Goal: Task Accomplishment & Management: Complete application form

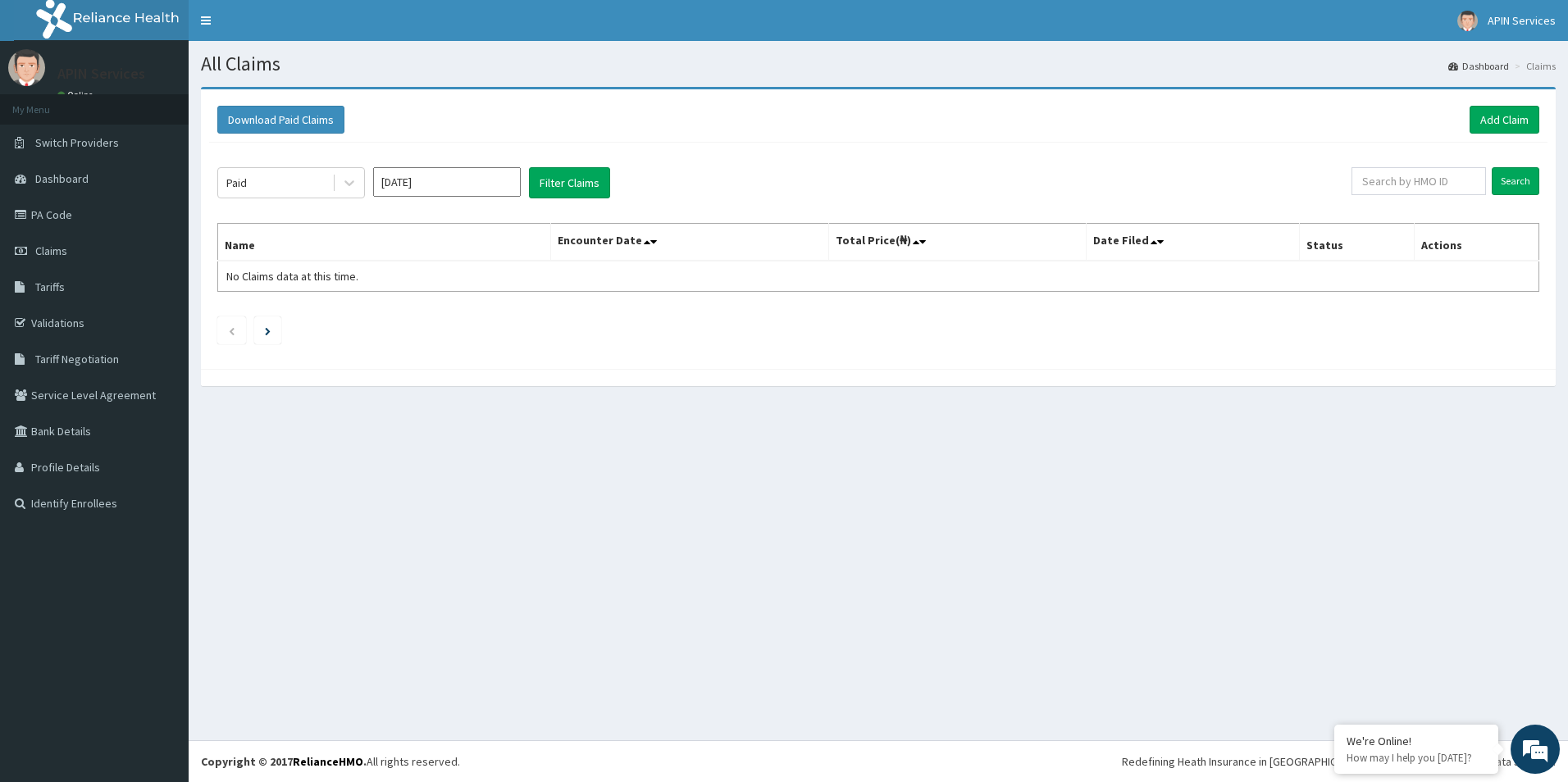
click at [501, 179] on input "Sep 2025" at bounding box center [447, 182] width 147 height 29
click at [459, 318] on div "Aug" at bounding box center [447, 318] width 33 height 30
type input "Aug 2025"
click at [576, 181] on button "Filter Claims" at bounding box center [569, 183] width 81 height 31
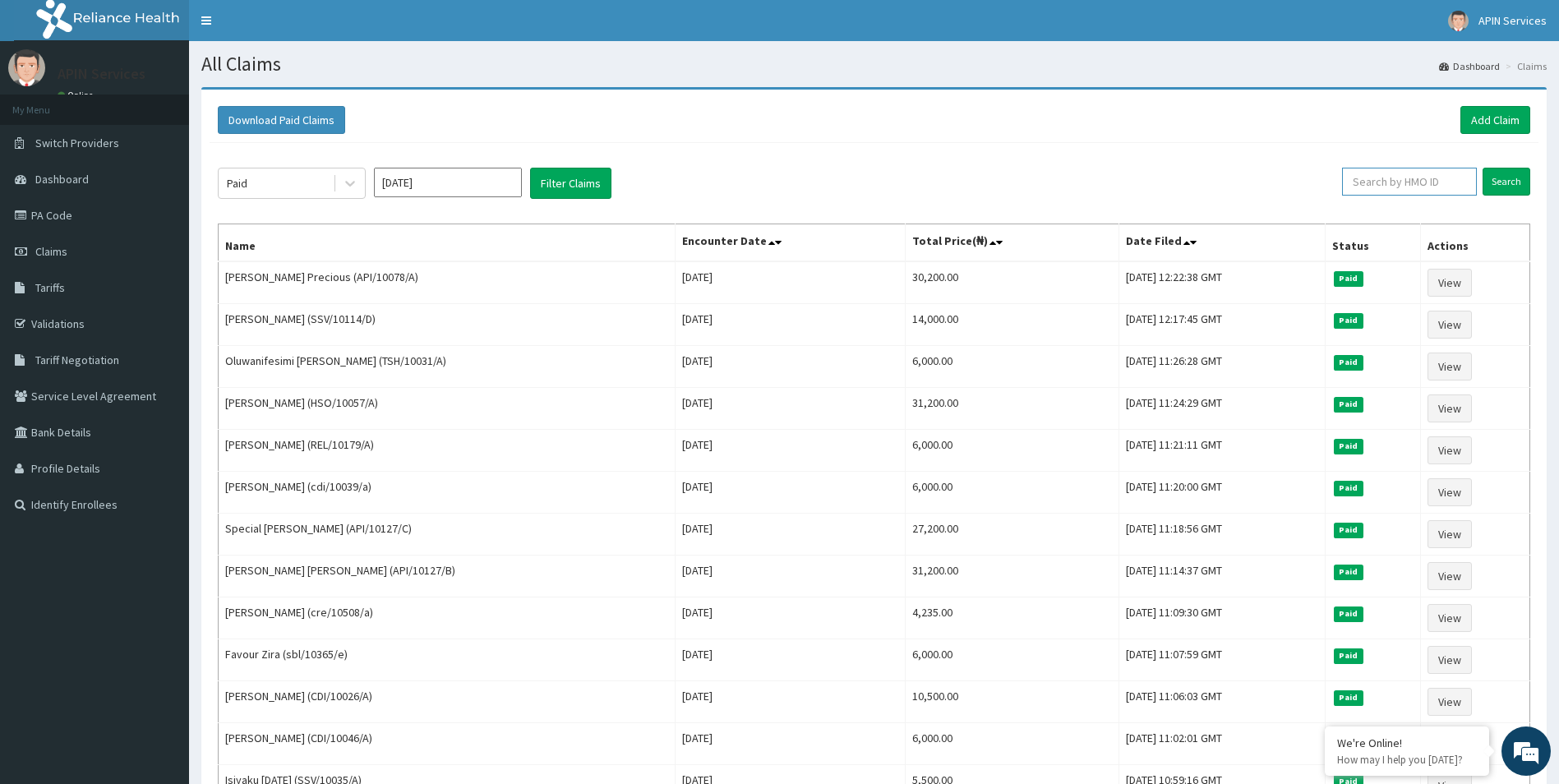
click at [1429, 185] on input "text" at bounding box center [1410, 181] width 135 height 28
click at [359, 185] on div at bounding box center [350, 183] width 29 height 29
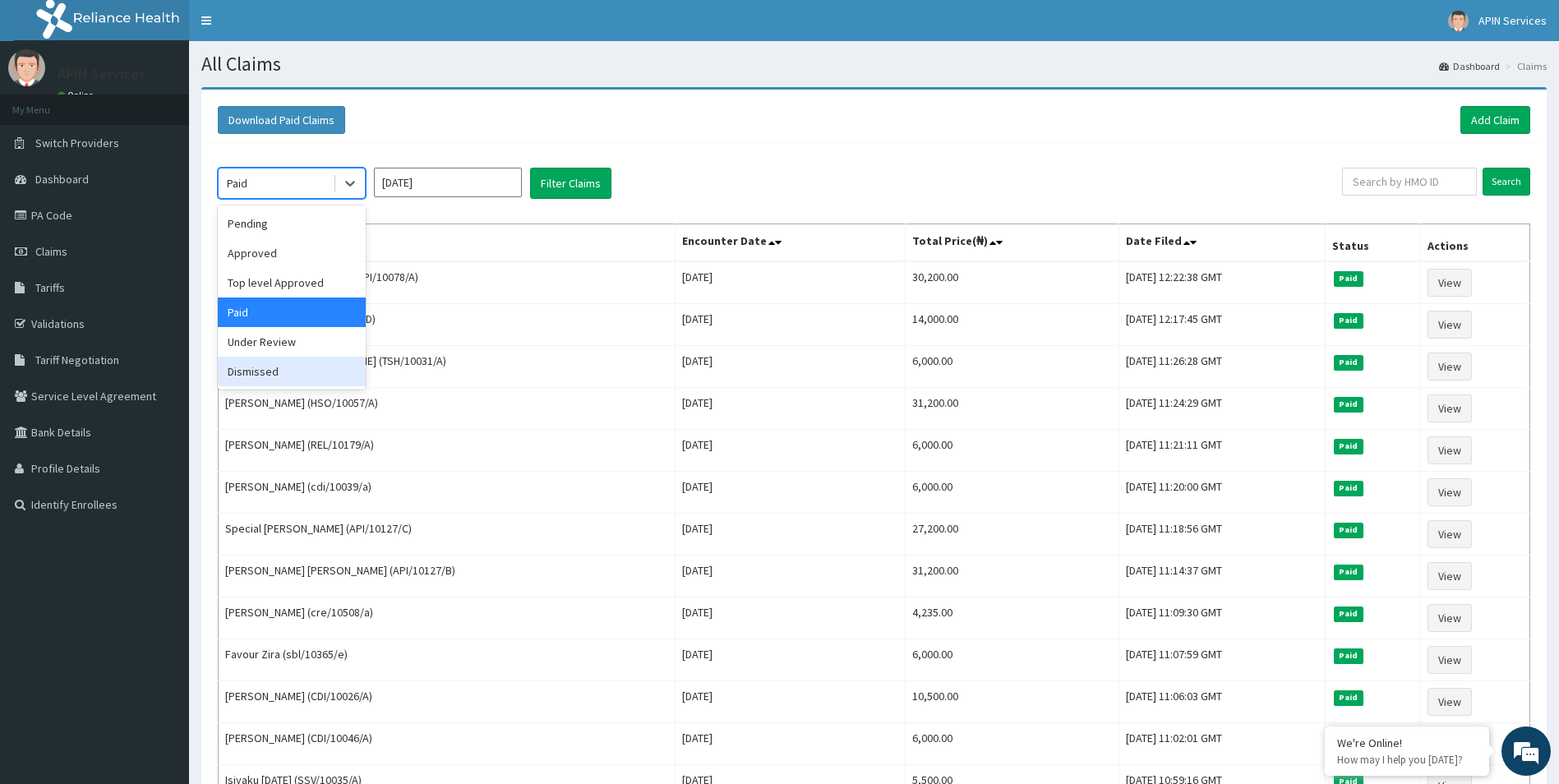
click at [269, 389] on div "Pending Approved Top level Approved Paid Under Review Dismissed" at bounding box center [291, 298] width 148 height 184
click at [269, 376] on div "Dismissed" at bounding box center [291, 372] width 148 height 29
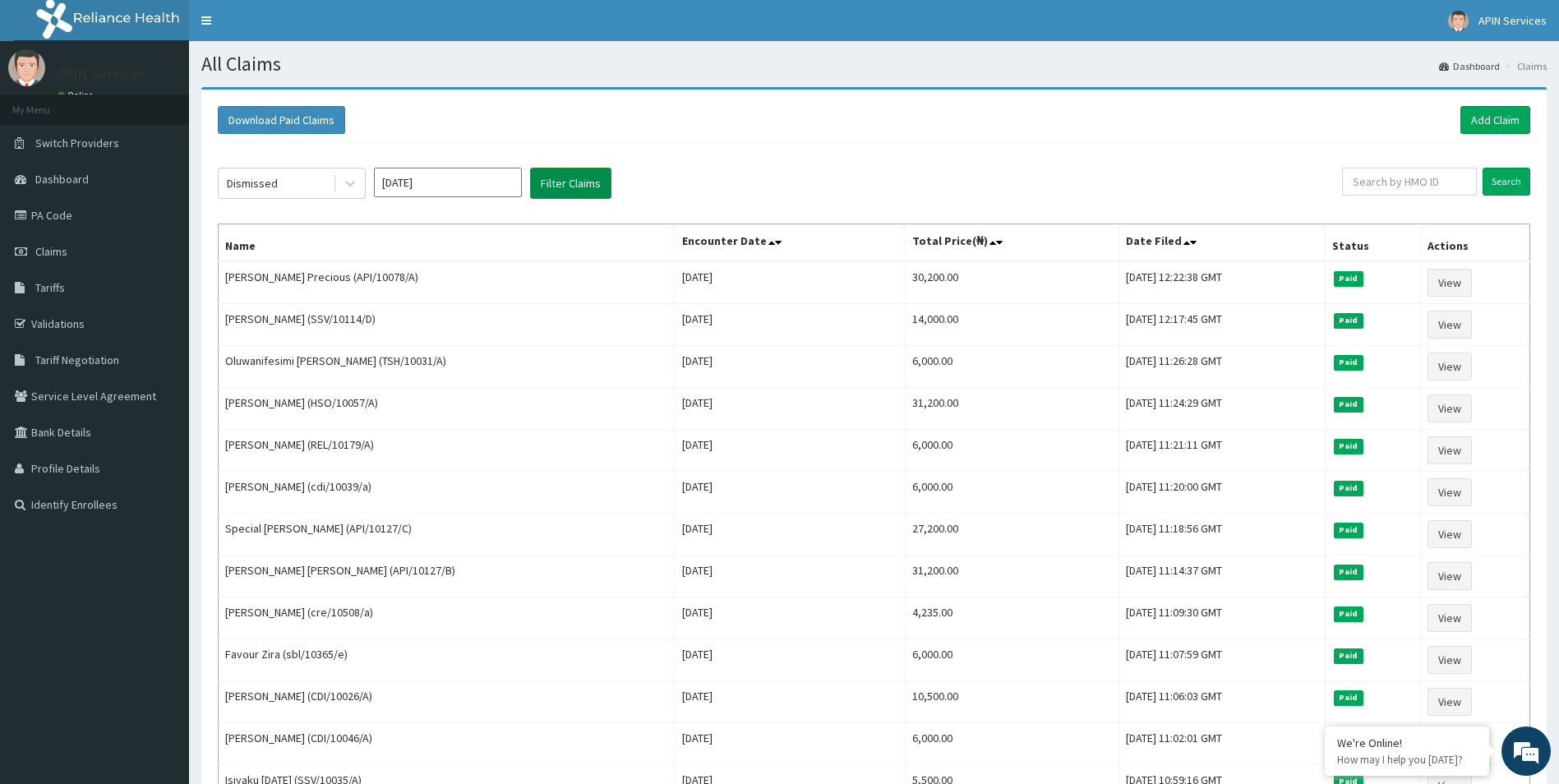
click at [587, 193] on button "Filter Claims" at bounding box center [570, 183] width 81 height 31
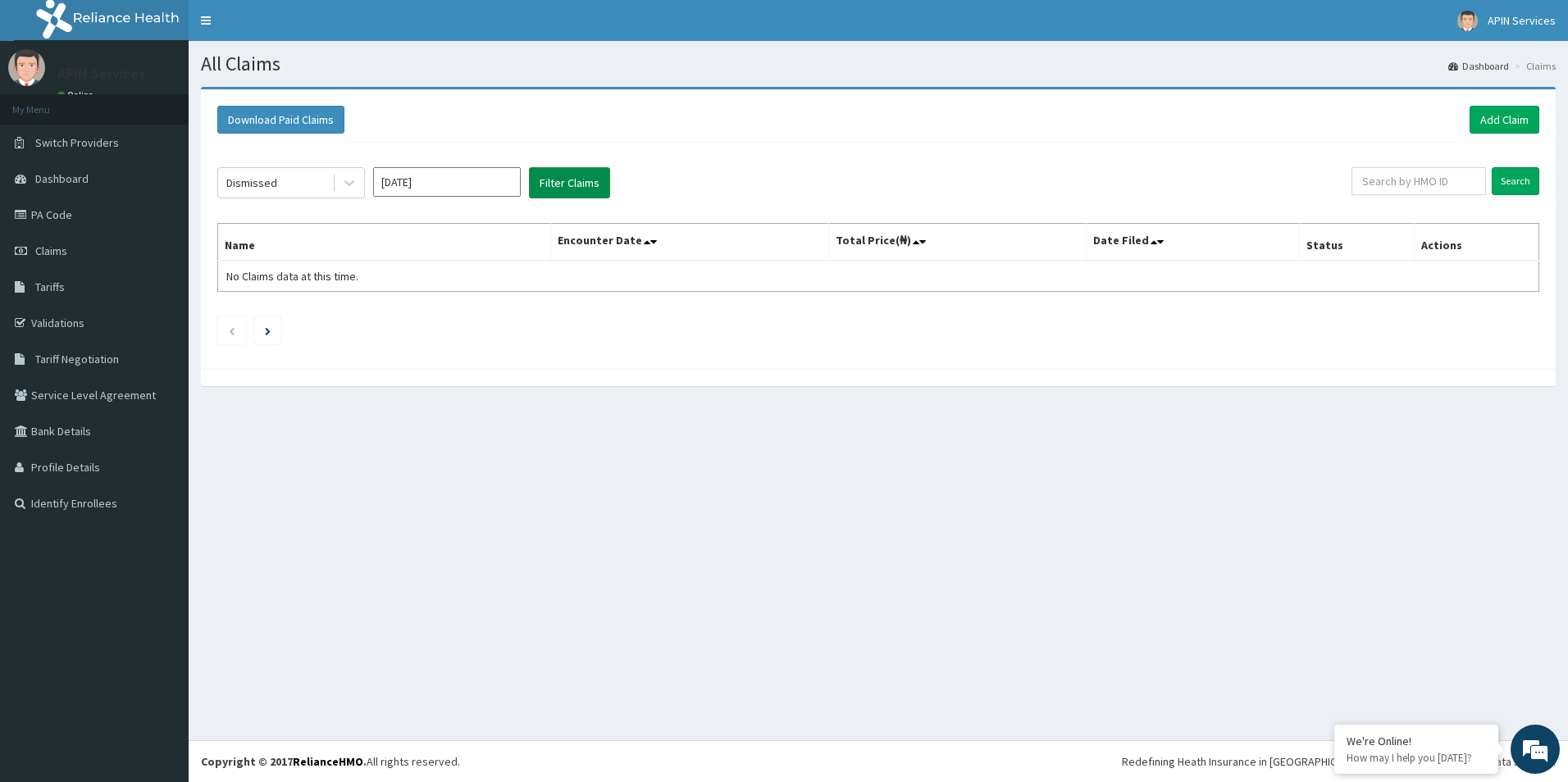
click at [586, 193] on button "Filter Claims" at bounding box center [569, 183] width 81 height 31
click at [562, 175] on button "Filter Claims" at bounding box center [569, 183] width 81 height 31
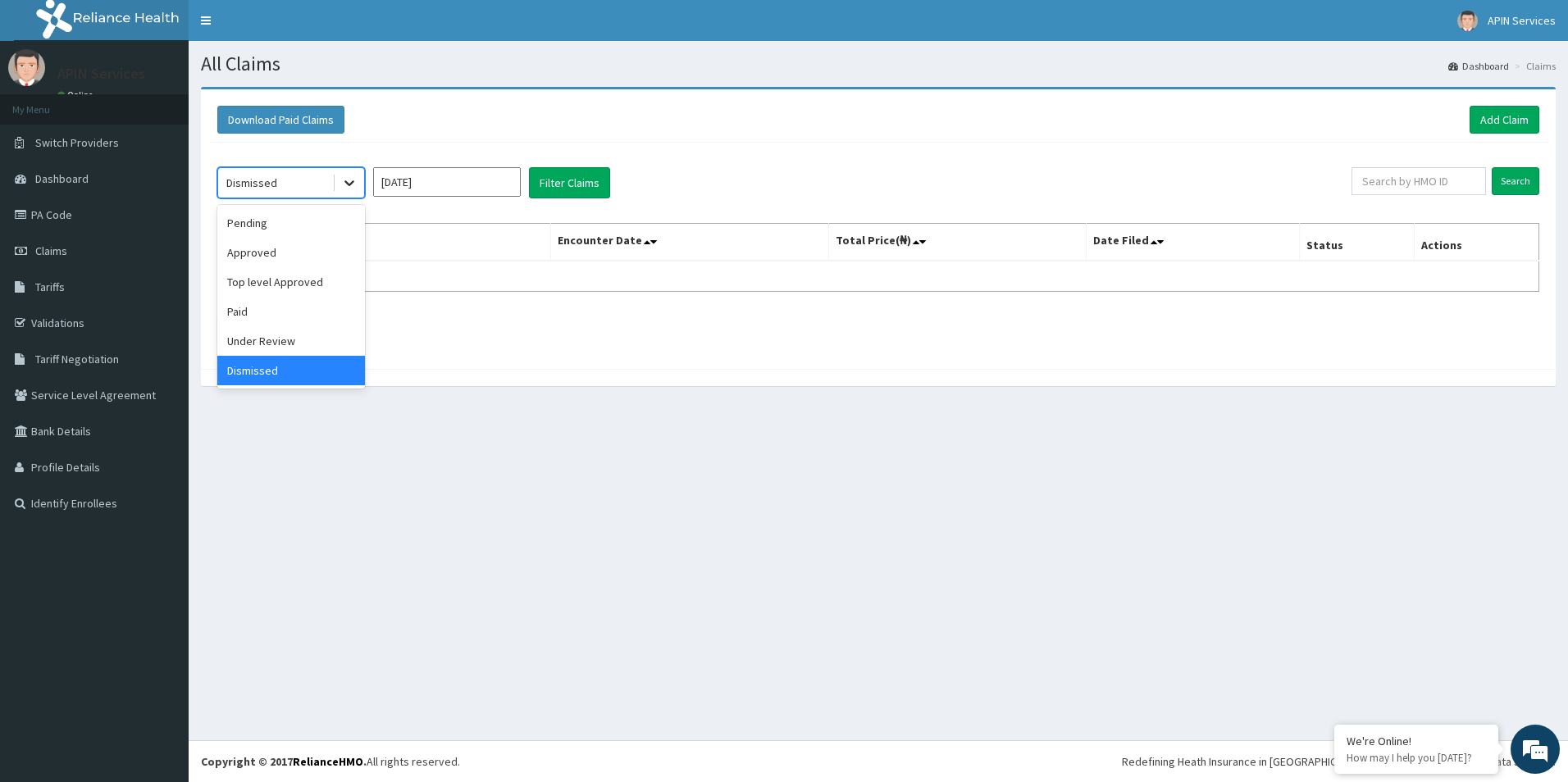
click at [339, 184] on div at bounding box center [349, 183] width 29 height 29
drag, startPoint x: 276, startPoint y: 335, endPoint x: 477, endPoint y: 149, distance: 273.9
click at [277, 335] on div "Under Review" at bounding box center [291, 341] width 147 height 29
click at [569, 175] on button "Filter Claims" at bounding box center [569, 183] width 81 height 31
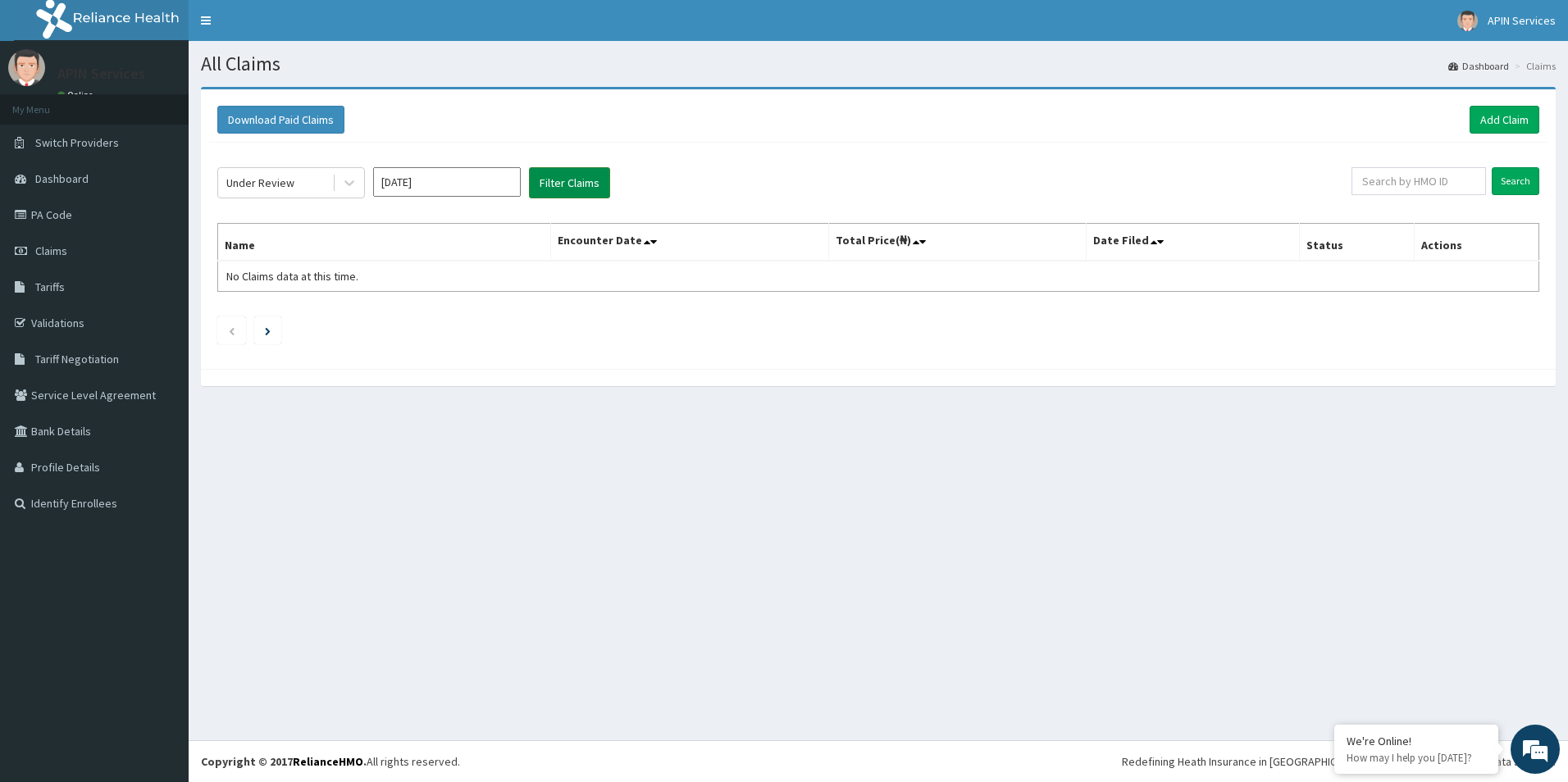
click at [569, 175] on button "Filter Claims" at bounding box center [569, 183] width 81 height 31
click at [1437, 182] on input "text" at bounding box center [1419, 181] width 134 height 28
type input "API/10063/A"
click at [1492, 167] on input "Search" at bounding box center [1515, 181] width 47 height 28
drag, startPoint x: 1427, startPoint y: 178, endPoint x: 1320, endPoint y: 178, distance: 107.0
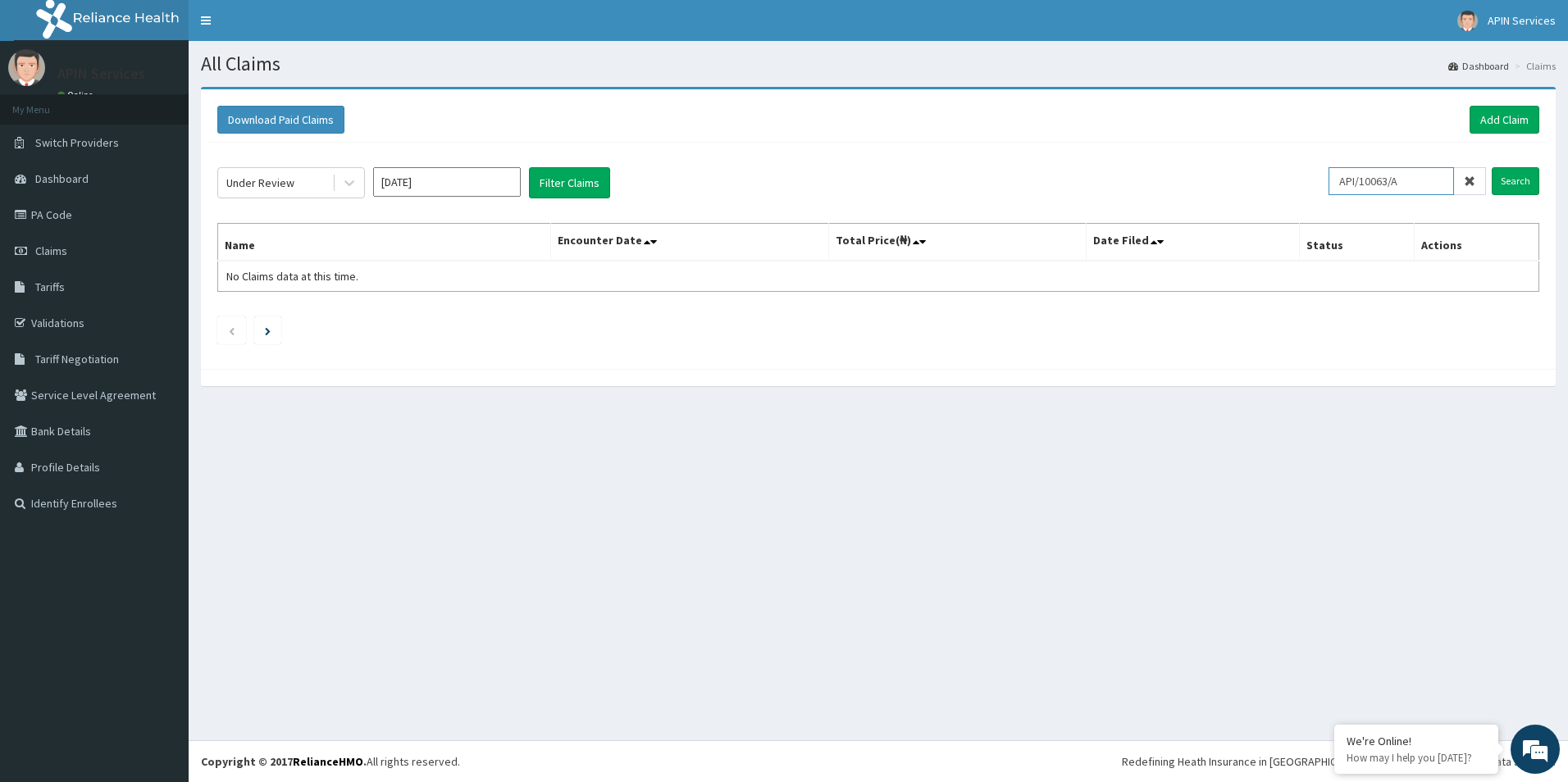
click at [1320, 178] on div "Under Review Aug 2025 Filter Claims API/10063/A Search" at bounding box center [878, 183] width 1322 height 31
click at [105, 216] on link "PA Code" at bounding box center [94, 215] width 189 height 36
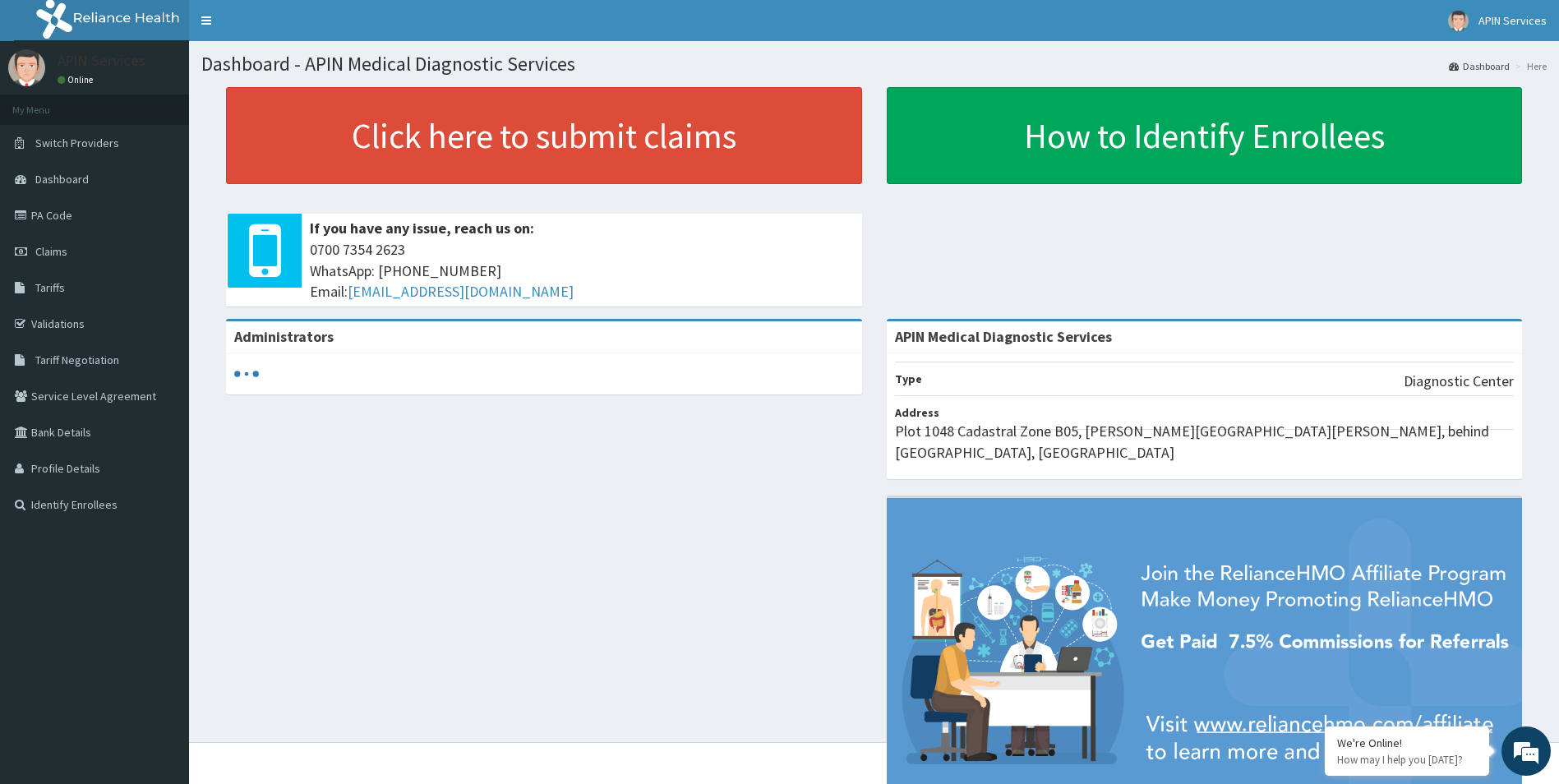
click at [68, 215] on link "PA Code" at bounding box center [95, 216] width 189 height 36
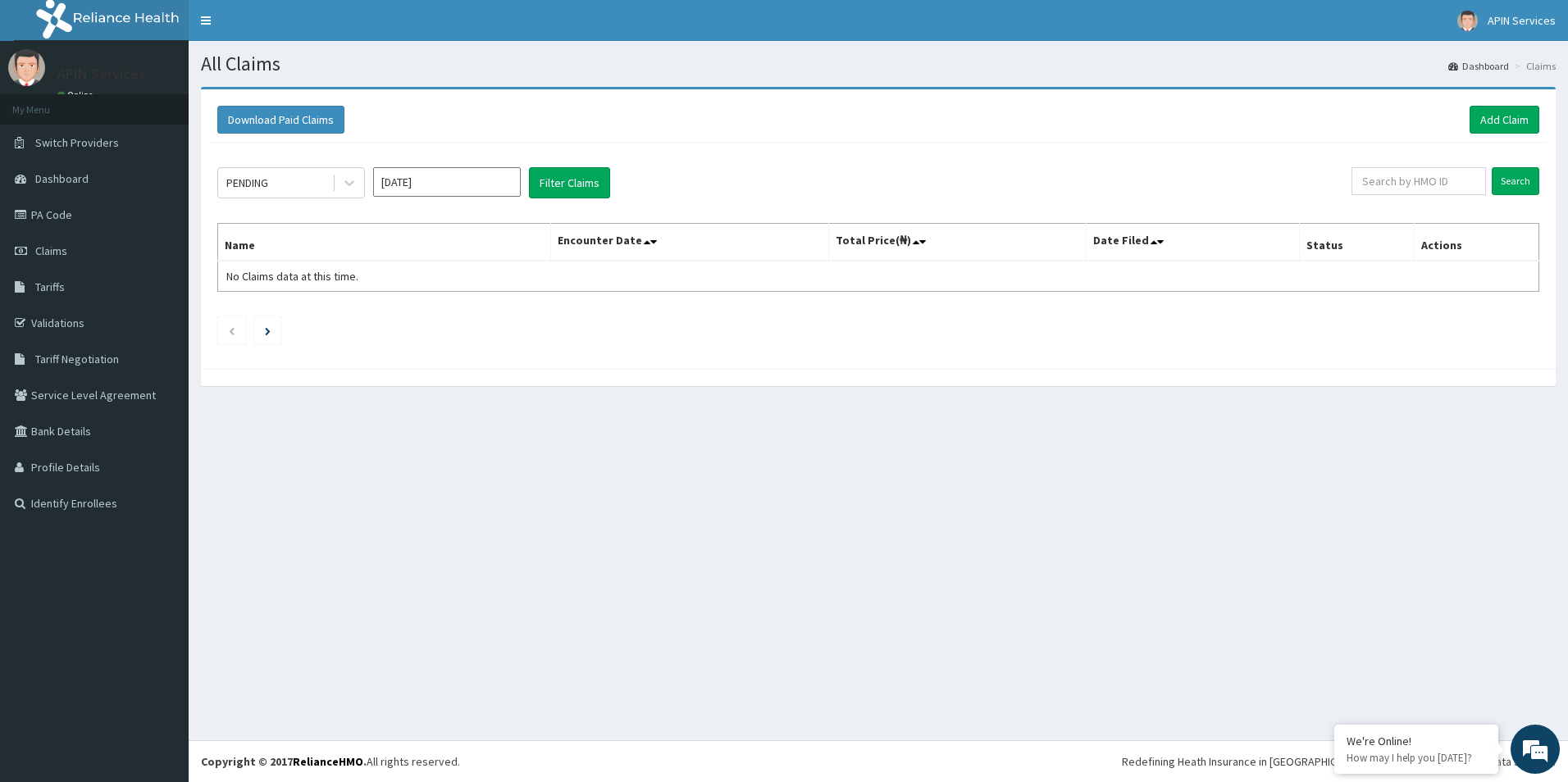
click at [396, 191] on input "[DATE]" at bounding box center [447, 182] width 147 height 29
click at [456, 313] on div "Aug" at bounding box center [447, 318] width 33 height 30
click at [436, 184] on input "[DATE]" at bounding box center [447, 182] width 147 height 29
click at [492, 313] on div "Sep" at bounding box center [495, 318] width 33 height 30
click at [558, 179] on button "Filter Claims" at bounding box center [569, 183] width 81 height 31
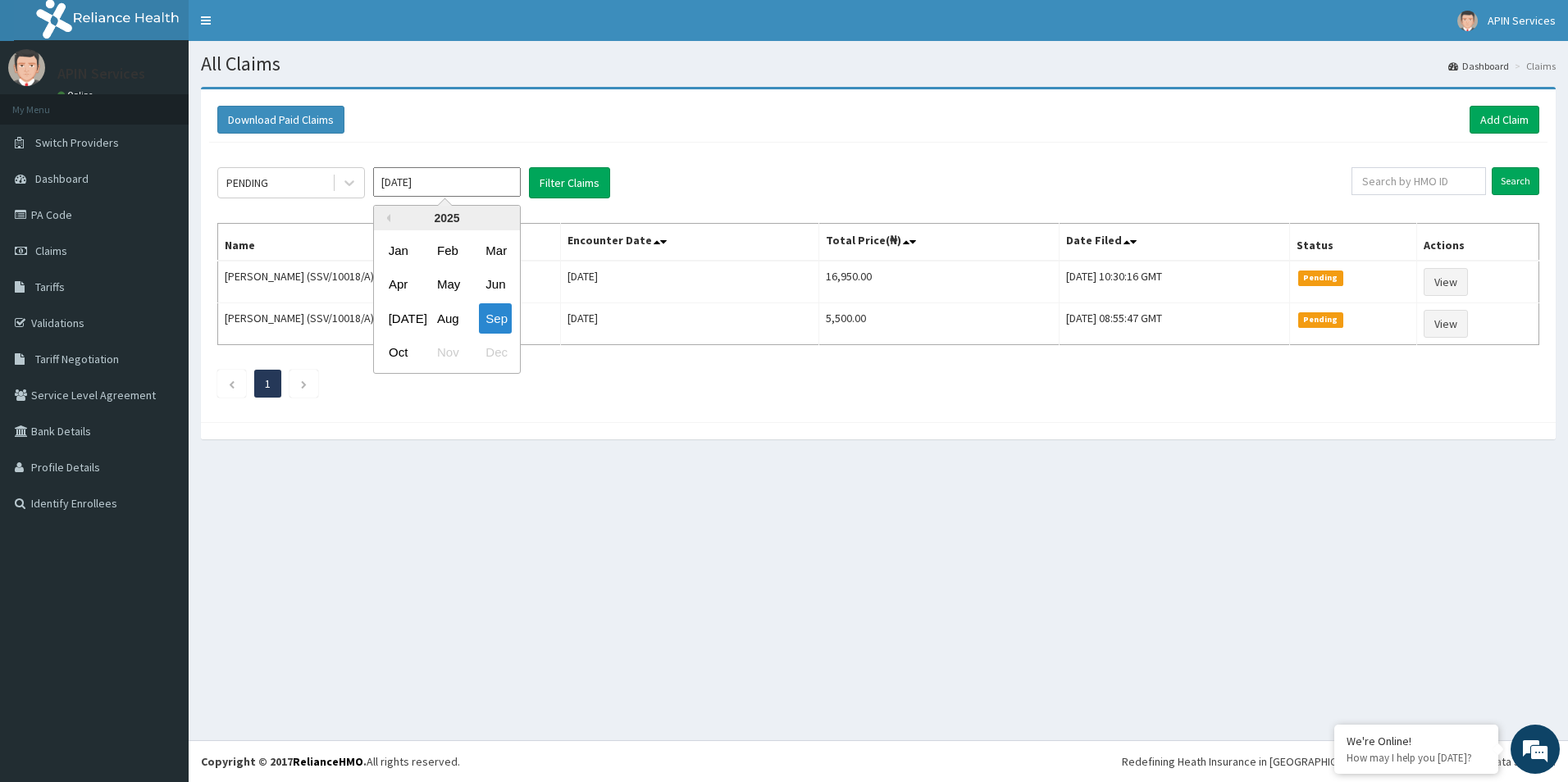
click at [442, 183] on input "[DATE]" at bounding box center [447, 182] width 147 height 29
click at [451, 313] on div "Aug" at bounding box center [447, 318] width 33 height 30
type input "Aug 2025"
click at [546, 180] on button "Filter Claims" at bounding box center [569, 183] width 81 height 31
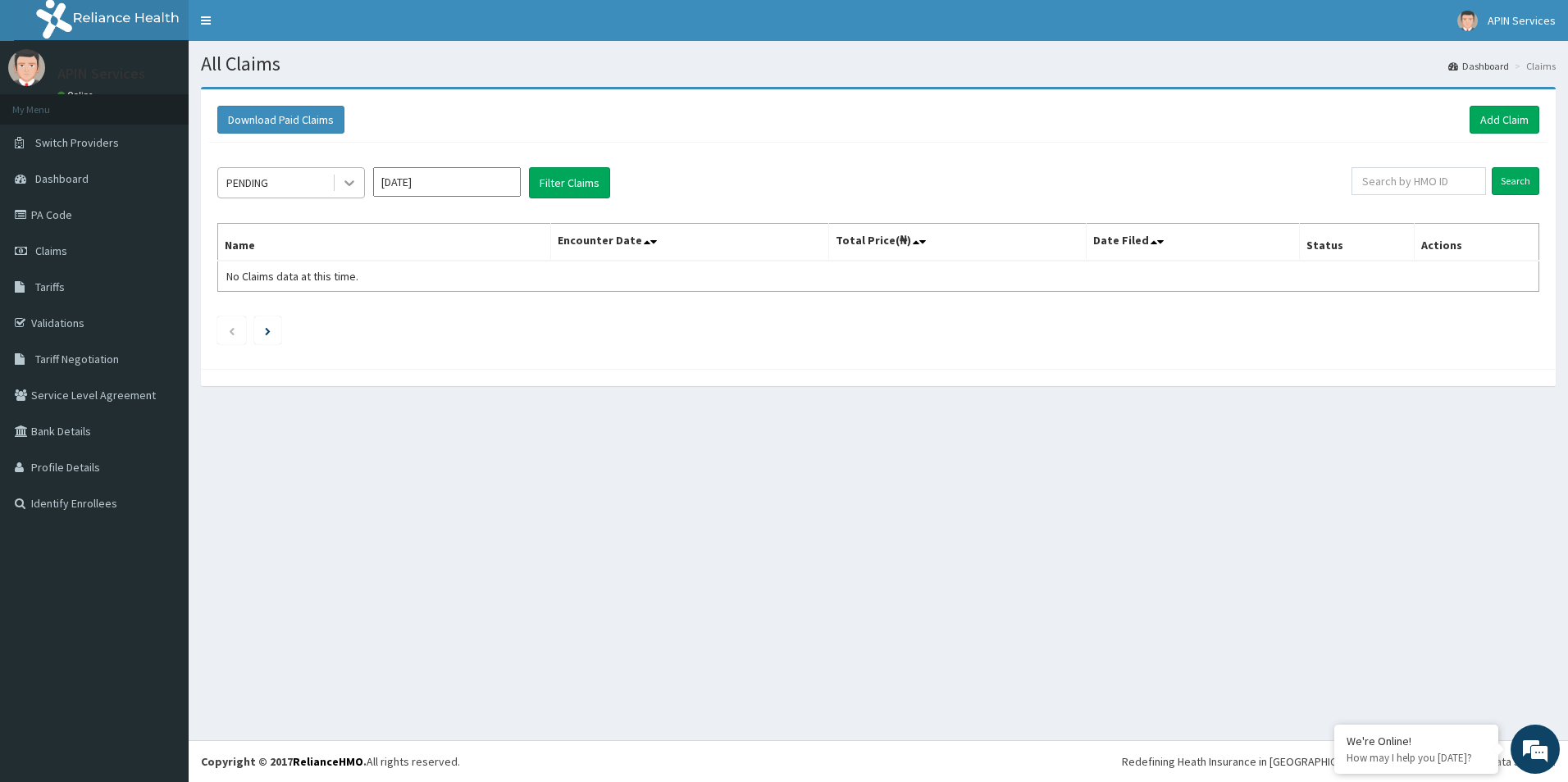
click at [346, 190] on icon at bounding box center [350, 183] width 16 height 16
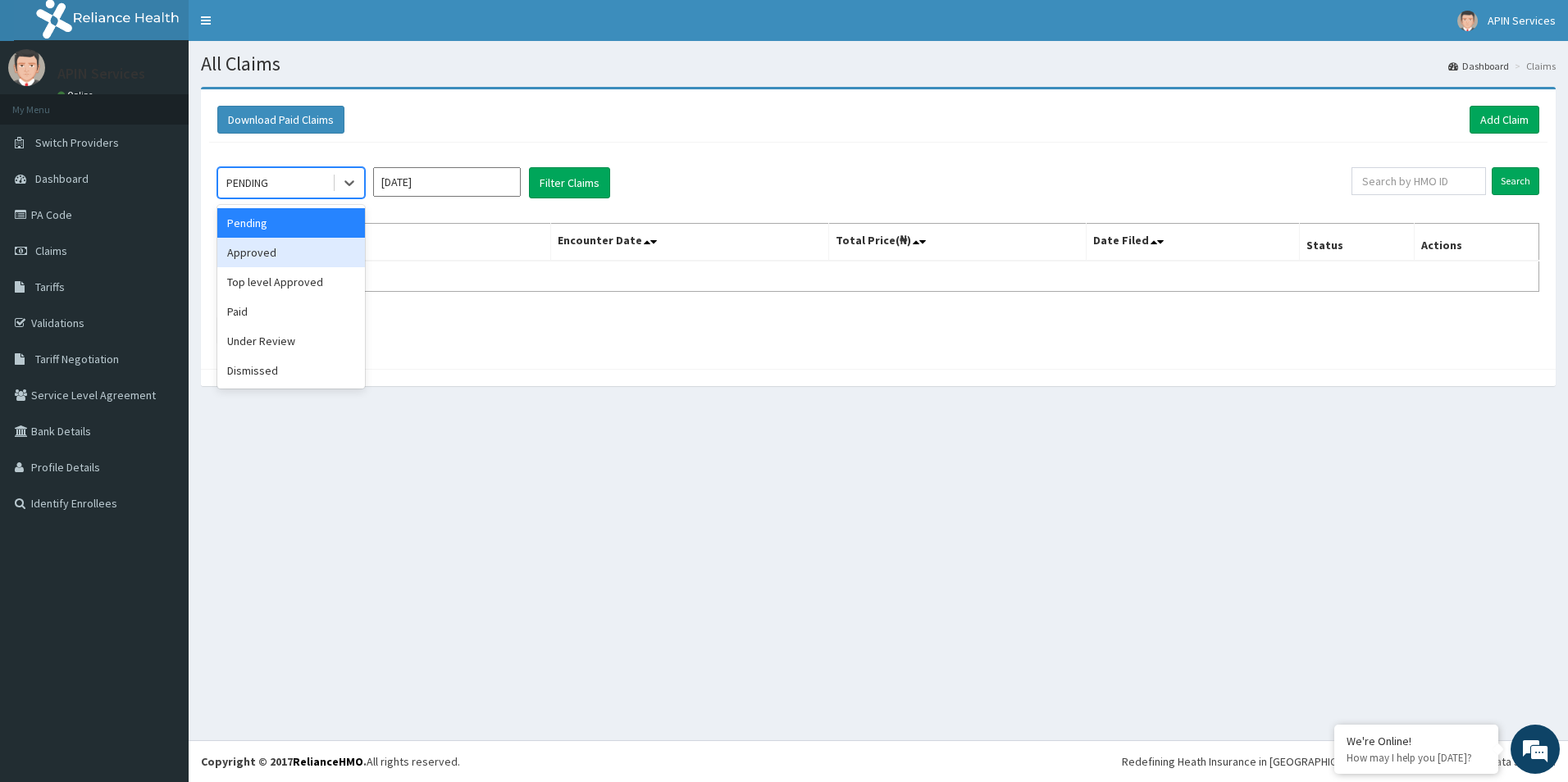
click at [265, 251] on div "Approved" at bounding box center [291, 252] width 147 height 29
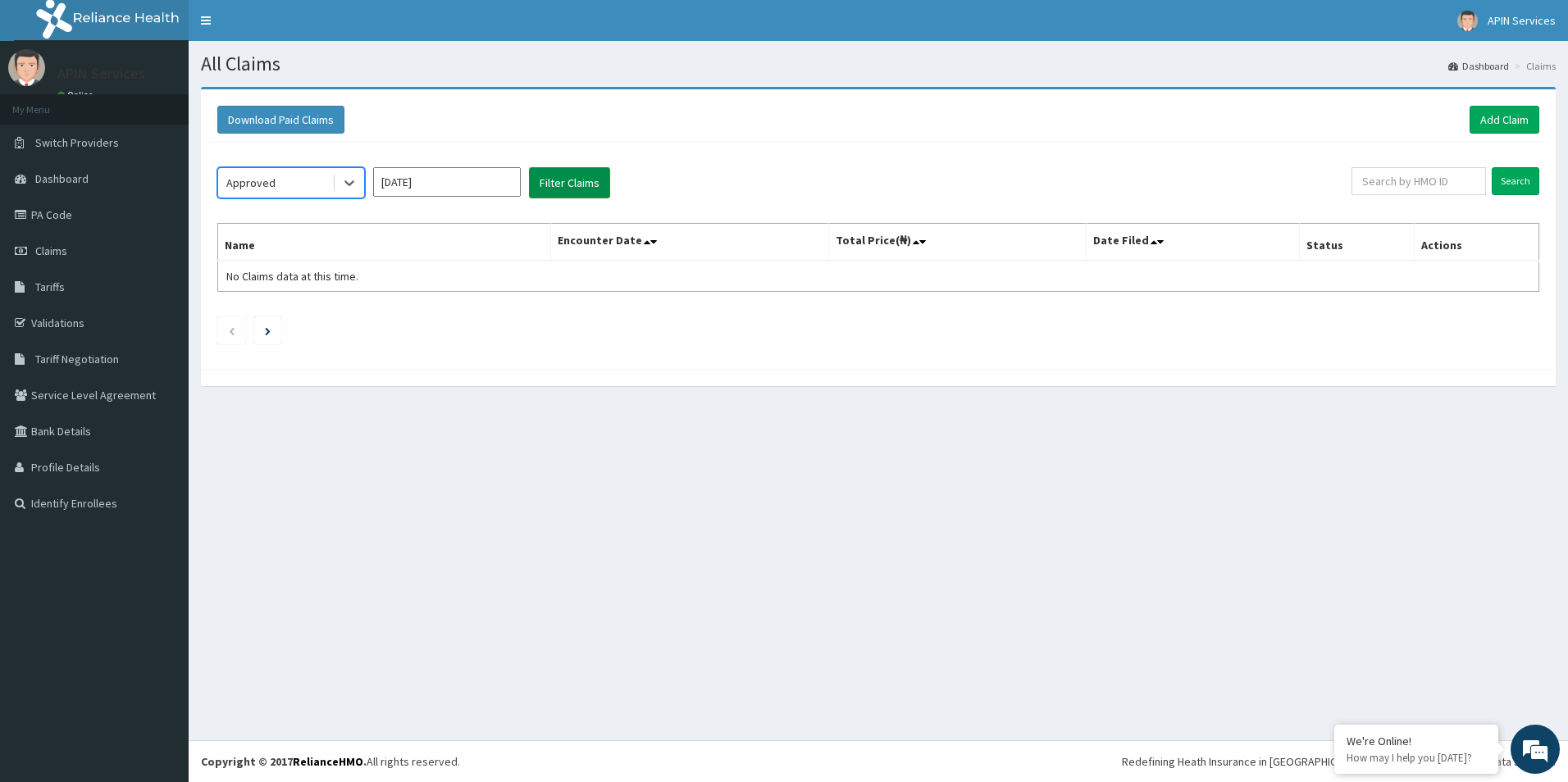
click at [556, 184] on button "Filter Claims" at bounding box center [569, 183] width 81 height 31
click at [350, 182] on icon at bounding box center [350, 183] width 16 height 16
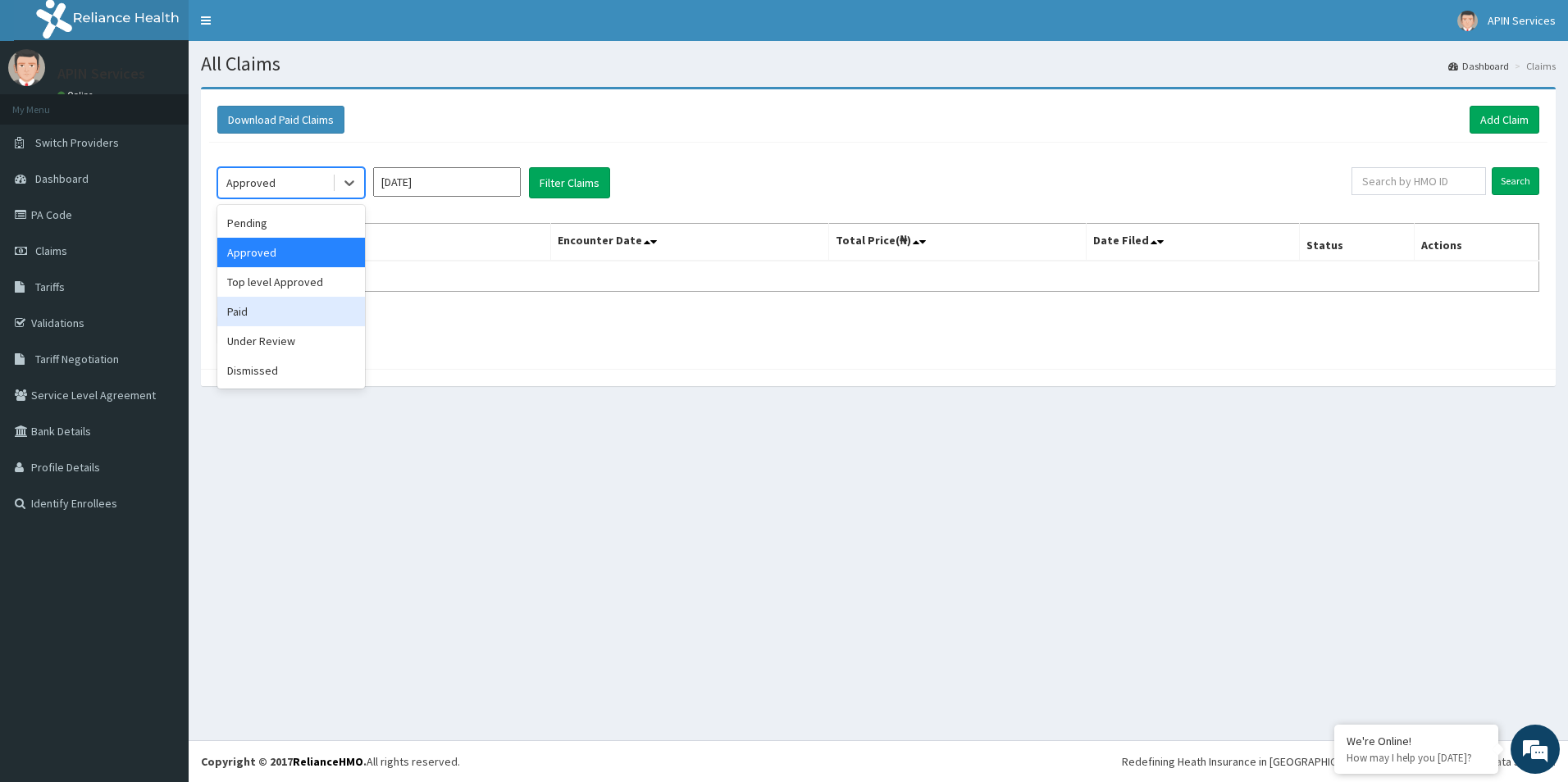
click at [286, 310] on div "Paid" at bounding box center [291, 312] width 147 height 29
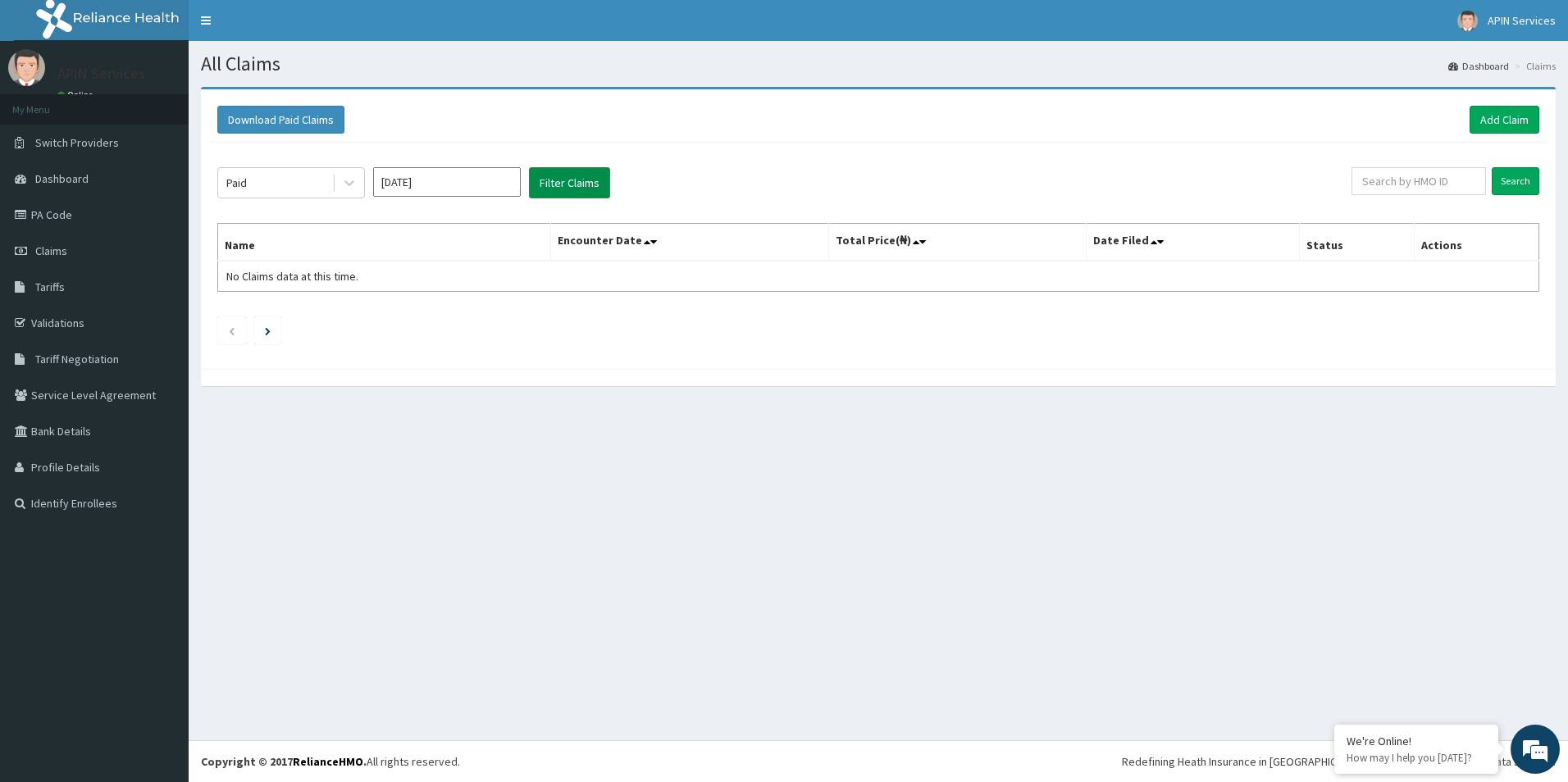
click at [537, 176] on button "Filter Claims" at bounding box center [569, 183] width 81 height 31
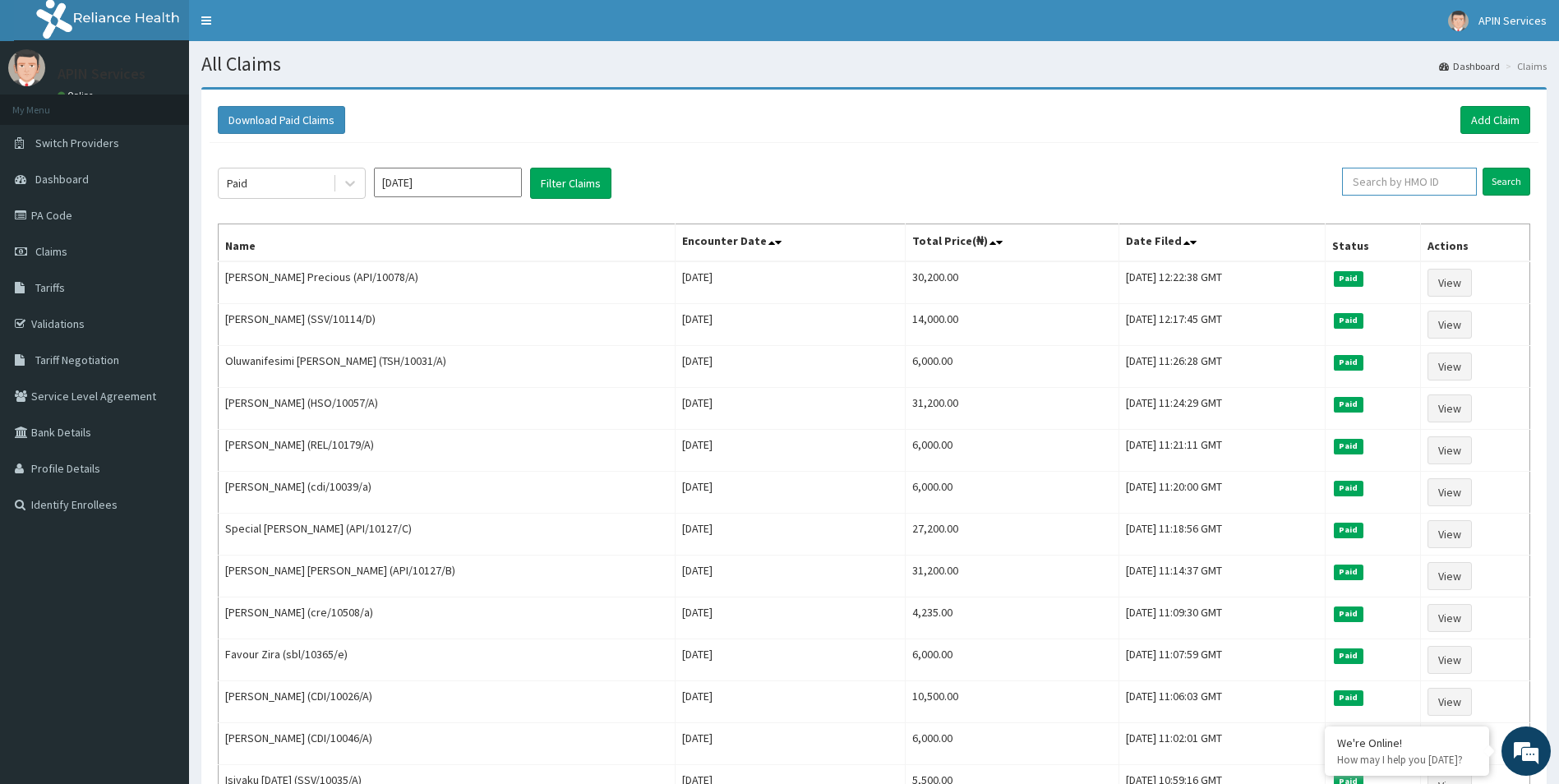
click at [1410, 174] on input "text" at bounding box center [1410, 181] width 135 height 28
paste input "PA/56C056"
type input "PA/56C056"
click at [1483, 168] on input "Search" at bounding box center [1506, 181] width 47 height 28
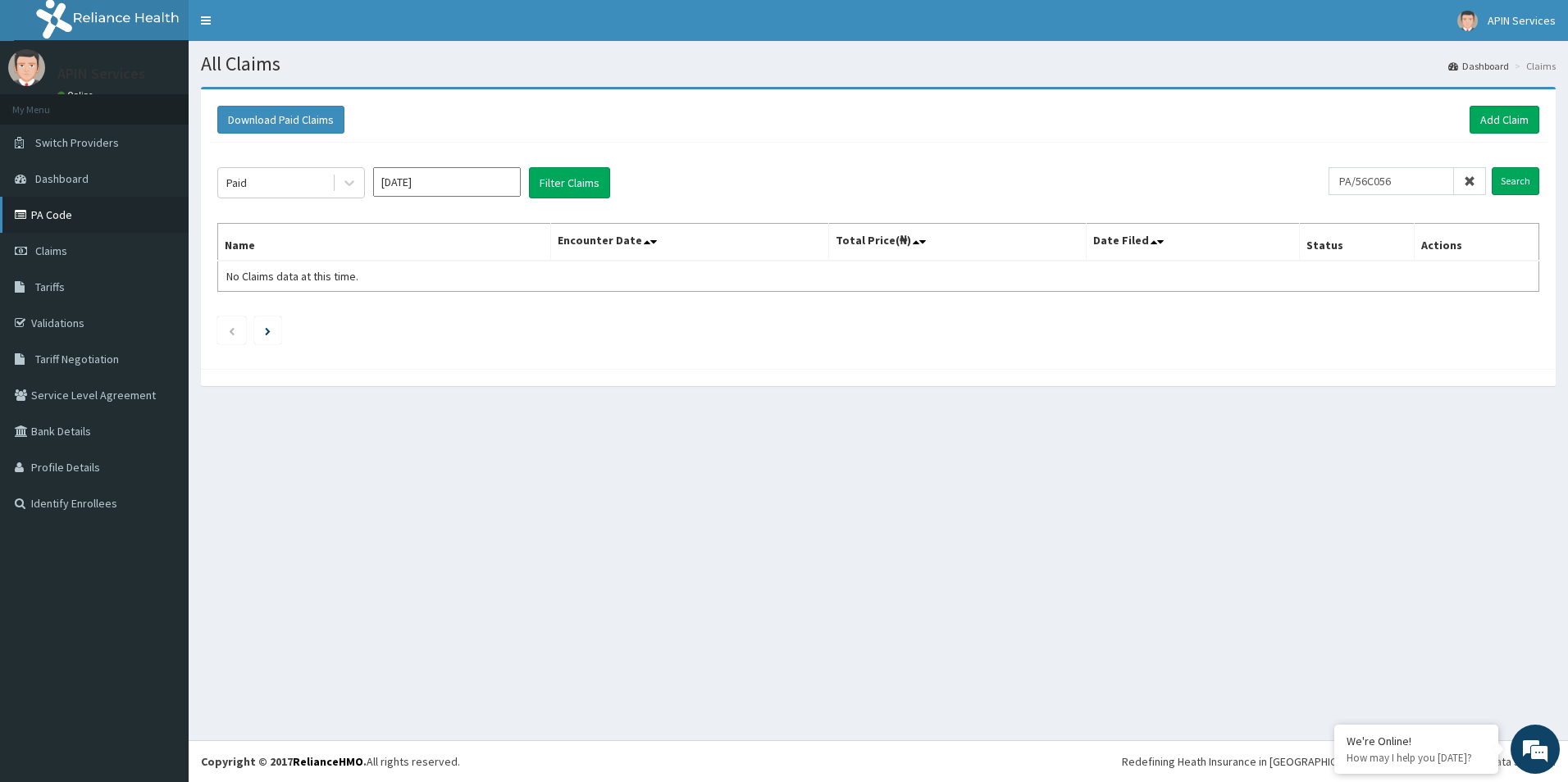
click at [39, 216] on link "PA Code" at bounding box center [94, 215] width 189 height 36
click at [1485, 123] on link "Add Claim" at bounding box center [1504, 119] width 70 height 28
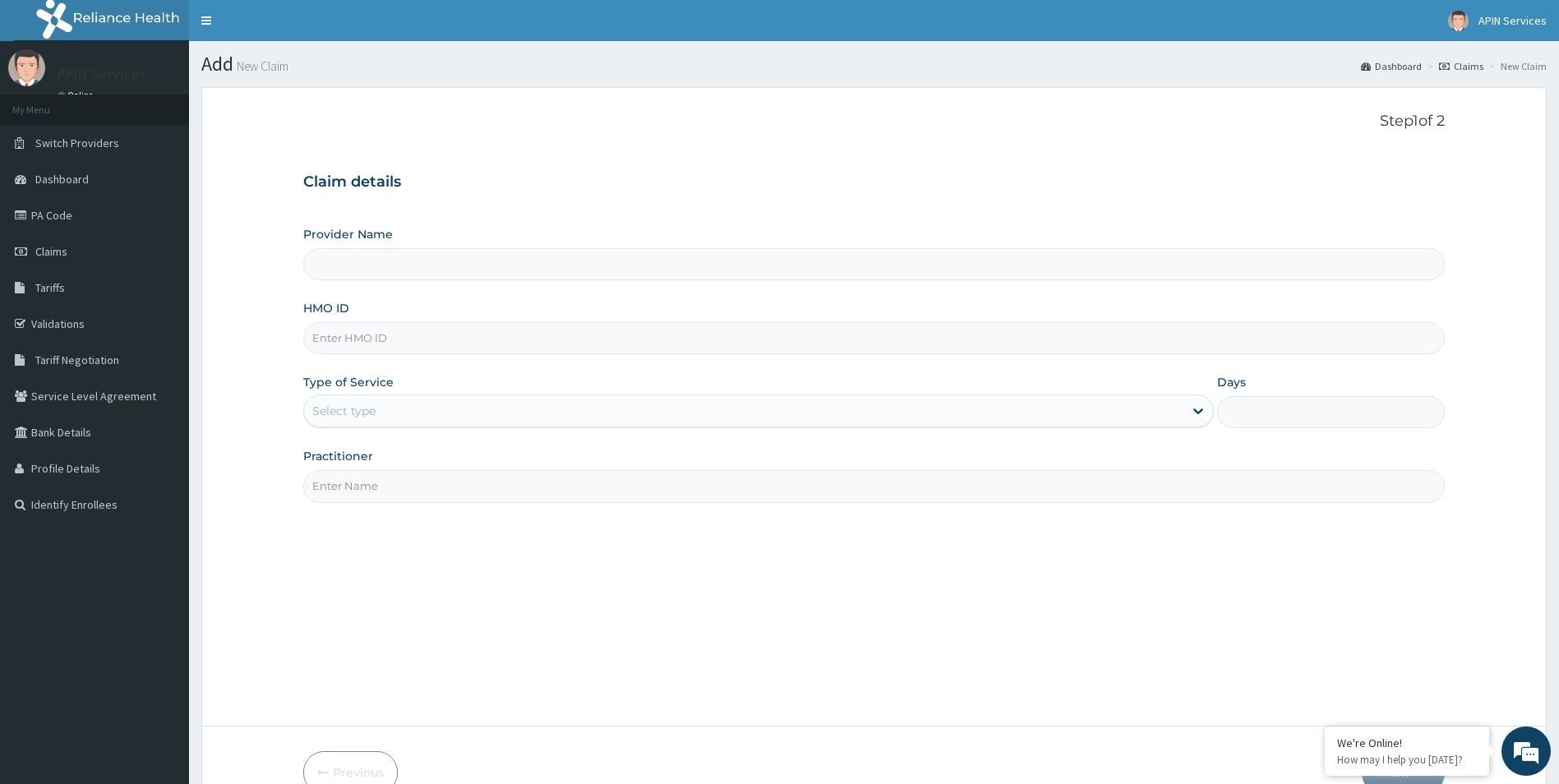
click at [408, 266] on input "Provider Name" at bounding box center [874, 264] width 1143 height 32
type input "APIN Medical Diagnostic Services"
click at [380, 340] on input "HMO ID" at bounding box center [874, 338] width 1143 height 32
click at [380, 333] on input "HMO ID" at bounding box center [874, 338] width 1143 height 32
paste input "PA/56C056"
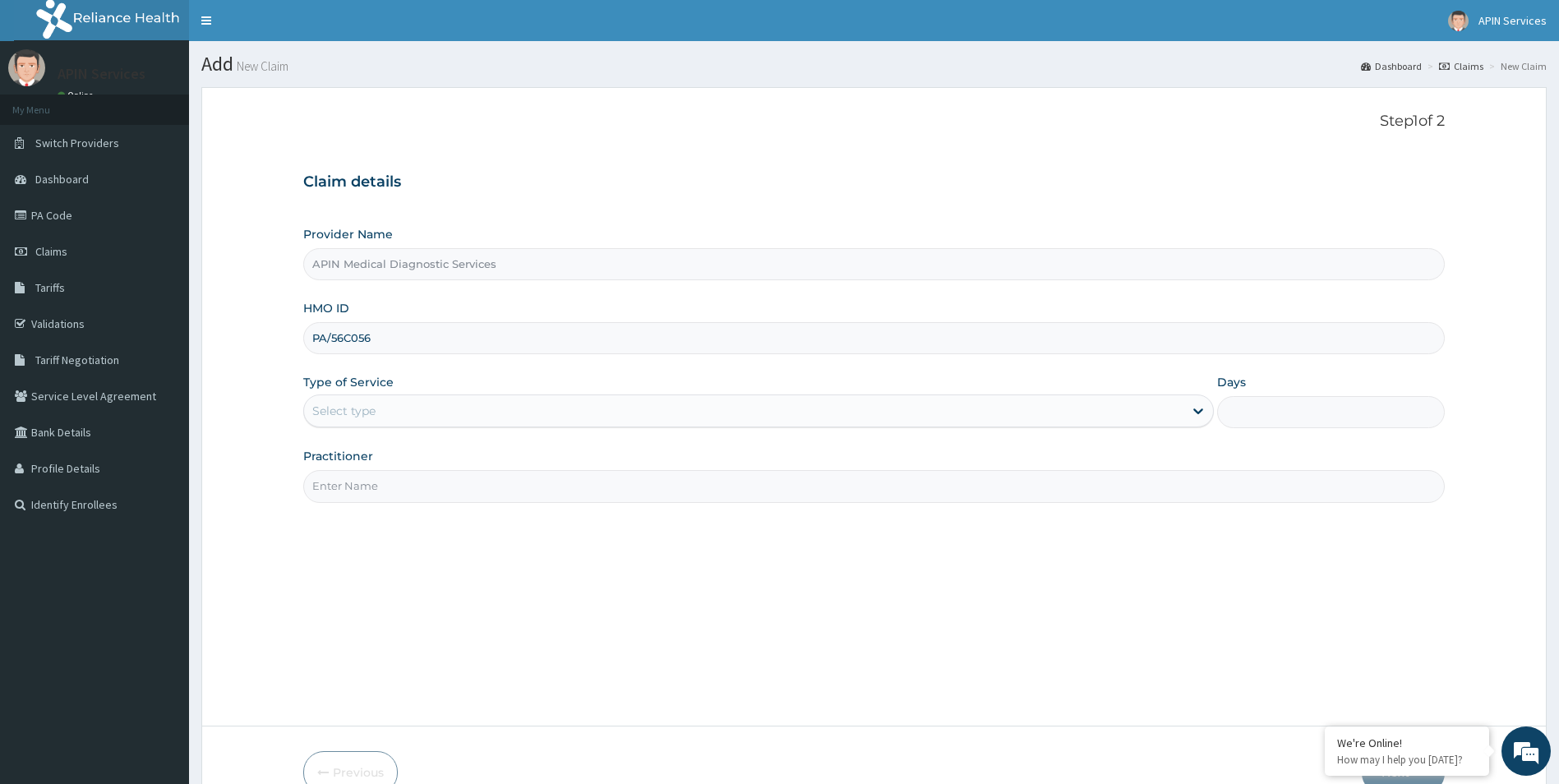
drag, startPoint x: 385, startPoint y: 341, endPoint x: 270, endPoint y: 342, distance: 115.0
click at [270, 342] on form "Step 1 of 2 Claim details Provider Name APIN Medical Diagnostic Services HMO ID…" at bounding box center [874, 453] width 1346 height 732
type input "API/10063/A"
click at [637, 407] on div "Select type" at bounding box center [744, 411] width 881 height 26
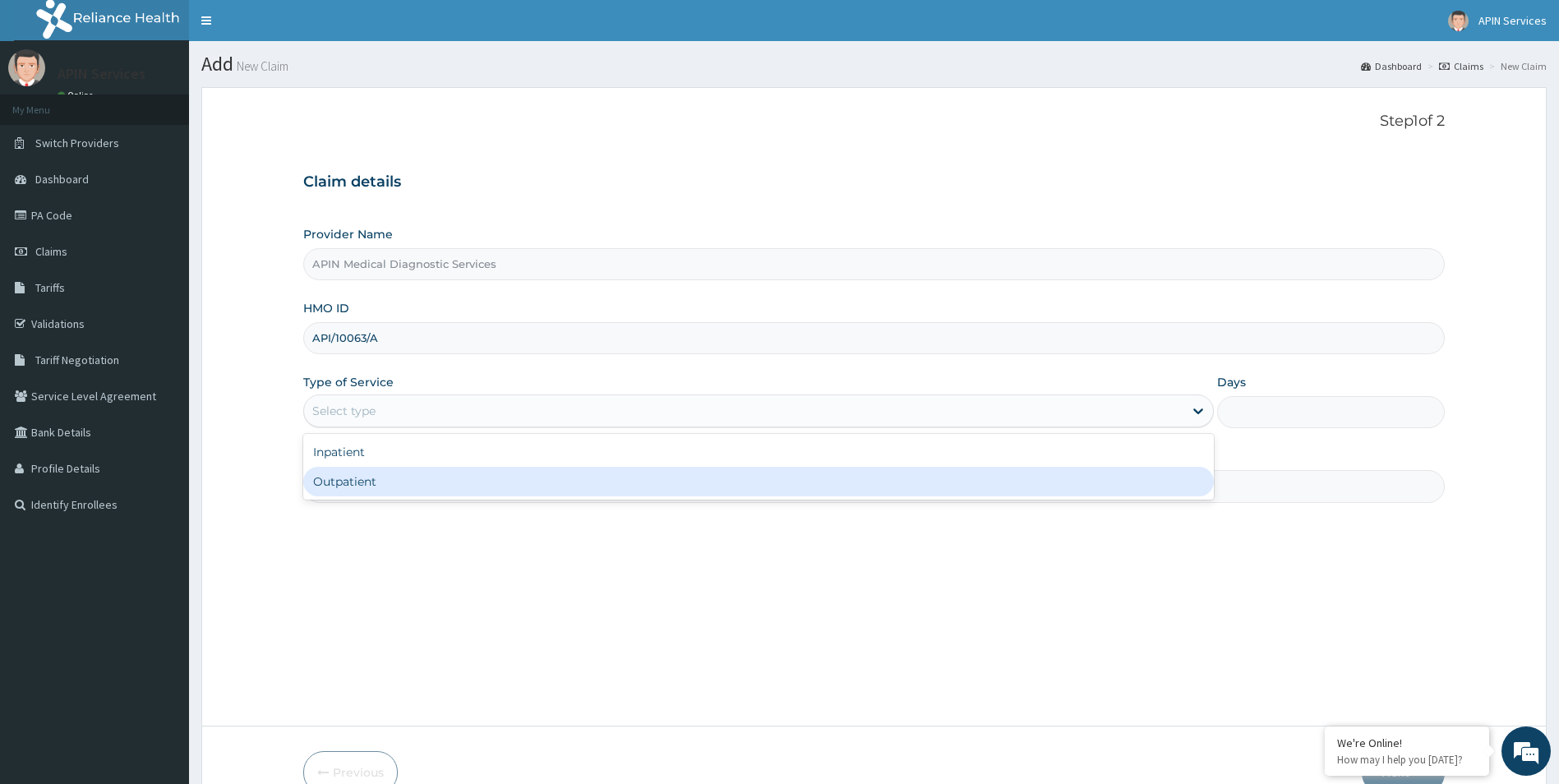
click at [610, 478] on div "Outpatient" at bounding box center [759, 482] width 912 height 29
type input "1"
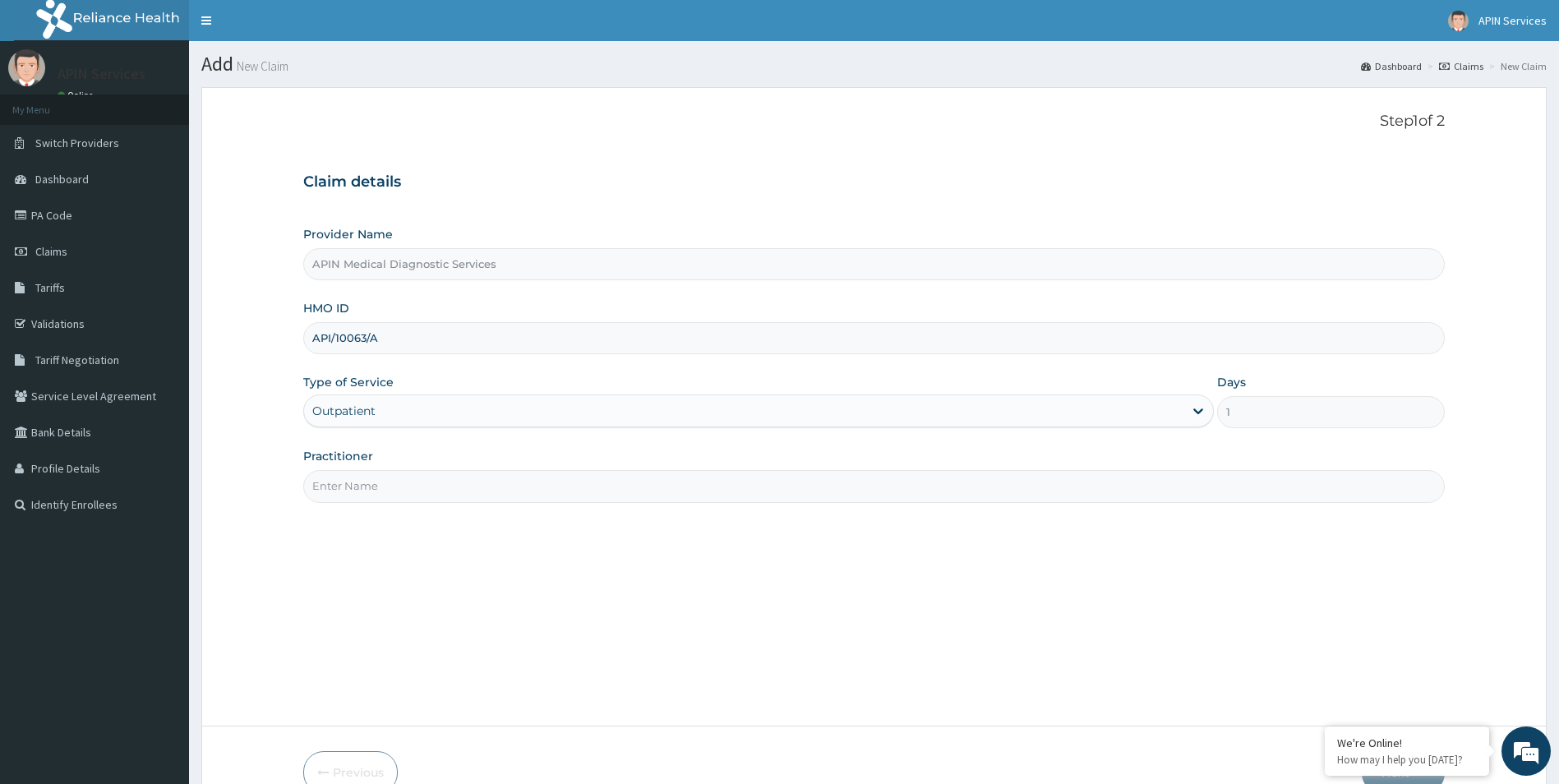
click at [594, 484] on input "Practitioner" at bounding box center [874, 485] width 1143 height 32
type input "nill"
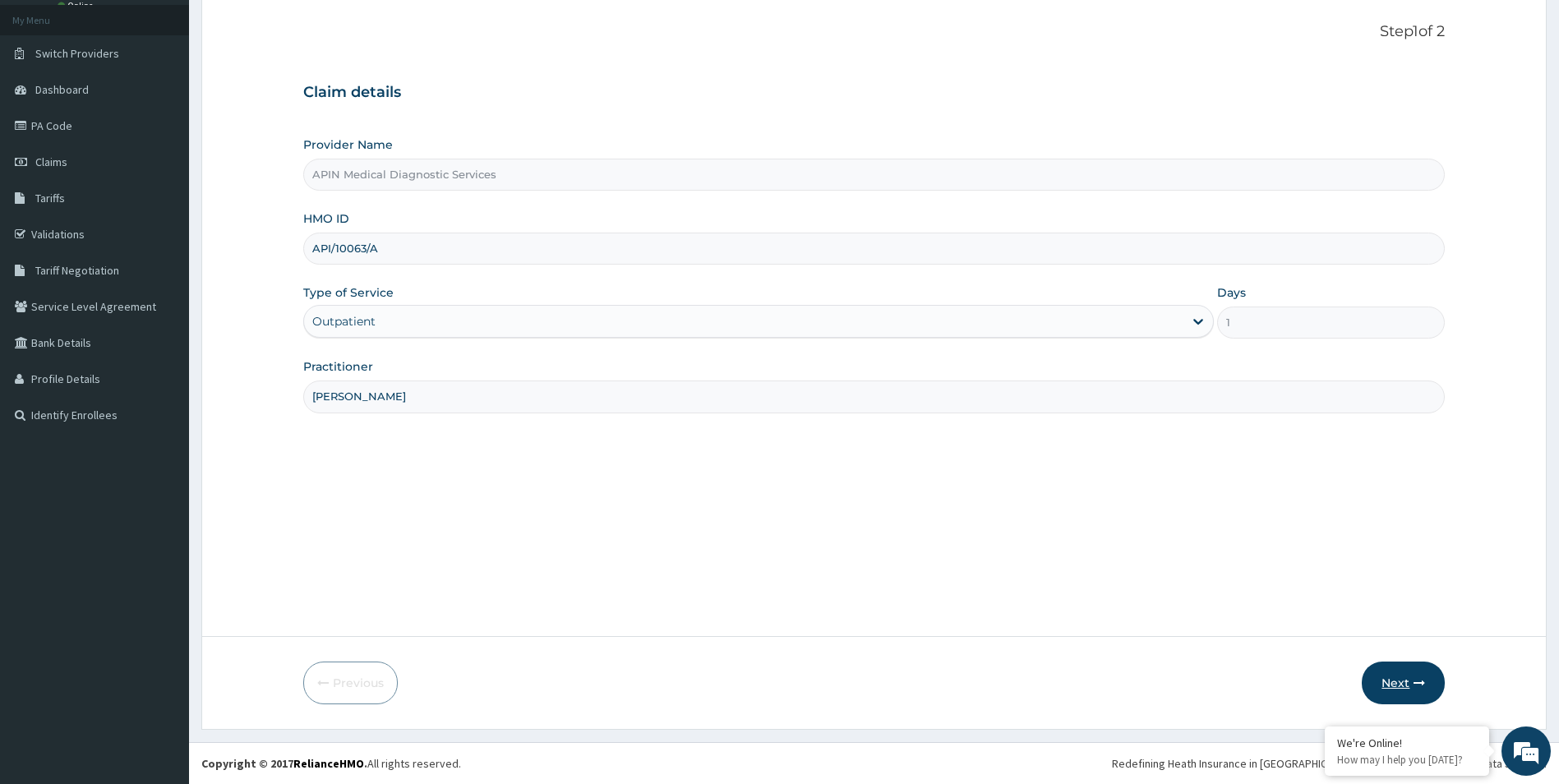
click at [1394, 678] on button "Next" at bounding box center [1403, 683] width 83 height 43
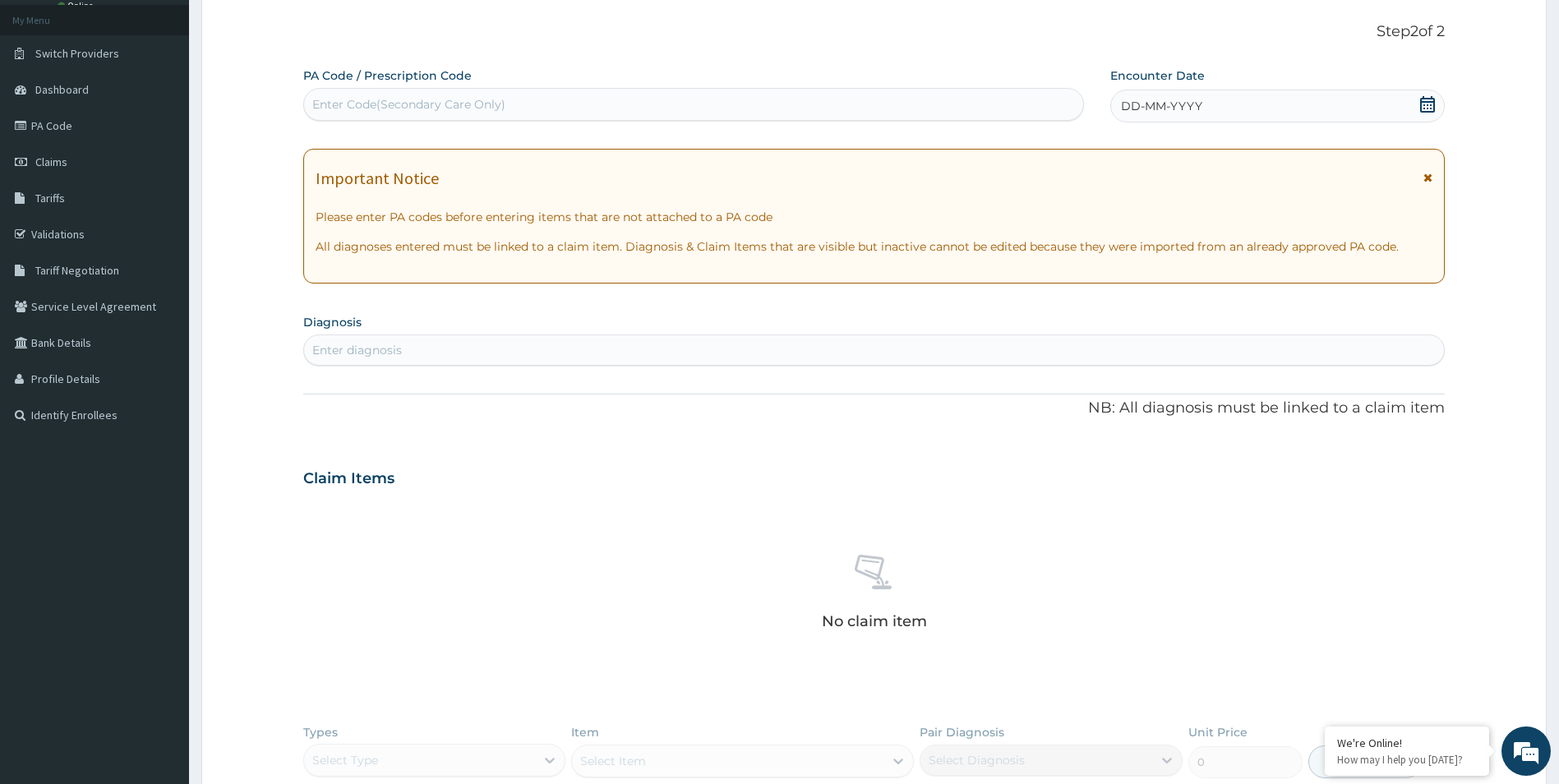
click at [657, 97] on div "Enter Code(Secondary Care Only)" at bounding box center [694, 104] width 780 height 26
paste input "PA/56C056"
type input "PA/56C056"
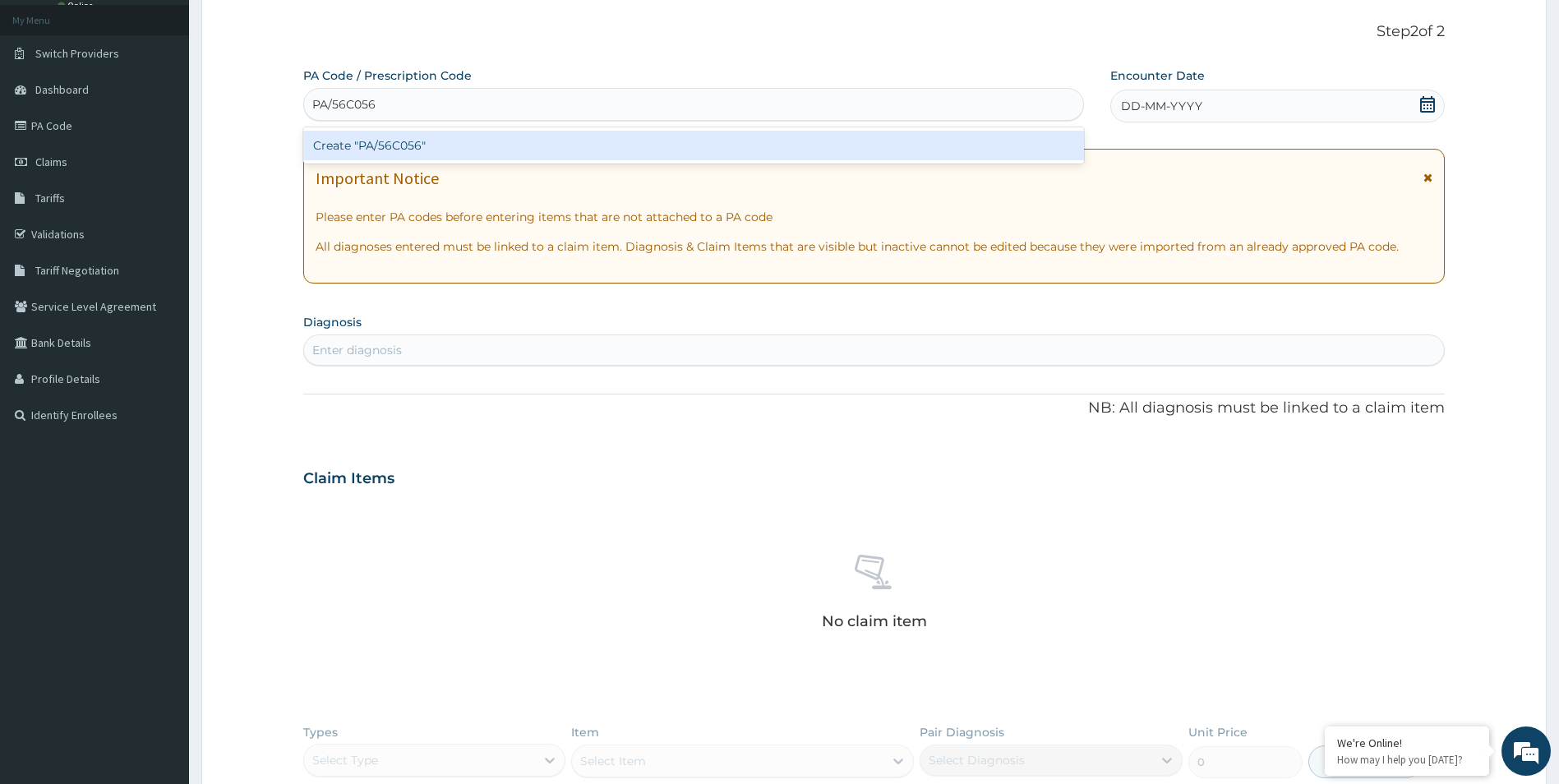
click at [645, 160] on div "Create "PA/56C056"" at bounding box center [694, 146] width 781 height 29
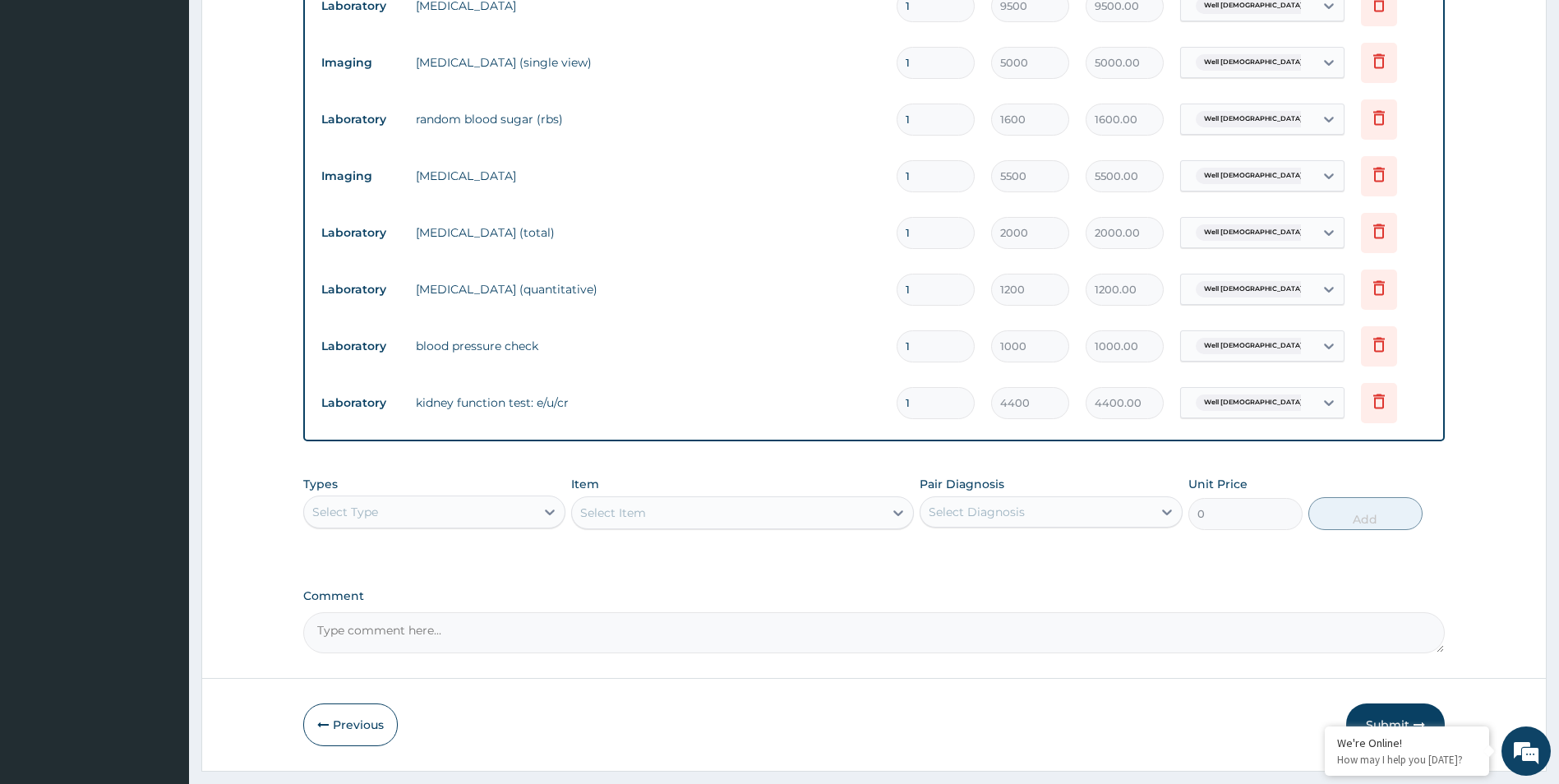
scroll to position [817, 0]
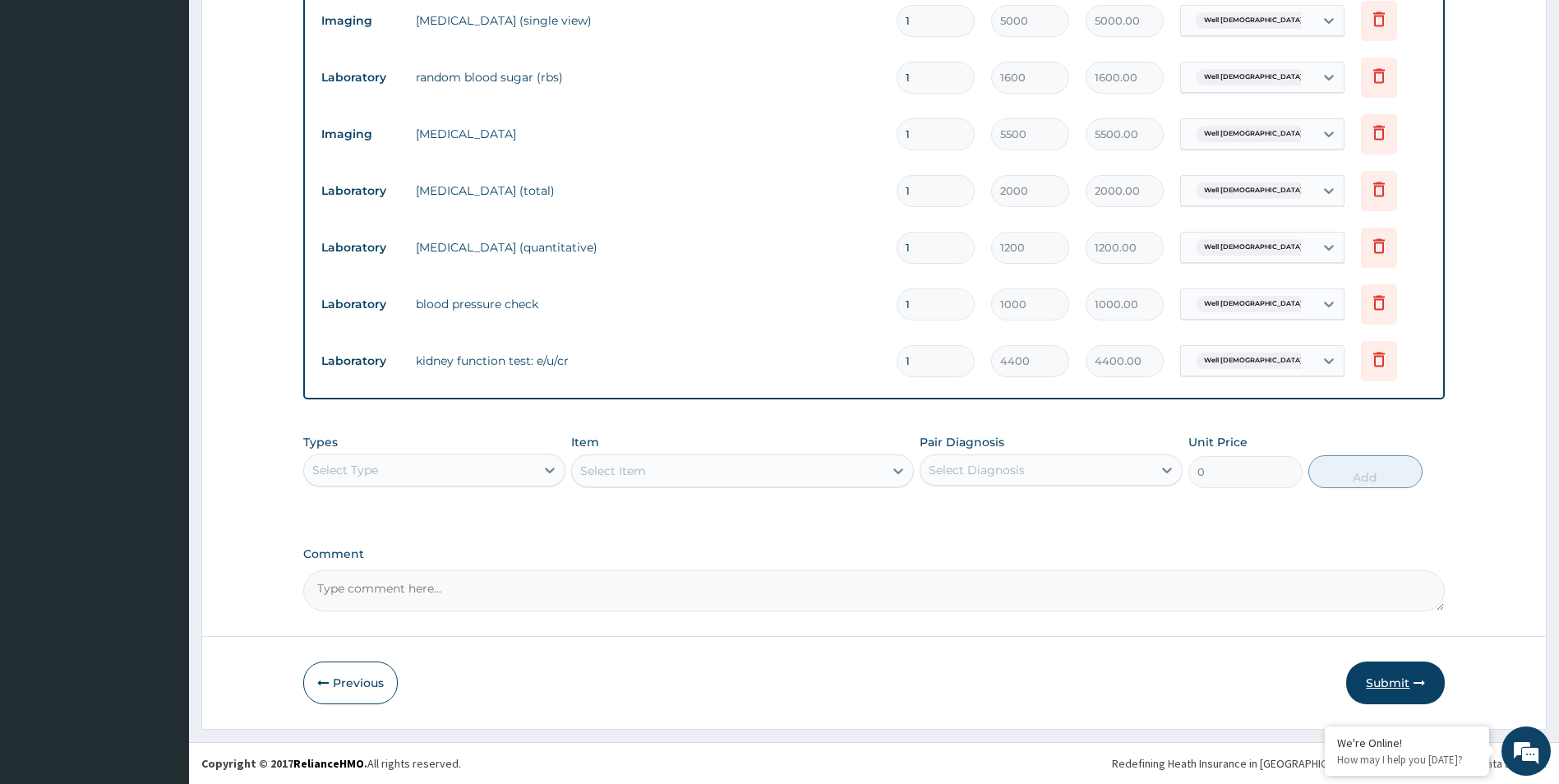
click at [1389, 680] on button "Submit" at bounding box center [1396, 683] width 98 height 43
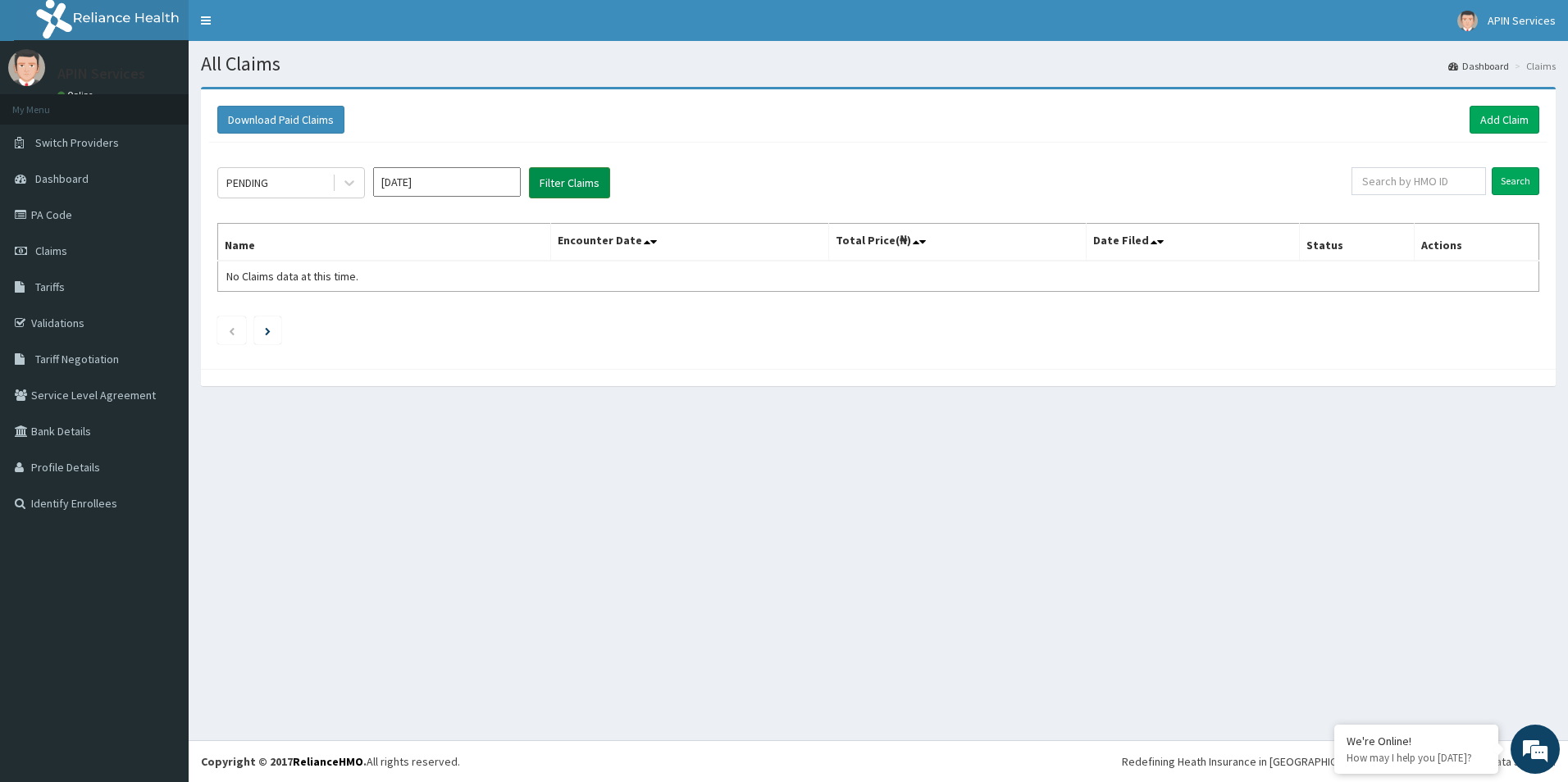
click at [563, 194] on button "Filter Claims" at bounding box center [569, 183] width 81 height 31
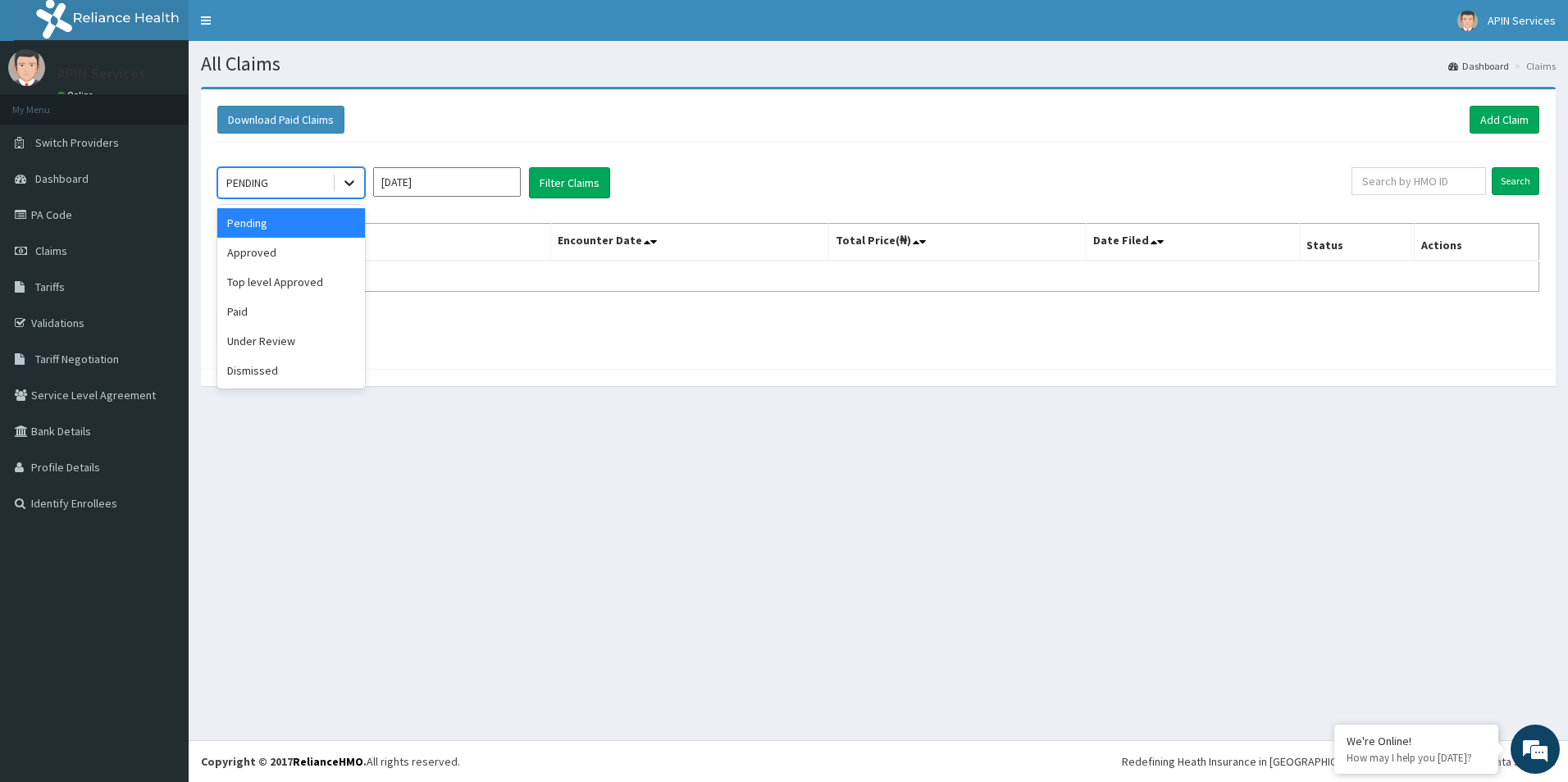
click at [344, 190] on icon at bounding box center [350, 183] width 16 height 16
click at [283, 252] on div "Approved" at bounding box center [291, 252] width 147 height 29
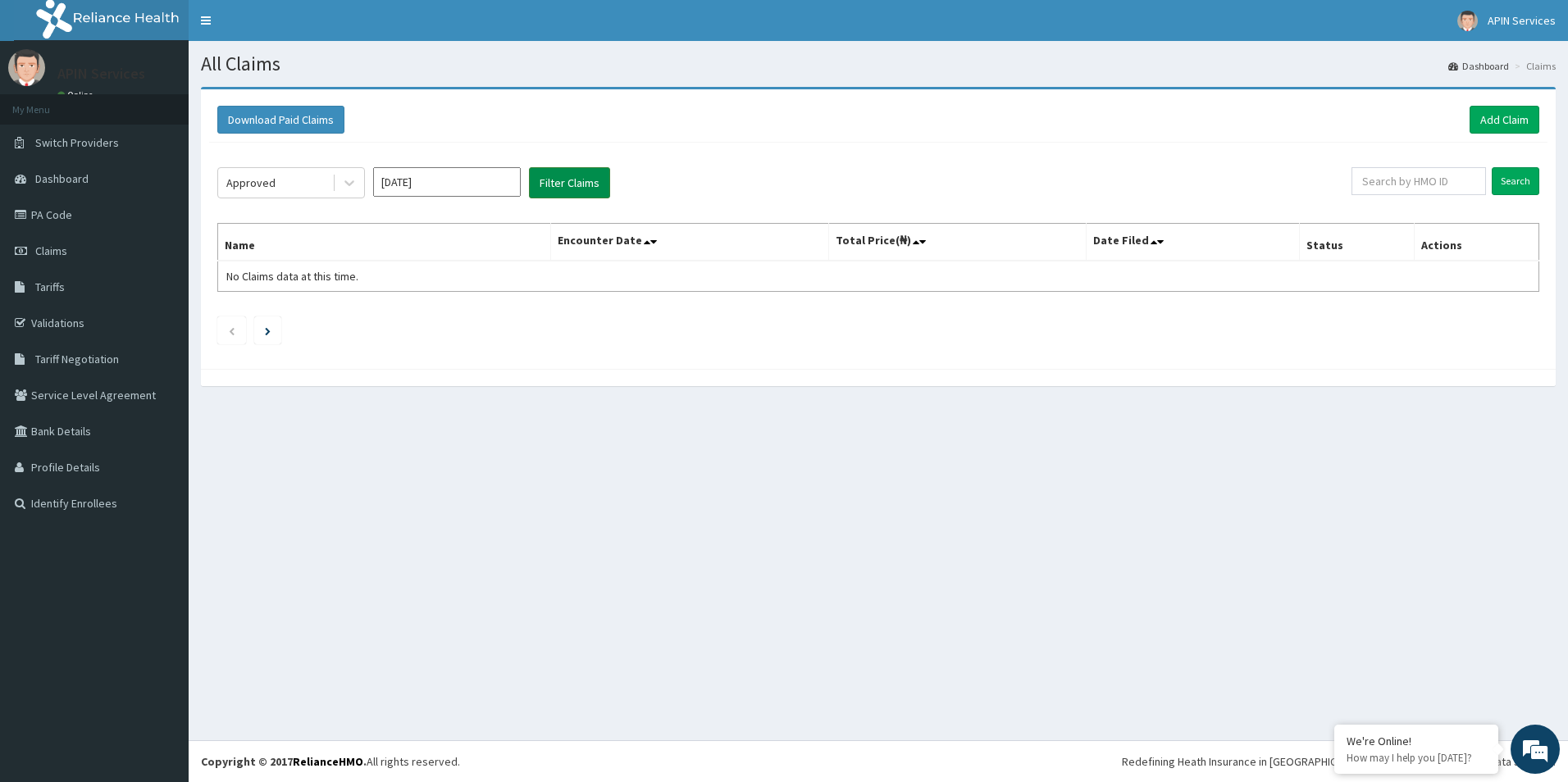
click at [576, 190] on button "Filter Claims" at bounding box center [569, 183] width 81 height 31
click at [356, 181] on icon at bounding box center [350, 183] width 16 height 16
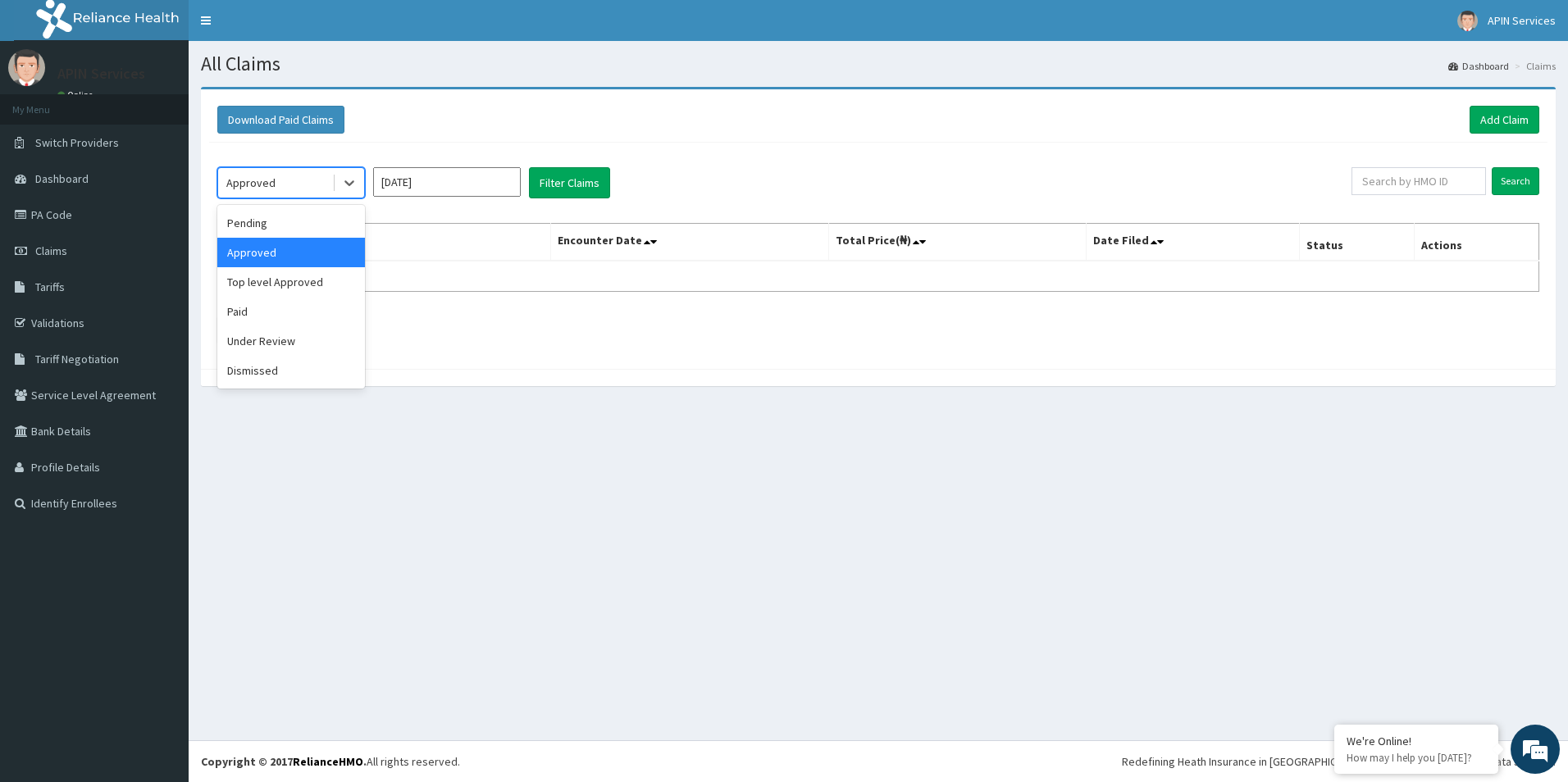
click at [265, 252] on div "Approved" at bounding box center [291, 252] width 147 height 29
click at [357, 181] on icon at bounding box center [350, 183] width 16 height 16
click at [305, 232] on div "Pending" at bounding box center [291, 223] width 147 height 29
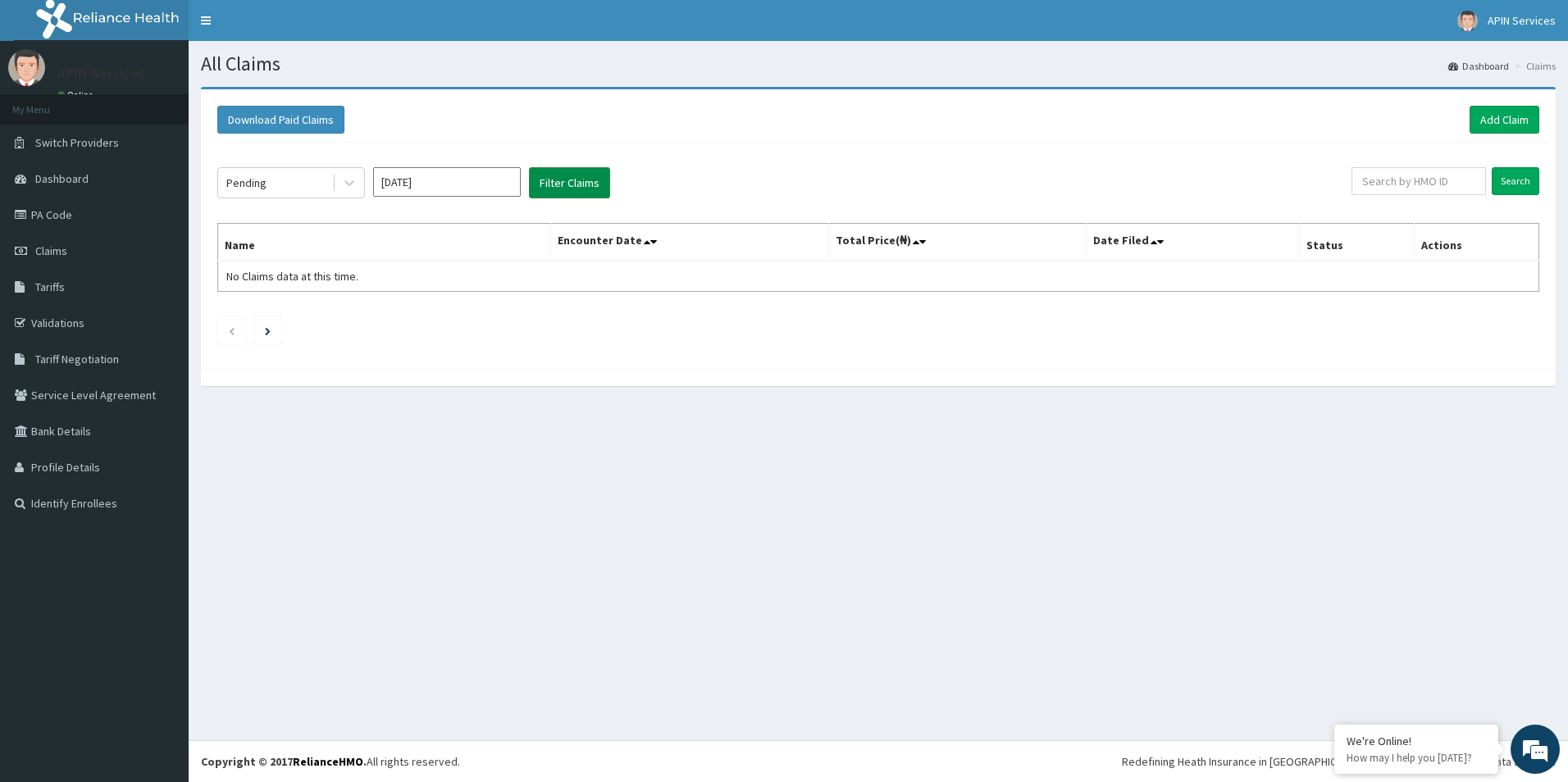
click at [543, 193] on button "Filter Claims" at bounding box center [569, 183] width 81 height 31
click at [544, 193] on button "Filter Claims" at bounding box center [569, 183] width 81 height 31
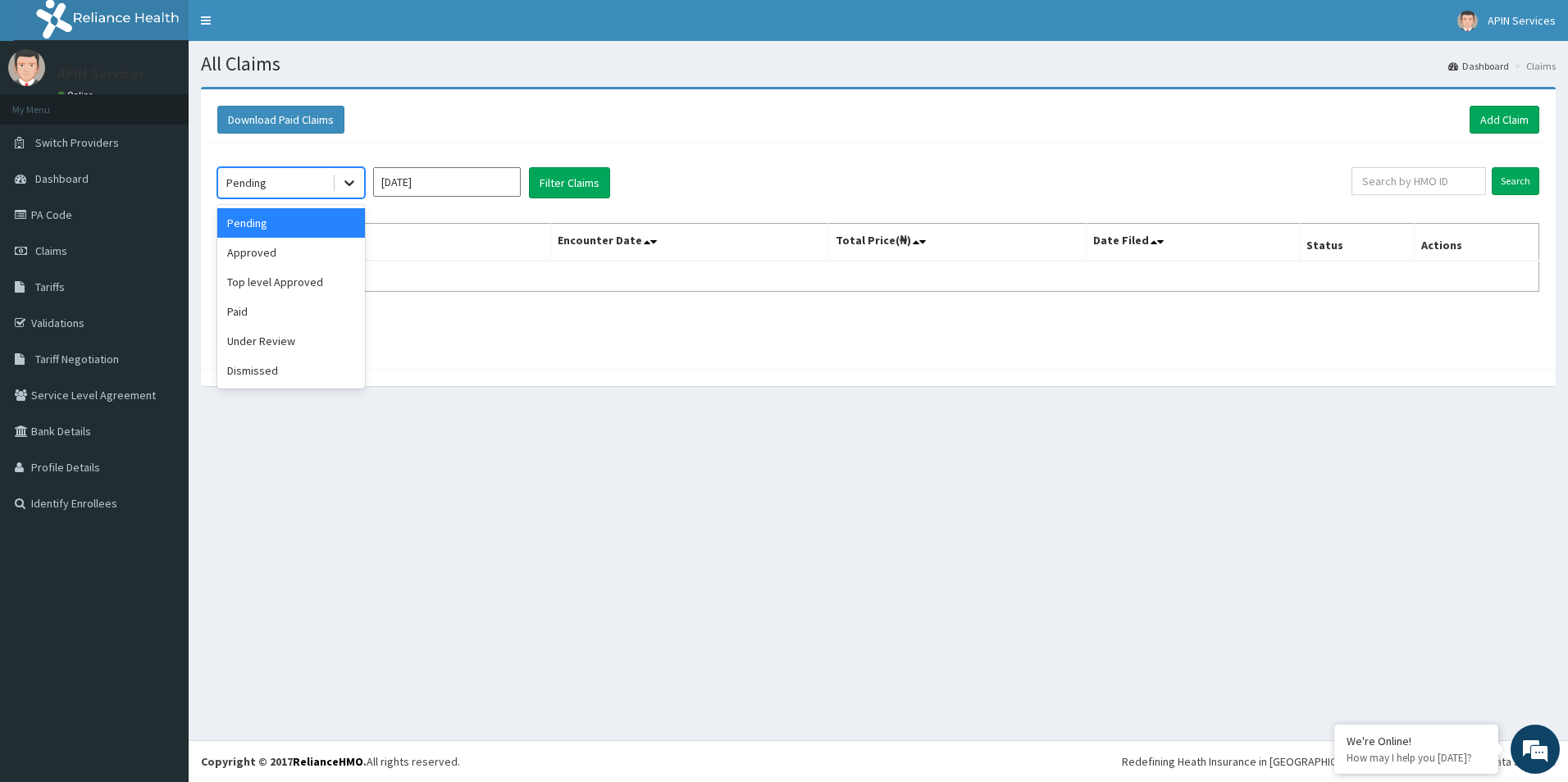
click at [338, 186] on div at bounding box center [349, 183] width 29 height 29
click at [260, 367] on div "Dismissed" at bounding box center [291, 371] width 147 height 29
click at [566, 183] on button "Filter Claims" at bounding box center [569, 183] width 81 height 31
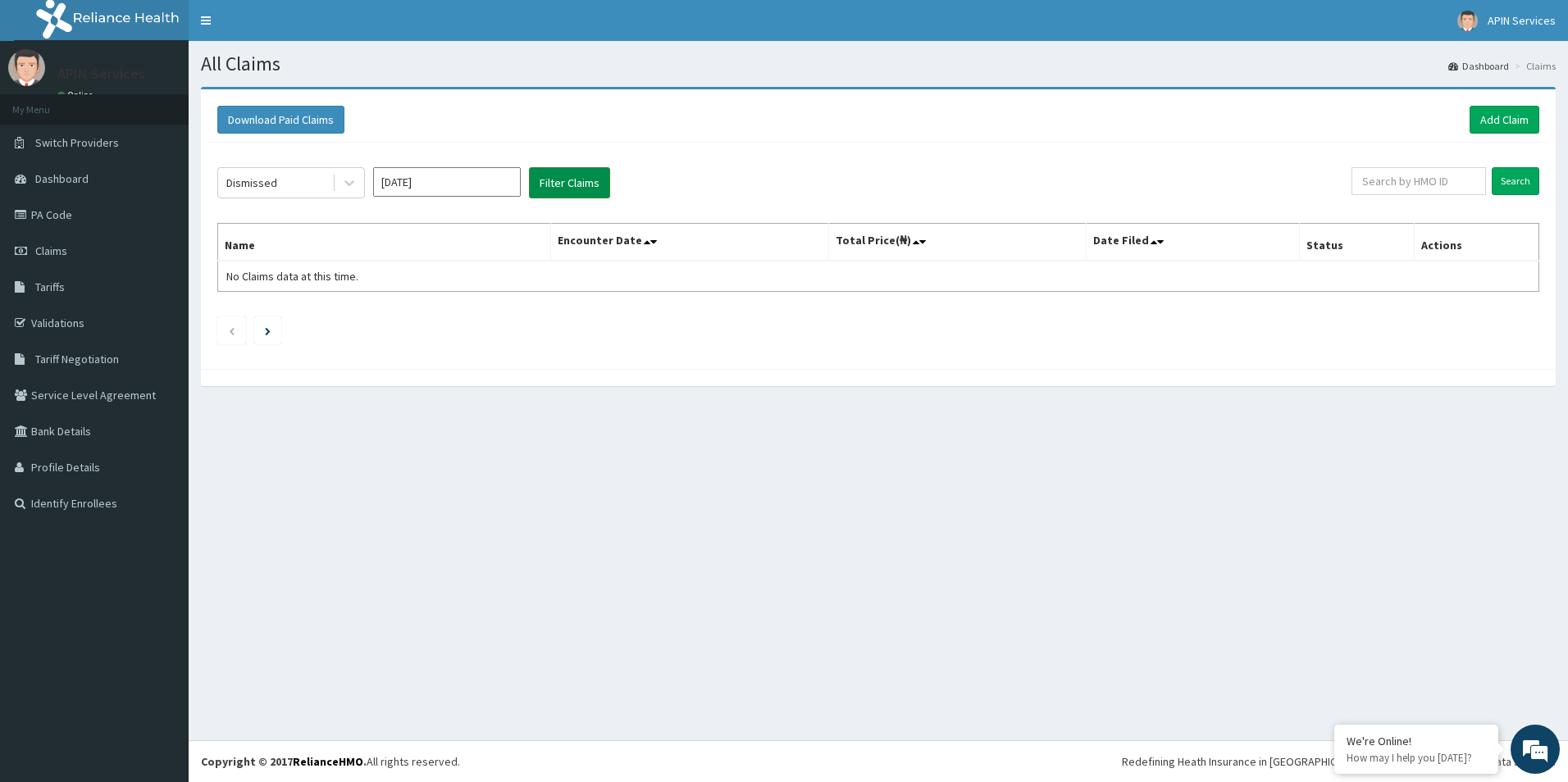
click at [566, 183] on button "Filter Claims" at bounding box center [569, 183] width 81 height 31
click at [357, 186] on icon at bounding box center [350, 183] width 16 height 16
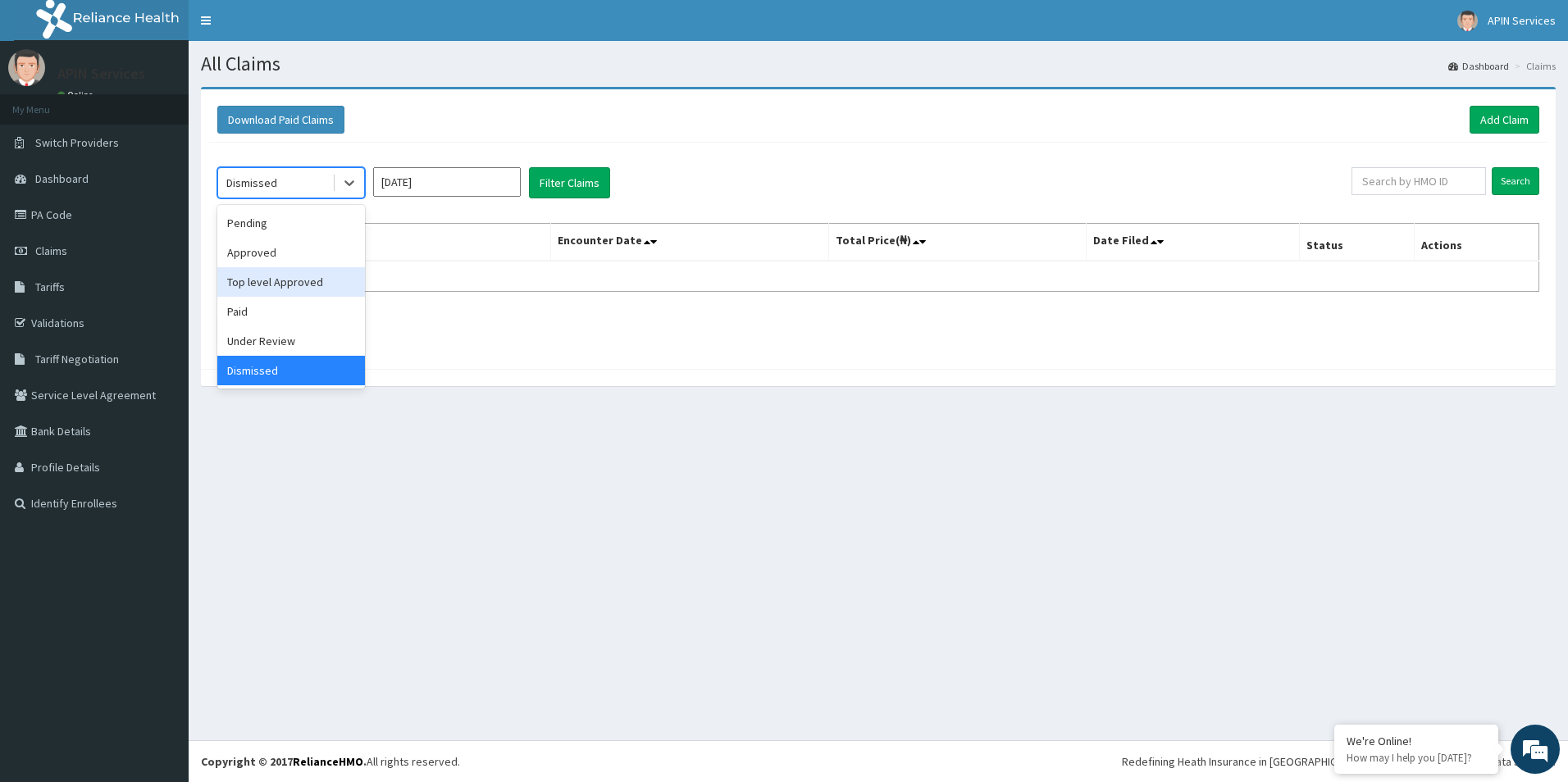
click at [264, 282] on div "Top level Approved" at bounding box center [291, 282] width 147 height 29
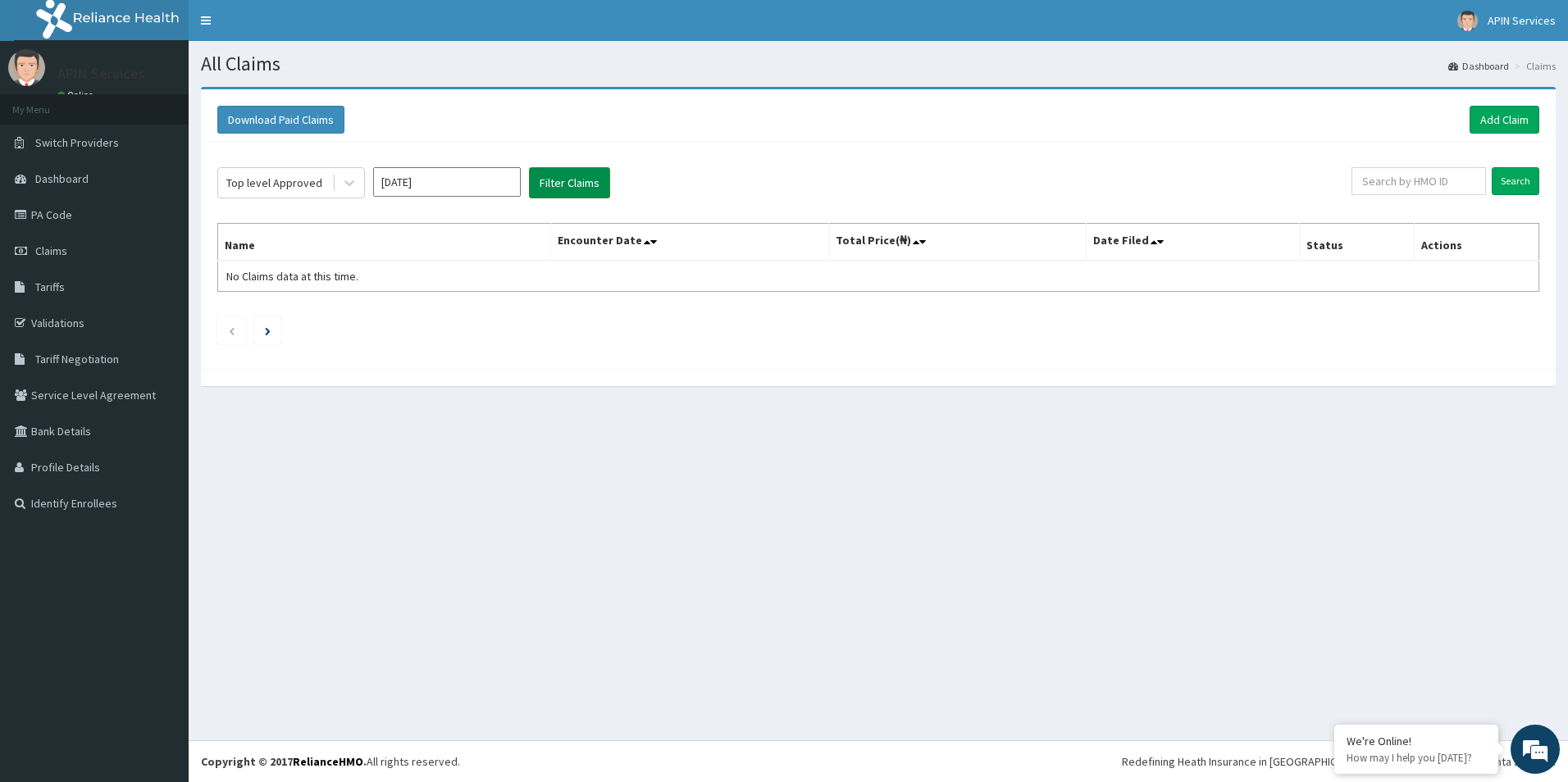
click at [569, 183] on button "Filter Claims" at bounding box center [569, 183] width 81 height 31
click at [487, 189] on input "Oct 2025" at bounding box center [447, 182] width 147 height 29
click at [483, 321] on div "Sep" at bounding box center [495, 318] width 33 height 30
click at [559, 191] on button "Filter Claims" at bounding box center [569, 183] width 81 height 31
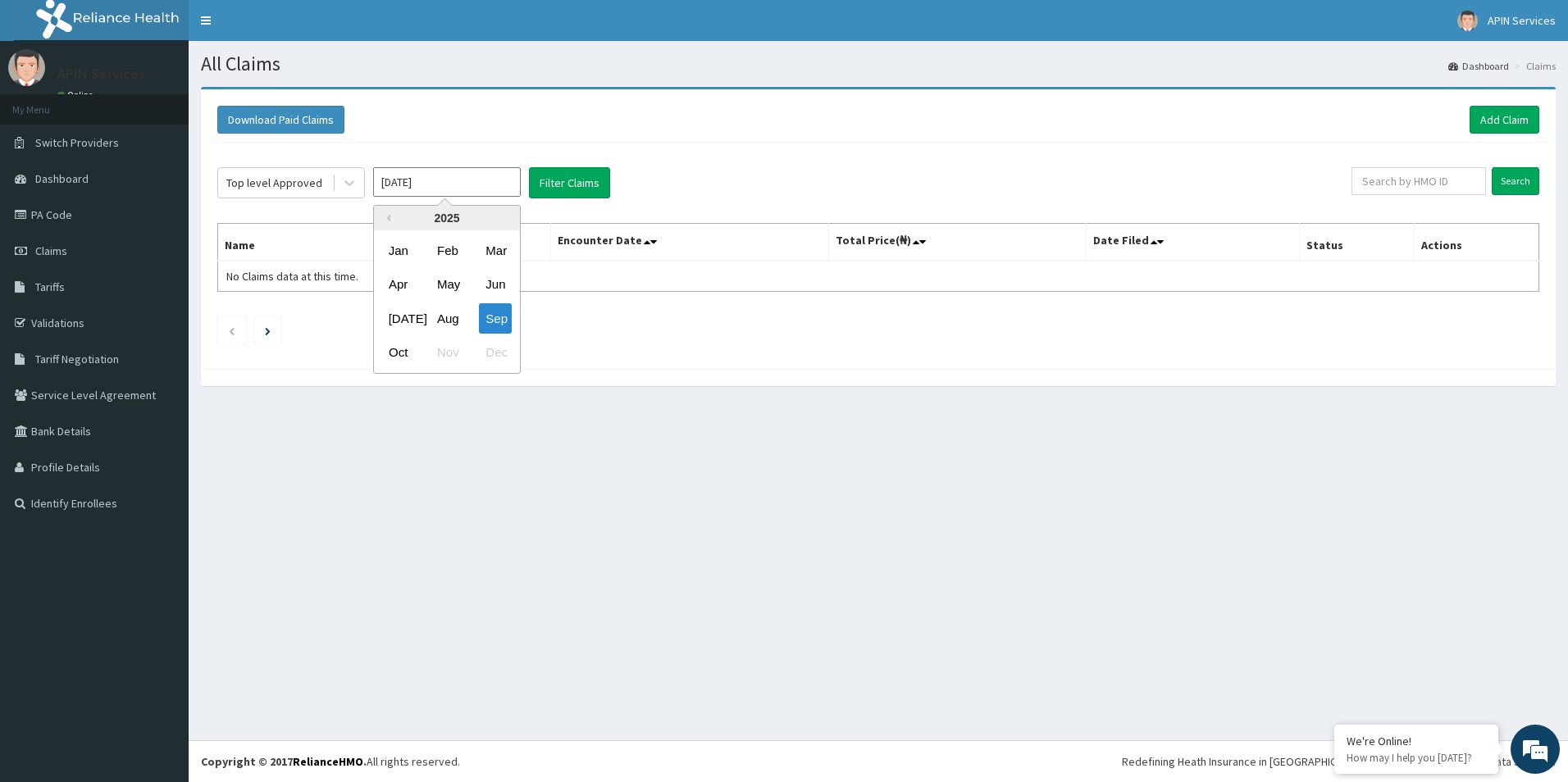
click at [482, 184] on input "Sep 2025" at bounding box center [447, 182] width 147 height 29
click at [448, 316] on div "Aug" at bounding box center [447, 318] width 33 height 30
type input "Aug 2025"
click at [561, 183] on button "Filter Claims" at bounding box center [569, 183] width 81 height 31
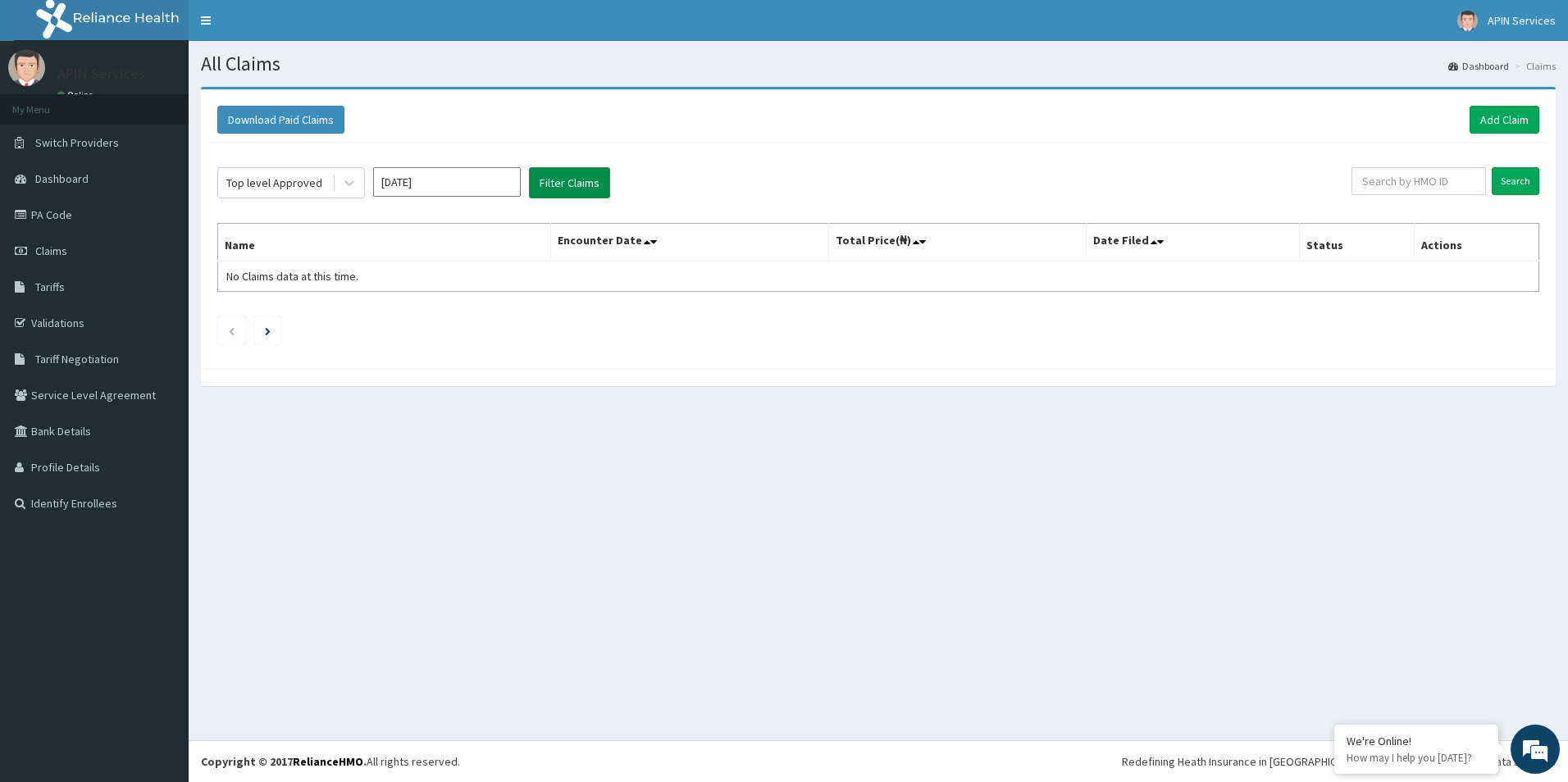
click at [561, 183] on button "Filter Claims" at bounding box center [569, 183] width 81 height 31
click at [346, 182] on icon at bounding box center [349, 183] width 10 height 5
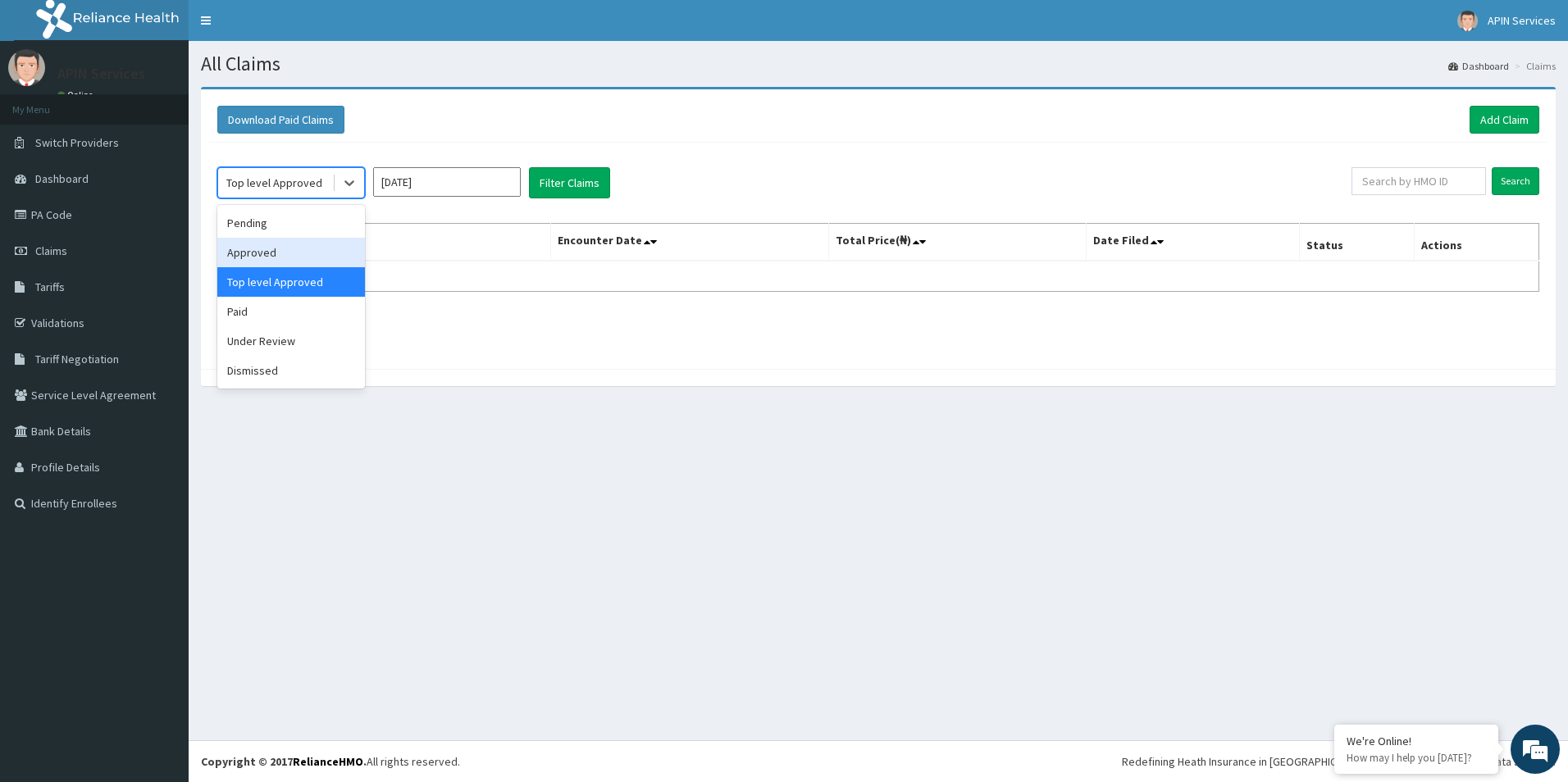
click at [308, 252] on div "Approved" at bounding box center [291, 252] width 147 height 29
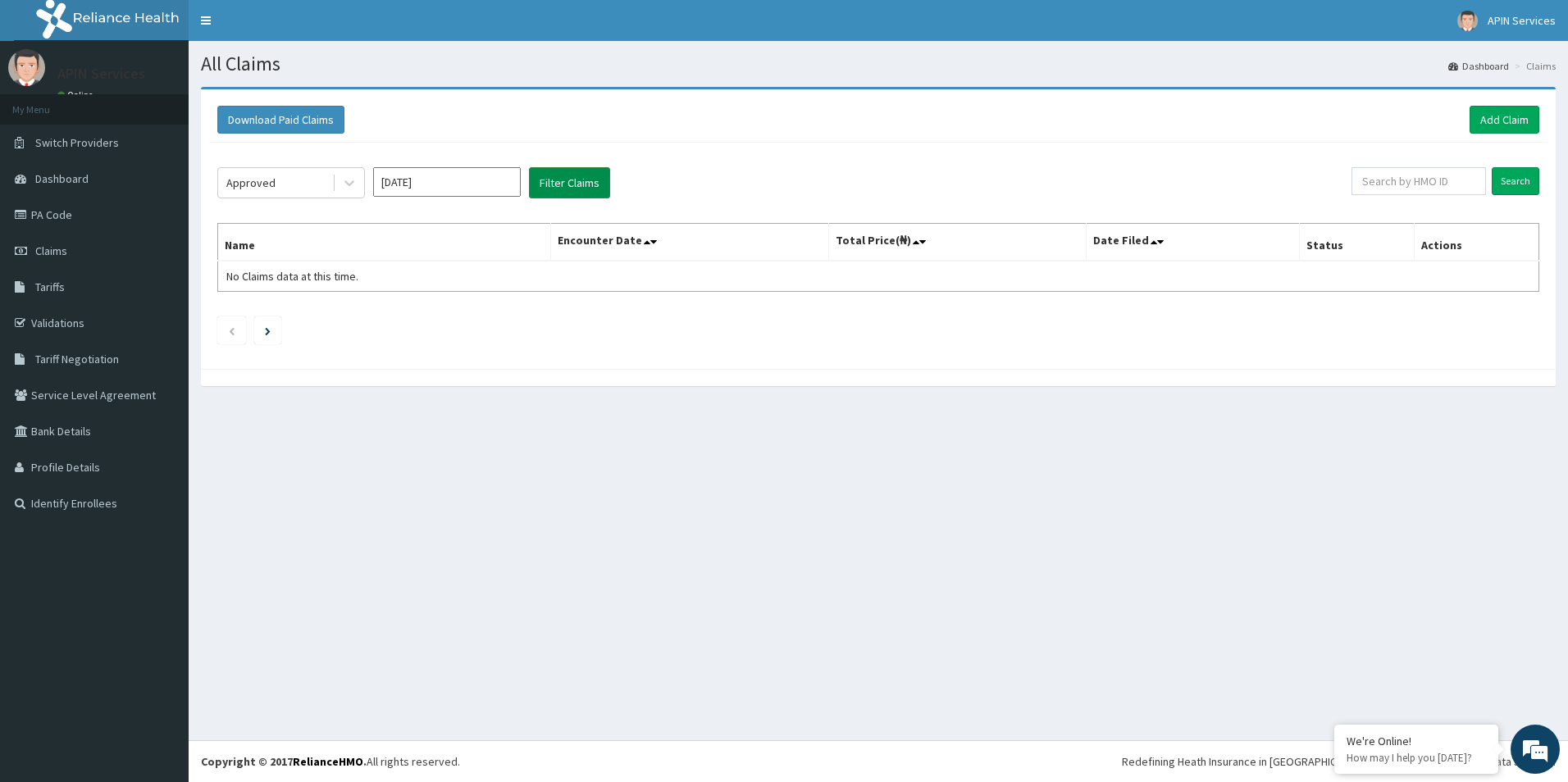
click at [570, 183] on button "Filter Claims" at bounding box center [569, 183] width 81 height 31
click at [350, 183] on icon at bounding box center [349, 183] width 10 height 5
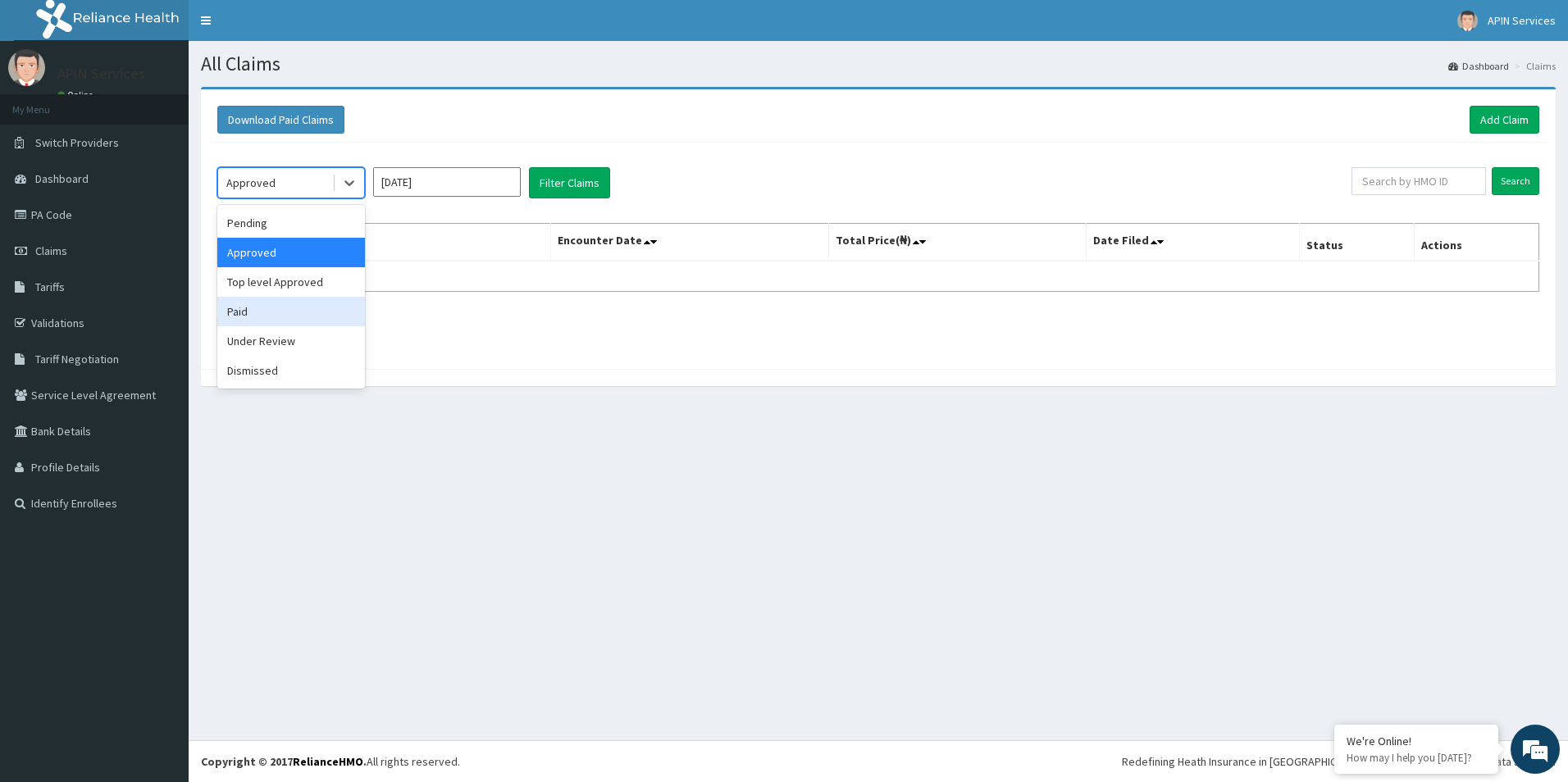
click at [316, 305] on div "Paid" at bounding box center [291, 312] width 147 height 29
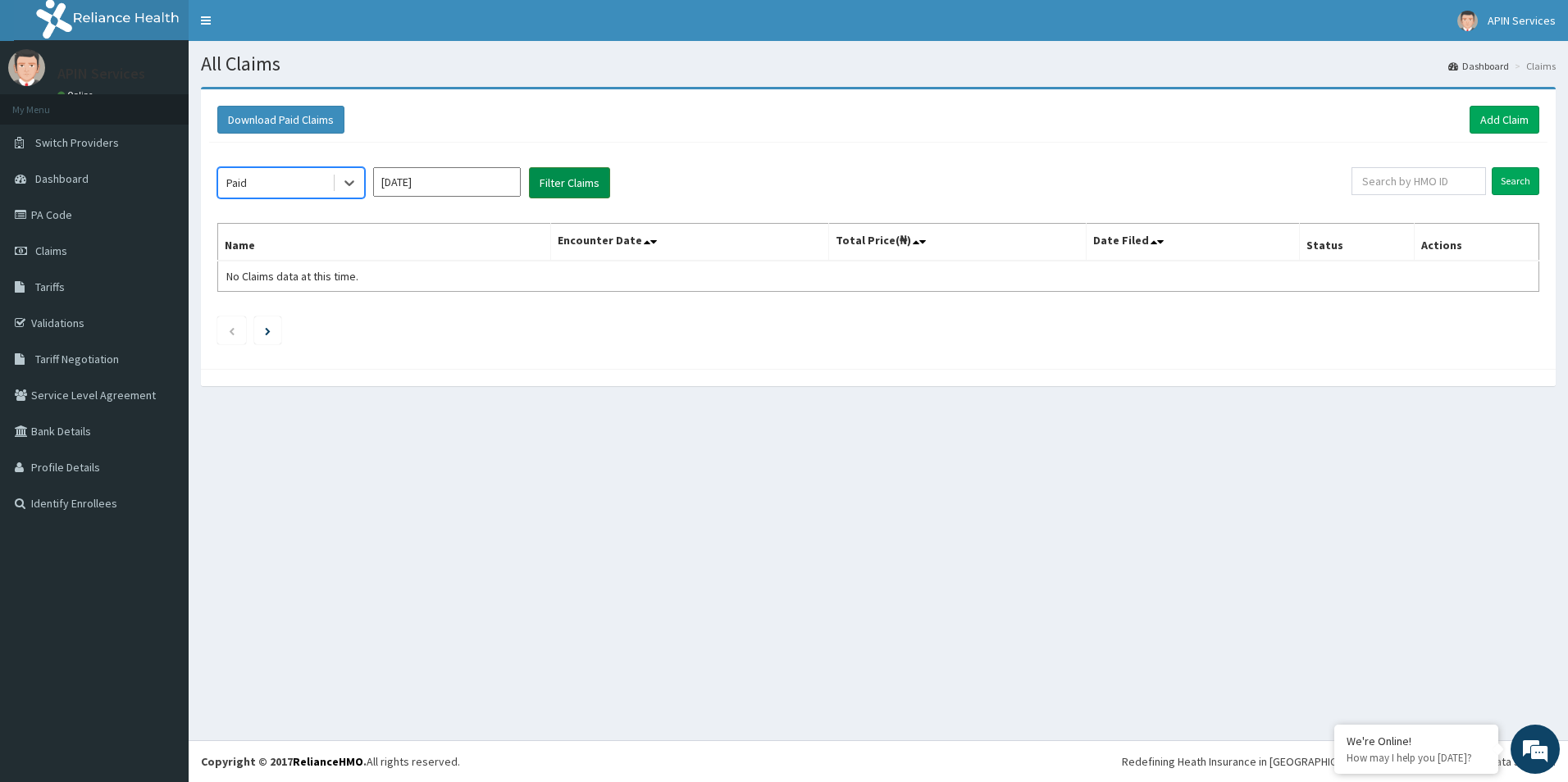
click at [559, 177] on button "Filter Claims" at bounding box center [569, 183] width 81 height 31
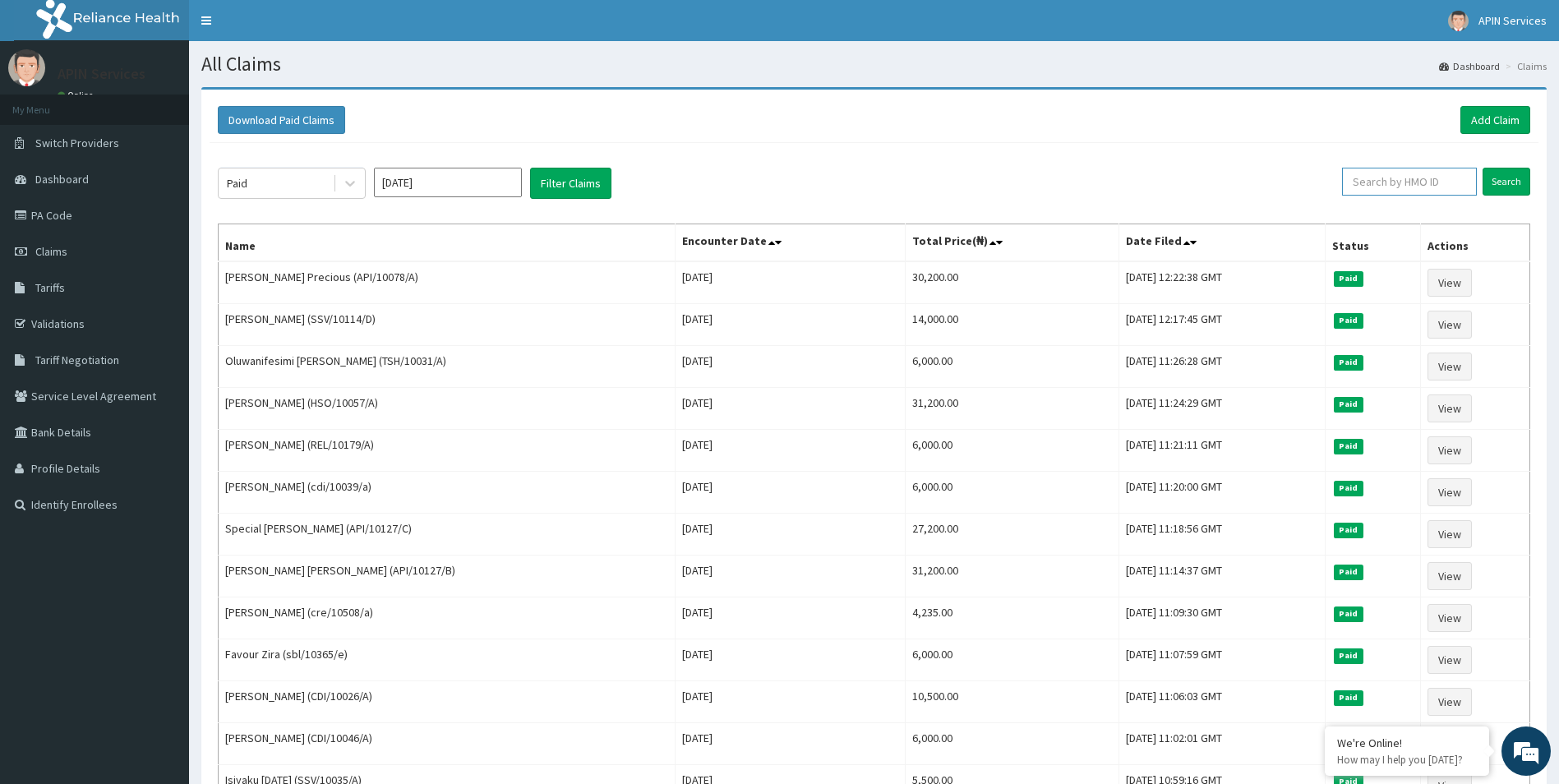
click at [1382, 185] on input "text" at bounding box center [1410, 181] width 135 height 28
paste input "PA/56C056"
type input "PA/56C056"
click at [1501, 180] on input "Search" at bounding box center [1506, 181] width 47 height 28
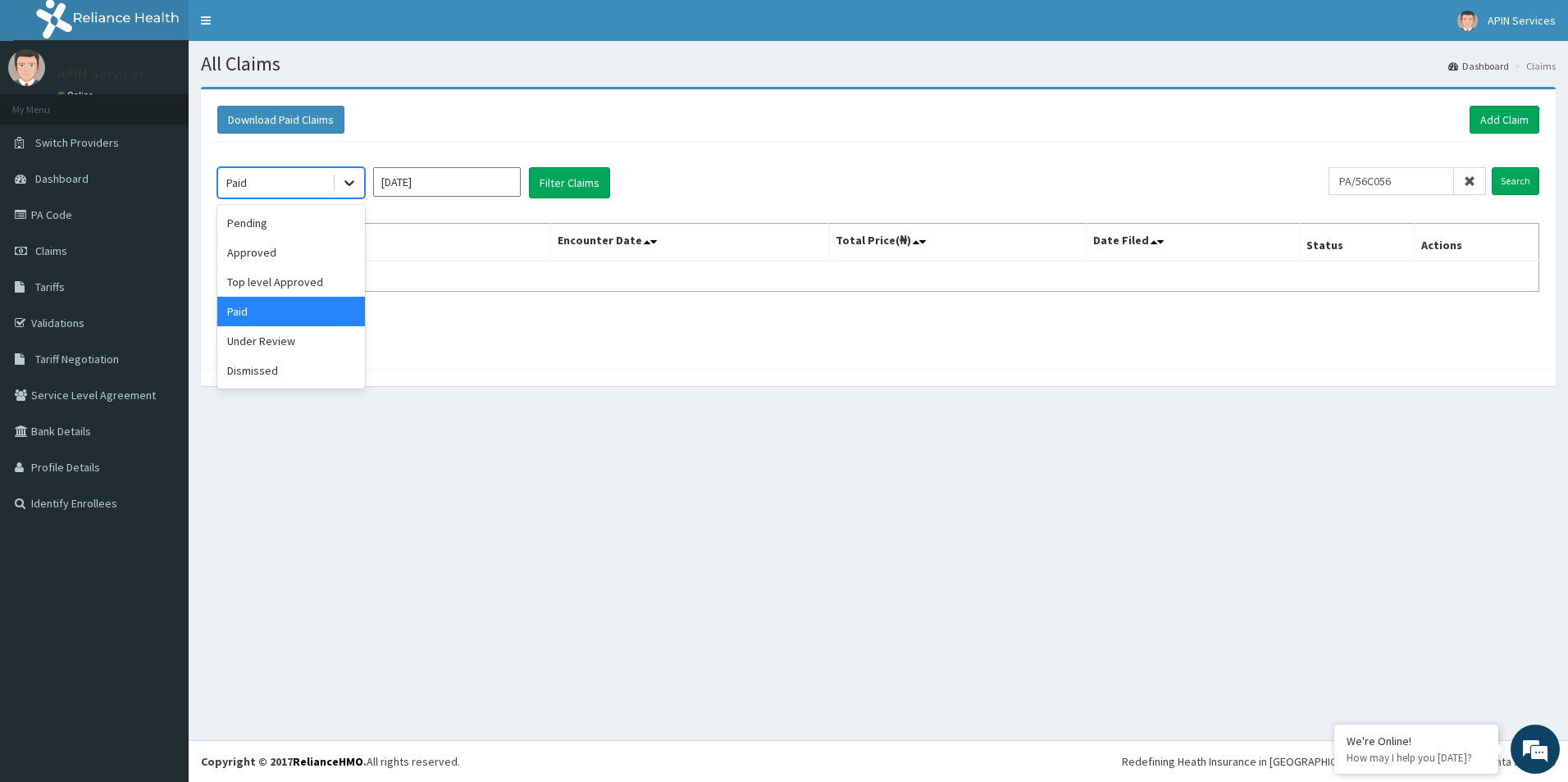
click at [341, 187] on div at bounding box center [349, 183] width 29 height 29
click at [283, 345] on div "Under Review" at bounding box center [291, 341] width 147 height 29
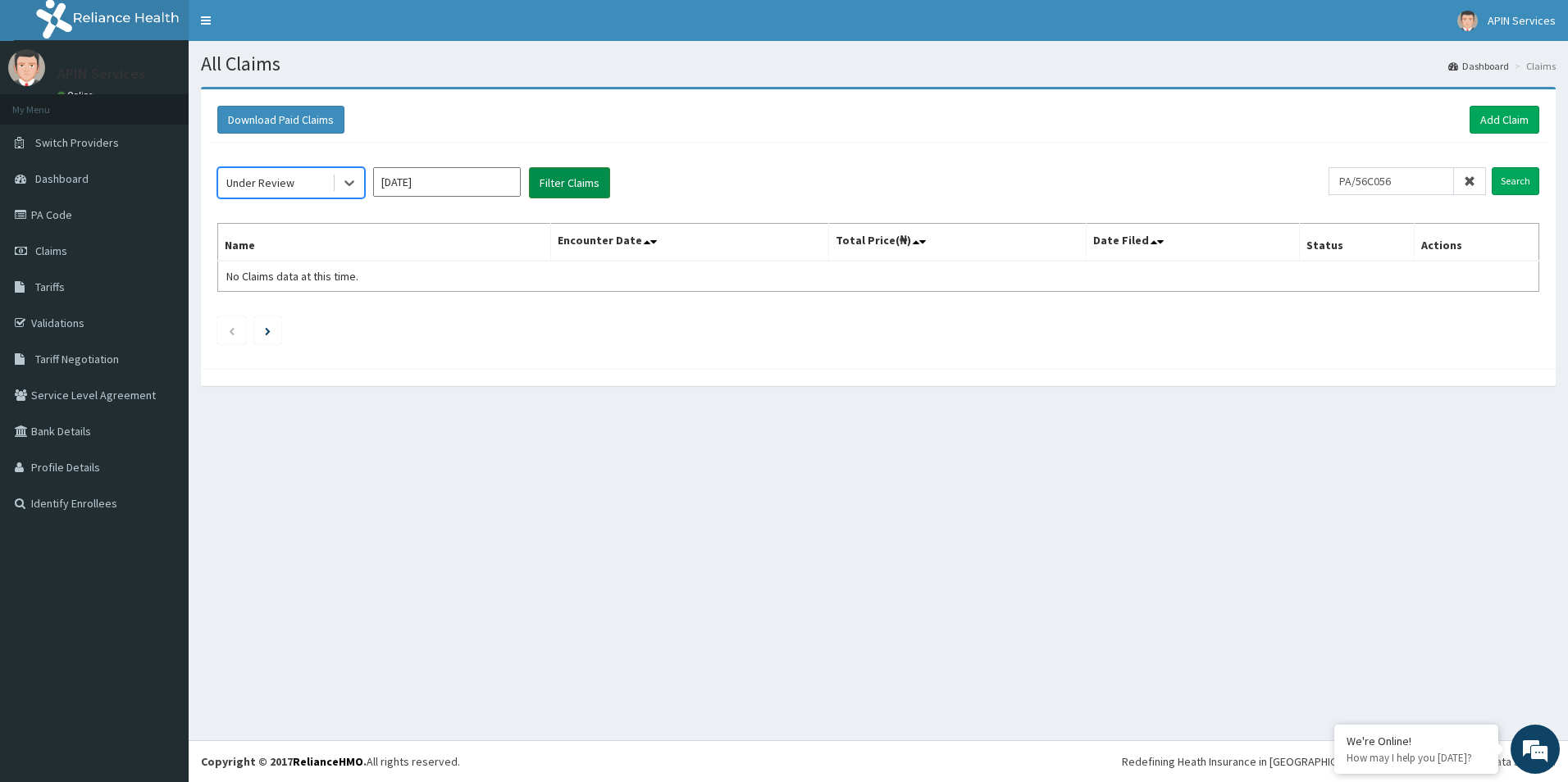
click at [571, 181] on button "Filter Claims" at bounding box center [569, 183] width 81 height 31
click at [1513, 186] on input "Search" at bounding box center [1515, 181] width 47 height 28
click at [422, 186] on input "Aug 2025" at bounding box center [447, 182] width 147 height 29
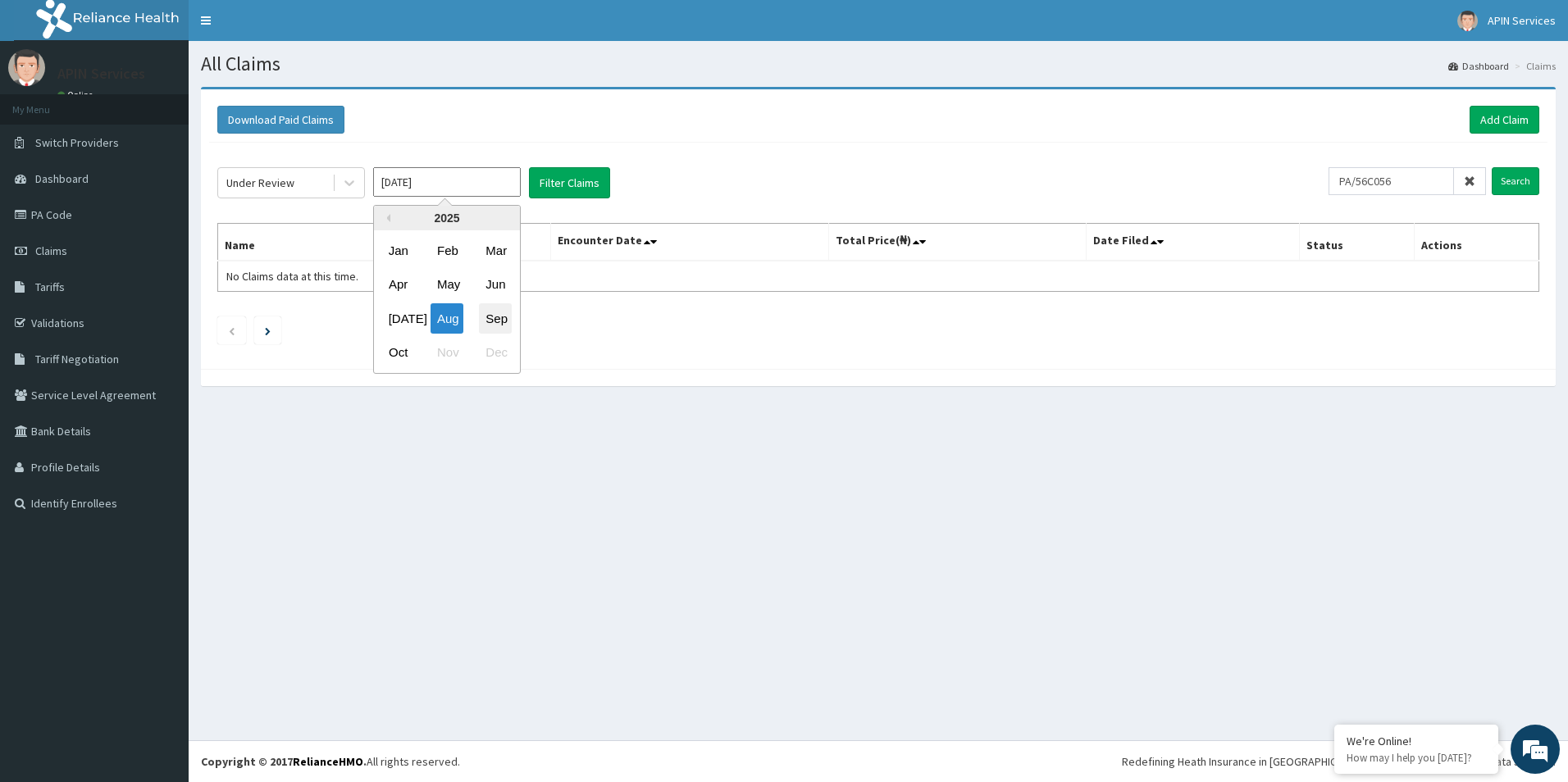
click at [499, 319] on div "Sep" at bounding box center [495, 318] width 33 height 30
click at [552, 185] on button "Filter Claims" at bounding box center [569, 183] width 81 height 31
click at [348, 181] on icon at bounding box center [350, 183] width 16 height 16
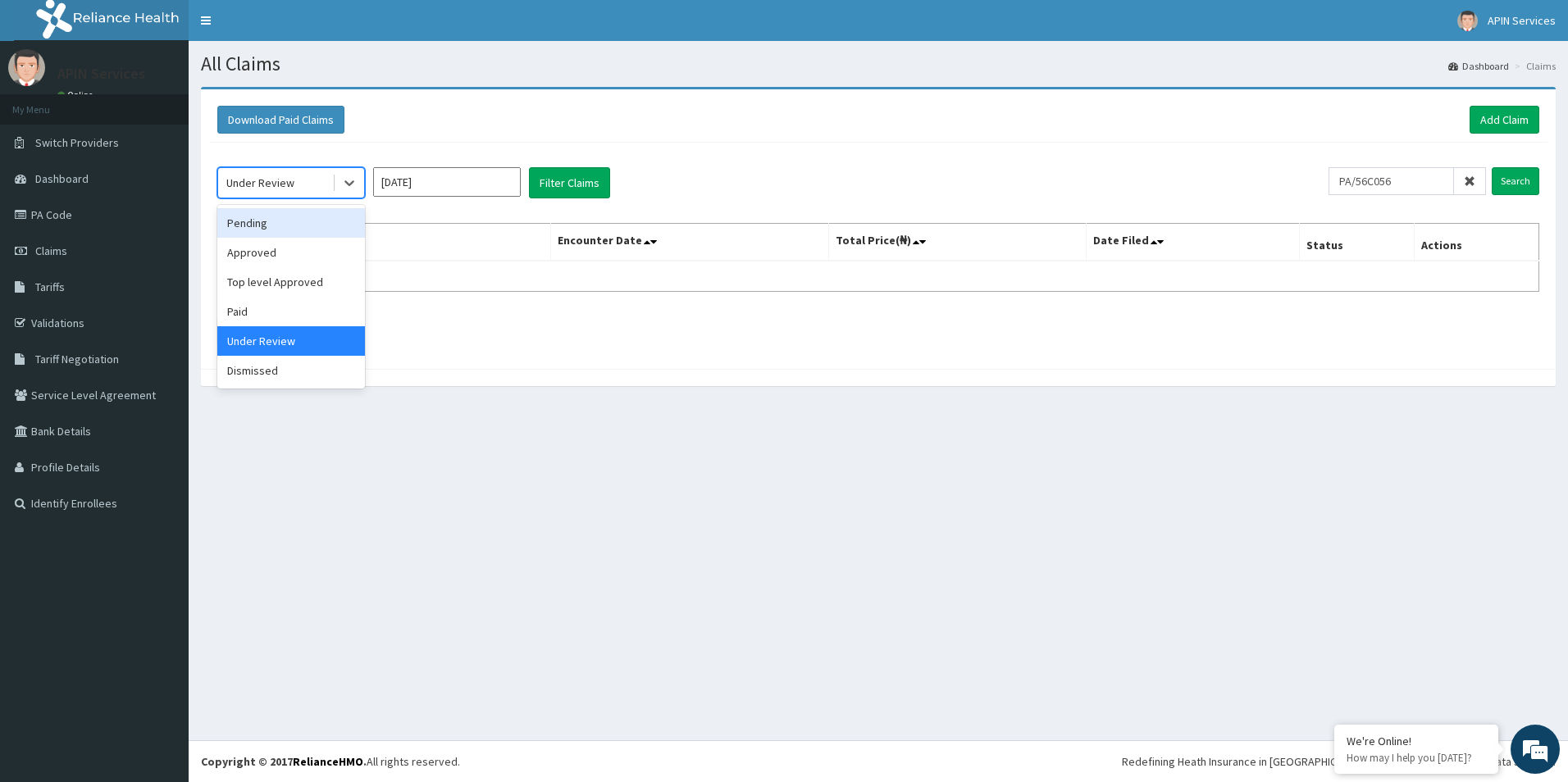
click at [316, 228] on div "Pending" at bounding box center [291, 223] width 147 height 29
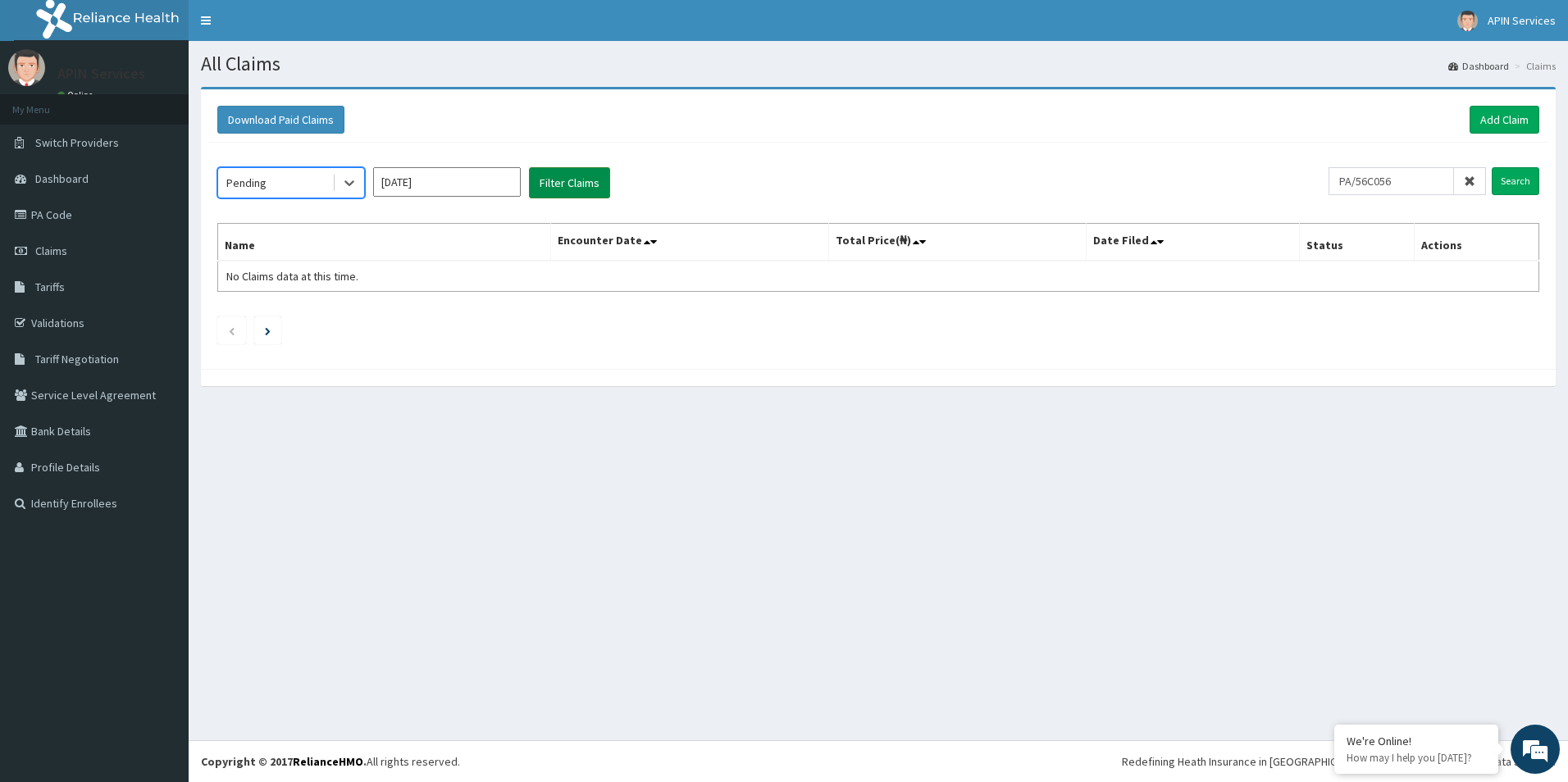
click at [580, 169] on button "Filter Claims" at bounding box center [569, 183] width 81 height 31
click at [577, 175] on button "Filter Claims" at bounding box center [569, 183] width 81 height 31
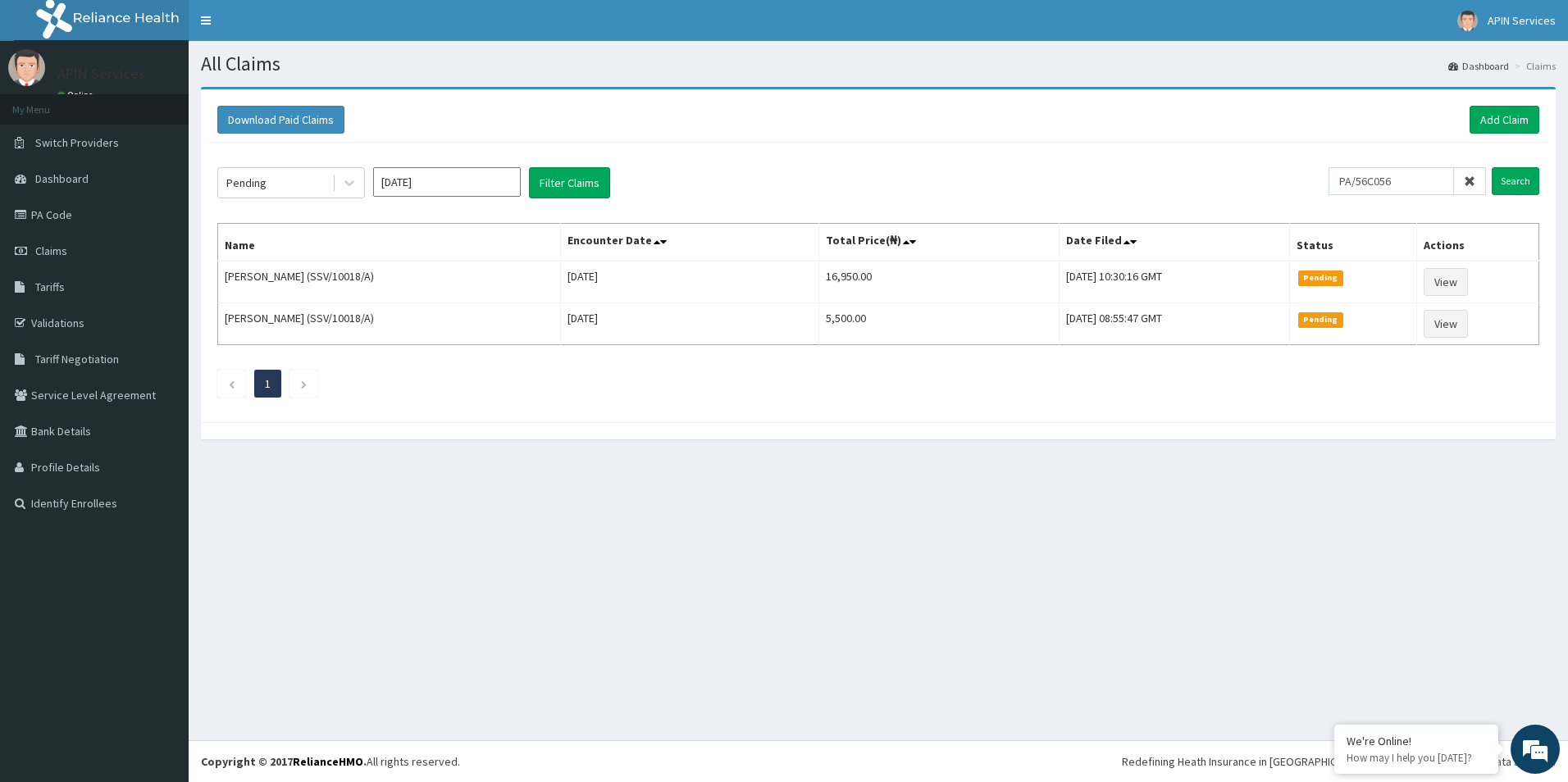
click at [435, 186] on input "Sep 2025" at bounding box center [447, 182] width 147 height 29
click at [454, 318] on div "Aug" at bounding box center [447, 318] width 33 height 30
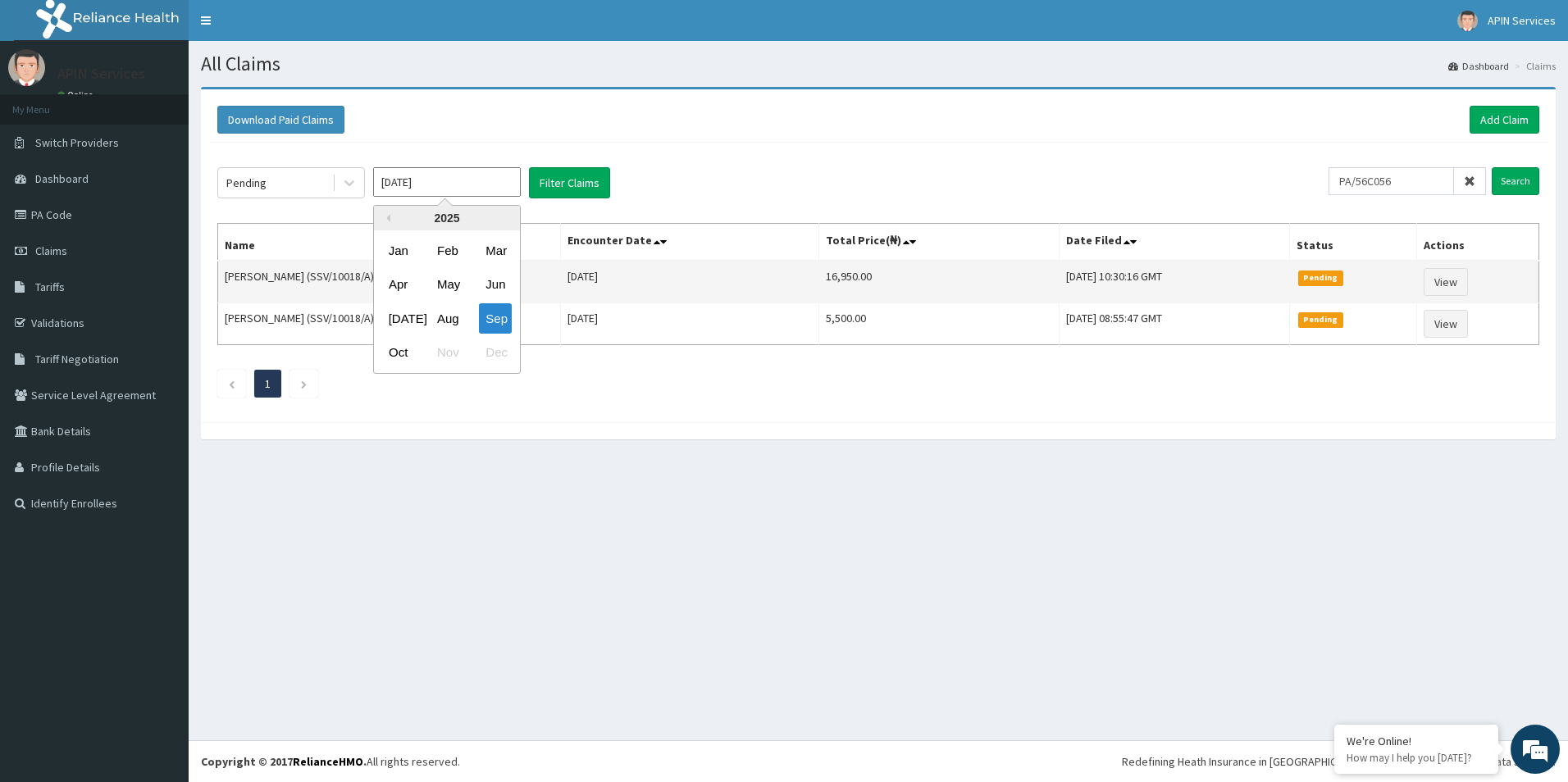
type input "Aug 2025"
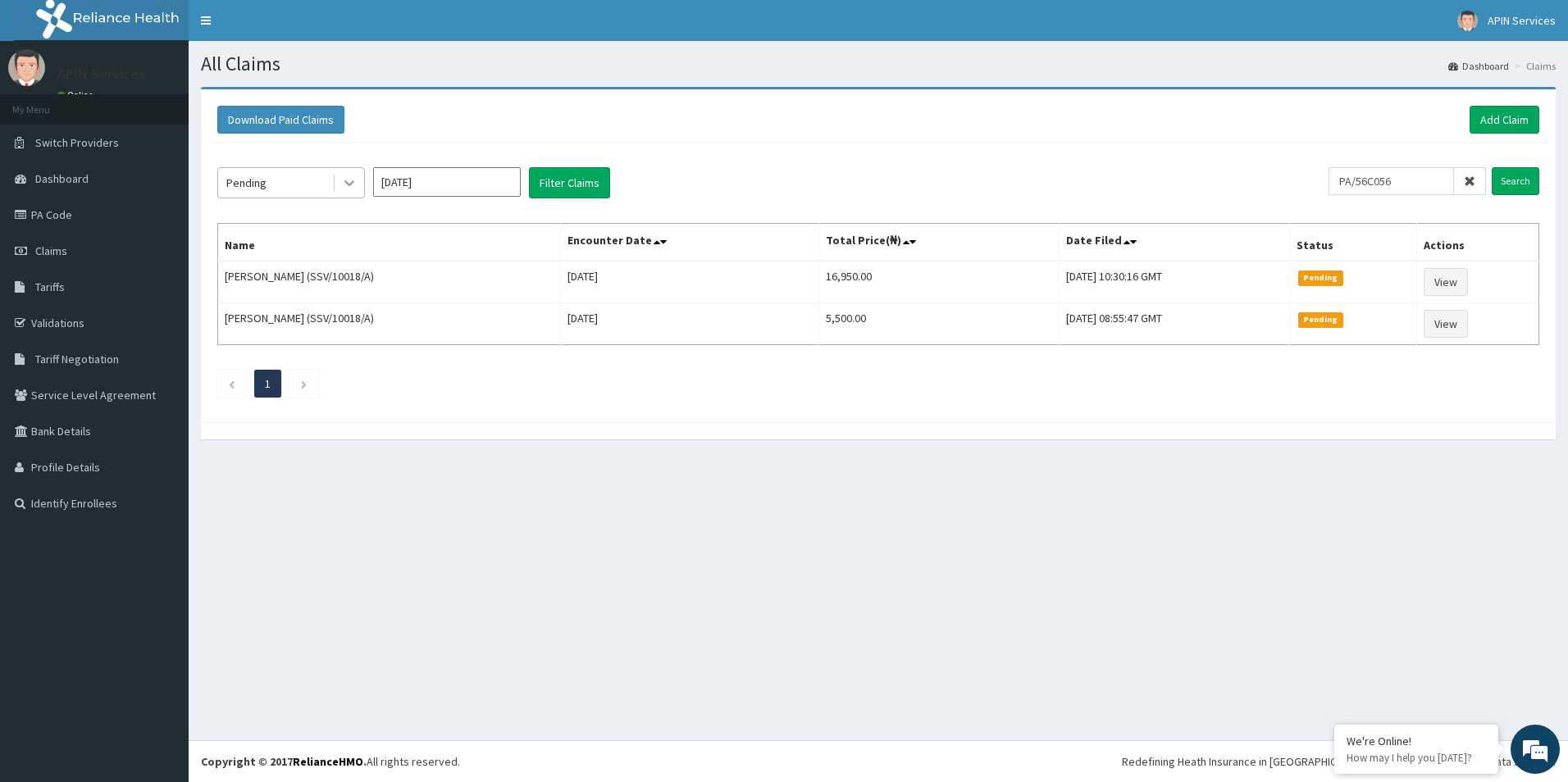
click at [350, 184] on icon at bounding box center [349, 183] width 10 height 5
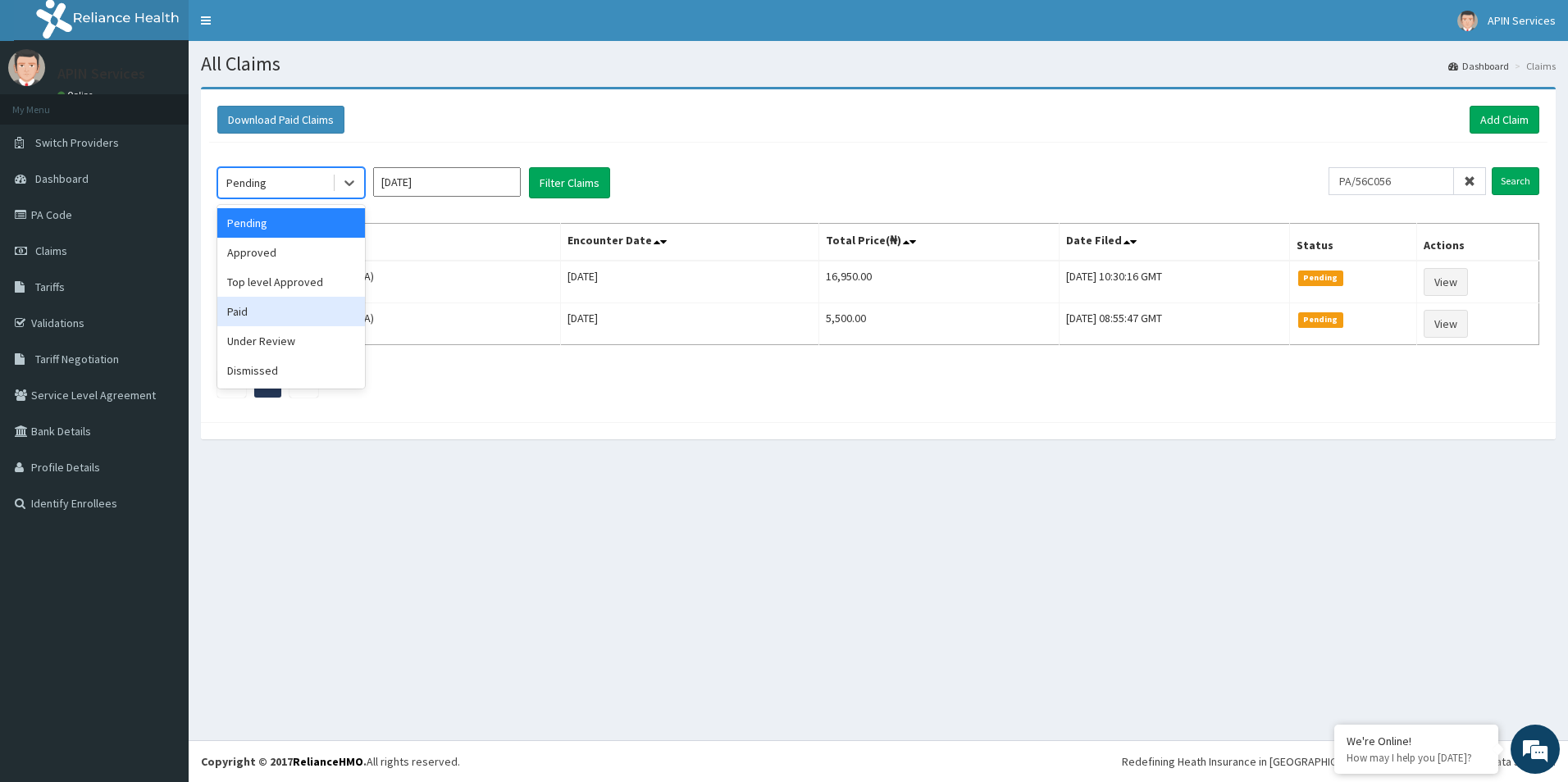
click at [251, 308] on div "Paid" at bounding box center [291, 312] width 147 height 29
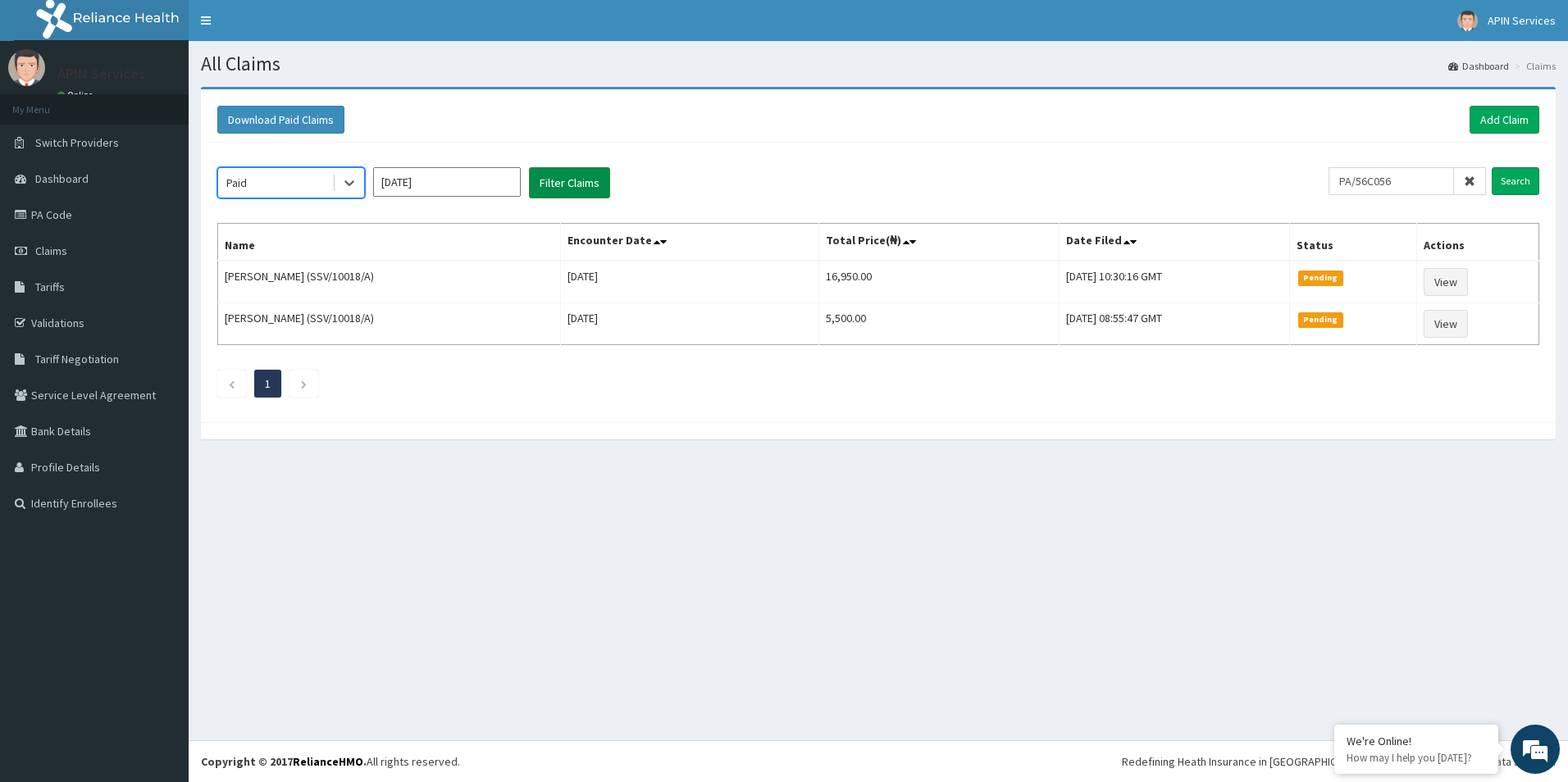
click at [552, 192] on button "Filter Claims" at bounding box center [569, 183] width 81 height 31
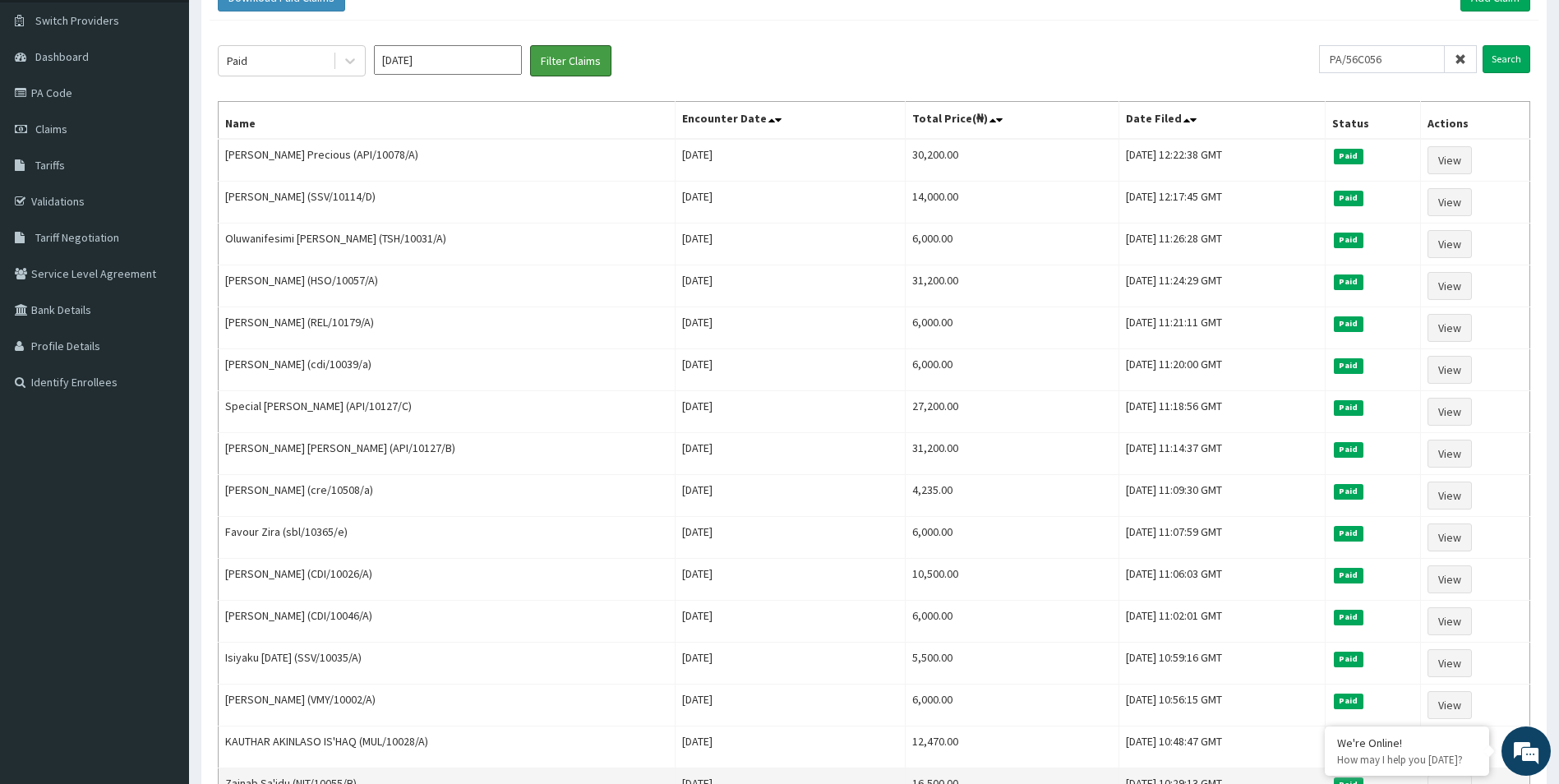
scroll to position [82, 0]
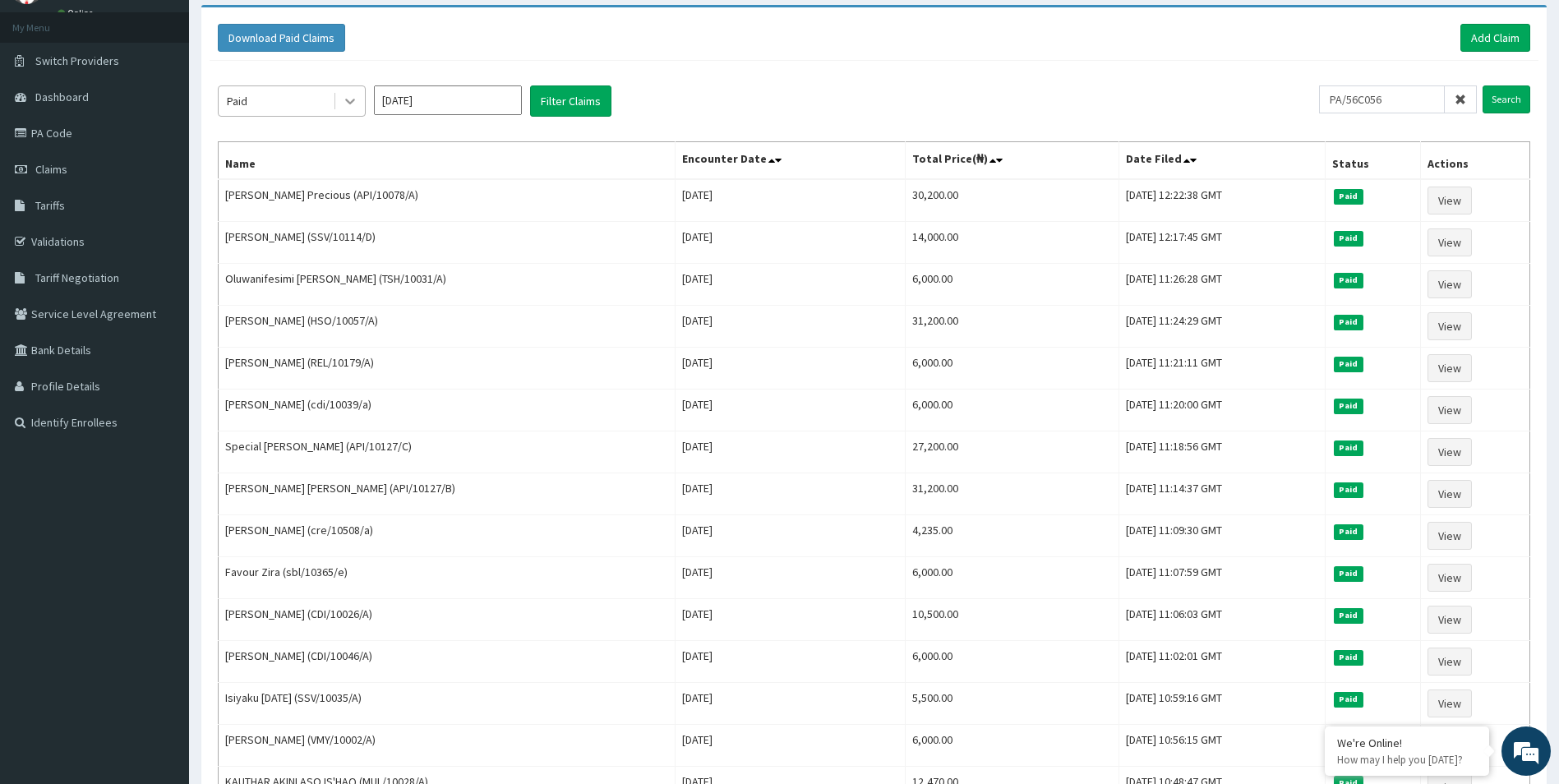
click at [351, 97] on icon at bounding box center [351, 101] width 16 height 16
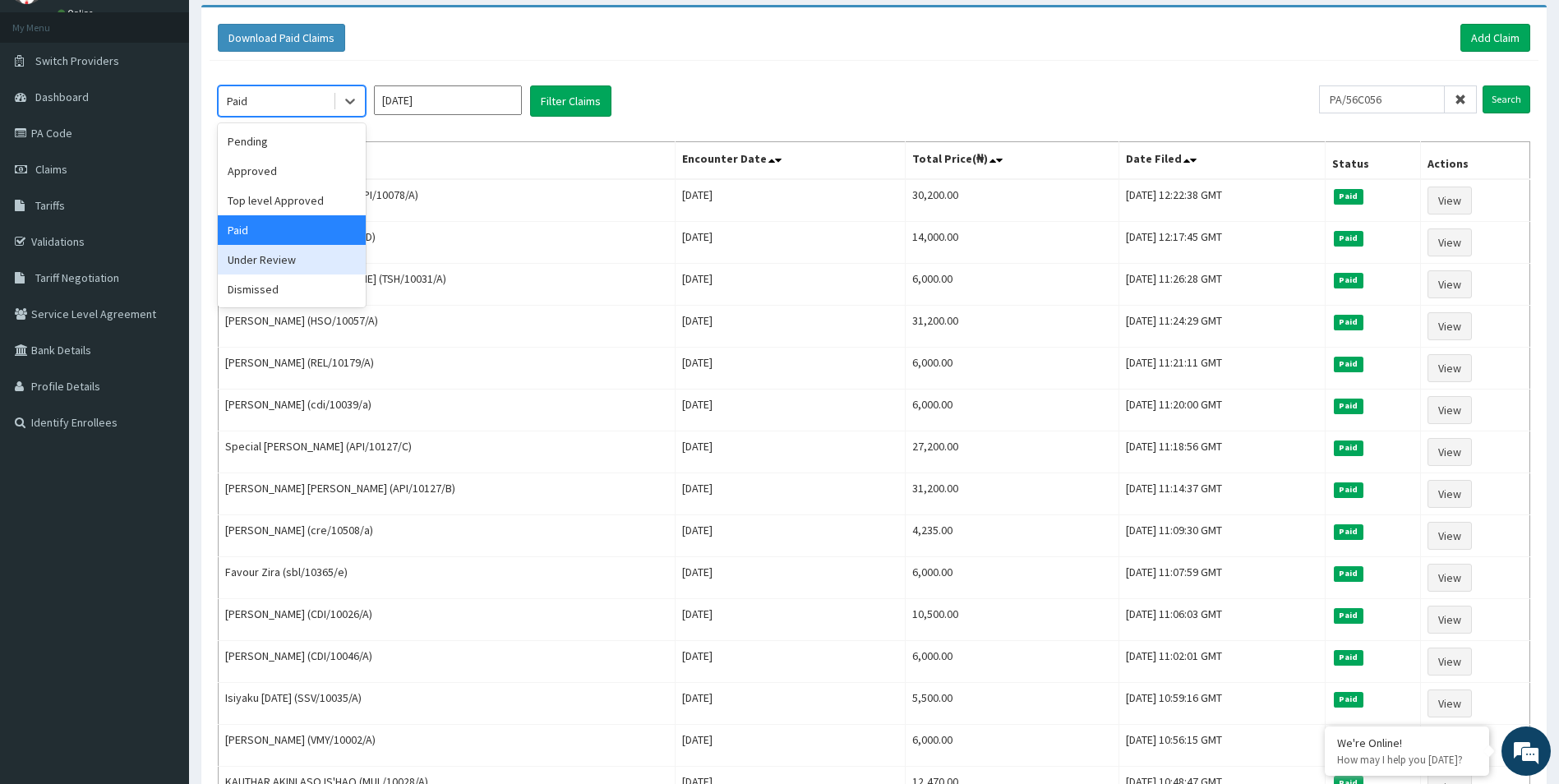
click at [258, 270] on div "Under Review" at bounding box center [291, 260] width 148 height 29
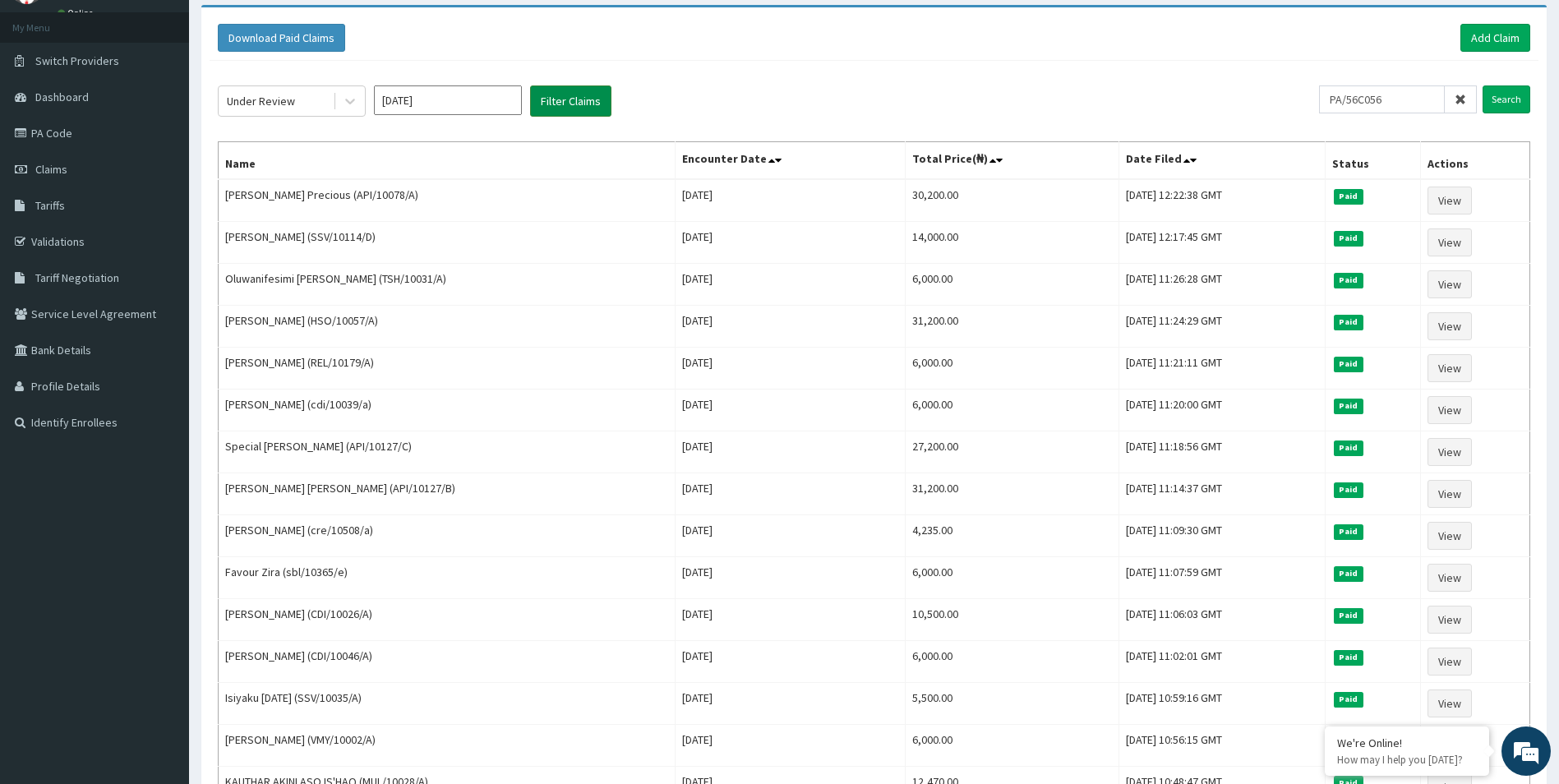
click at [547, 104] on button "Filter Claims" at bounding box center [570, 101] width 81 height 31
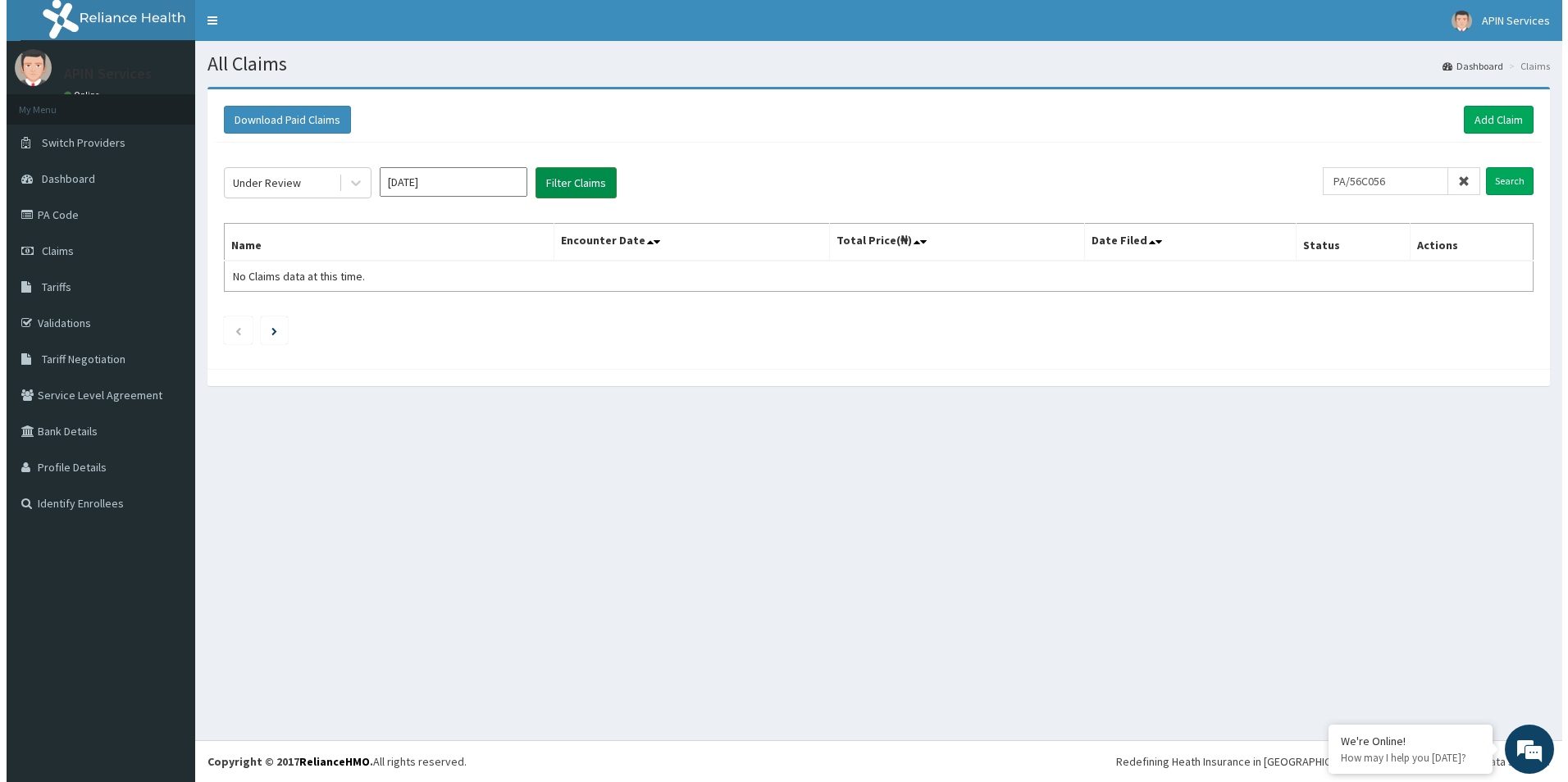
scroll to position [0, 0]
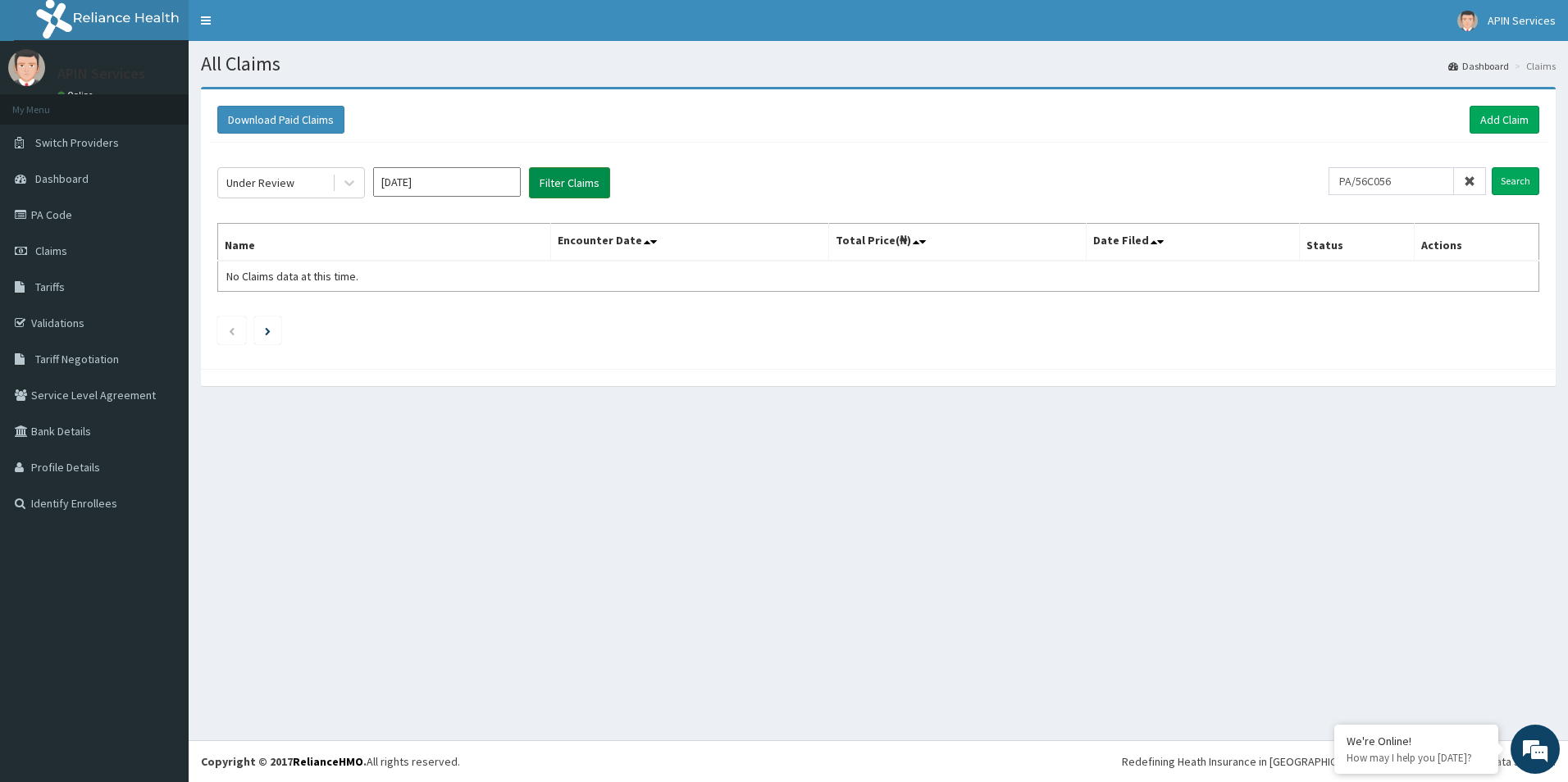
click at [575, 183] on button "Filter Claims" at bounding box center [569, 183] width 81 height 31
click at [571, 180] on button "Filter Claims" at bounding box center [569, 183] width 81 height 31
click at [358, 183] on div at bounding box center [349, 183] width 29 height 29
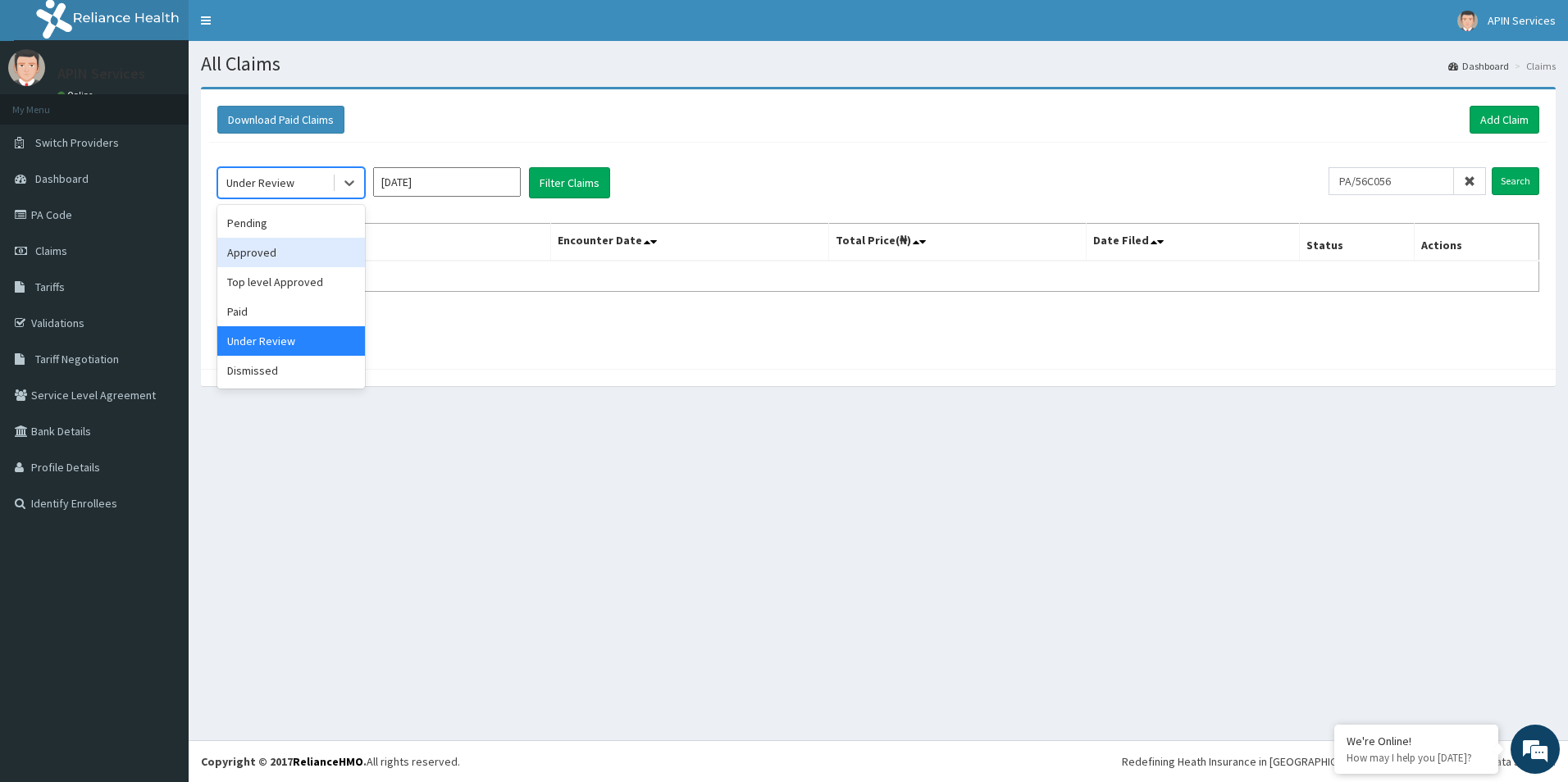
click at [301, 256] on div "Approved" at bounding box center [291, 252] width 147 height 29
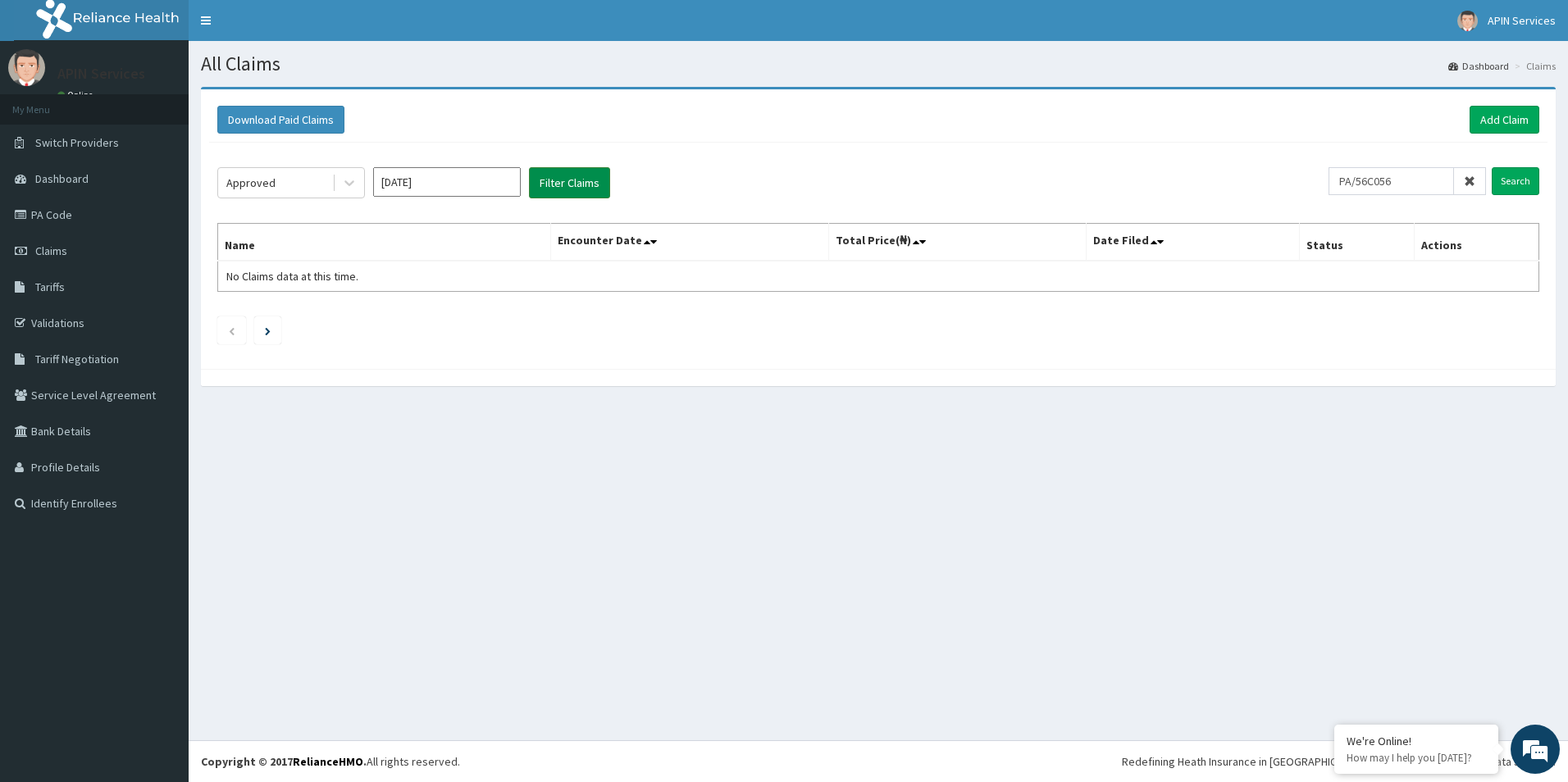
click at [552, 178] on button "Filter Claims" at bounding box center [569, 183] width 81 height 31
click at [552, 182] on button "Filter Claims" at bounding box center [569, 183] width 81 height 31
click at [350, 182] on icon at bounding box center [350, 183] width 16 height 16
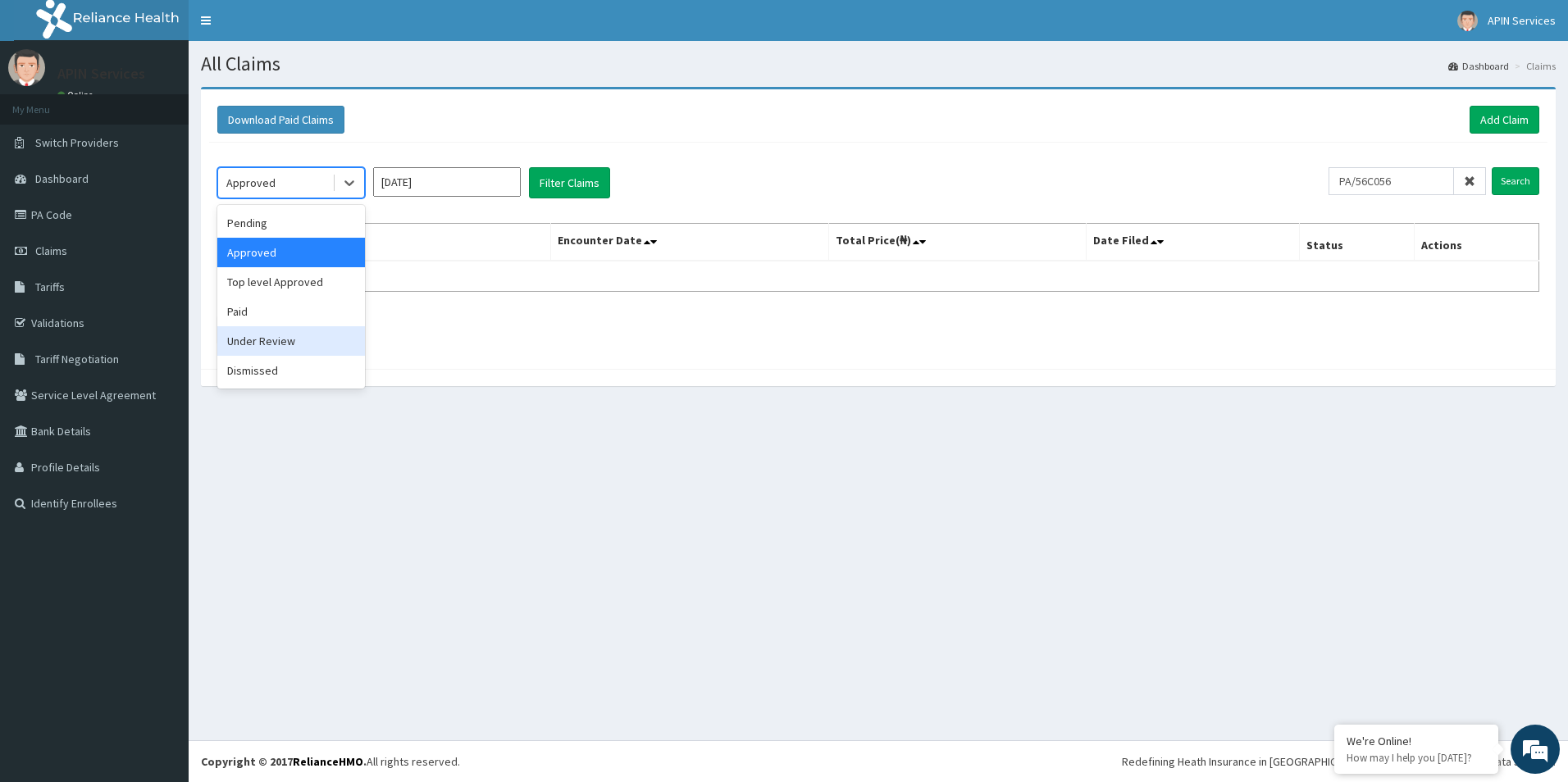
click at [291, 341] on div "Under Review" at bounding box center [291, 341] width 147 height 29
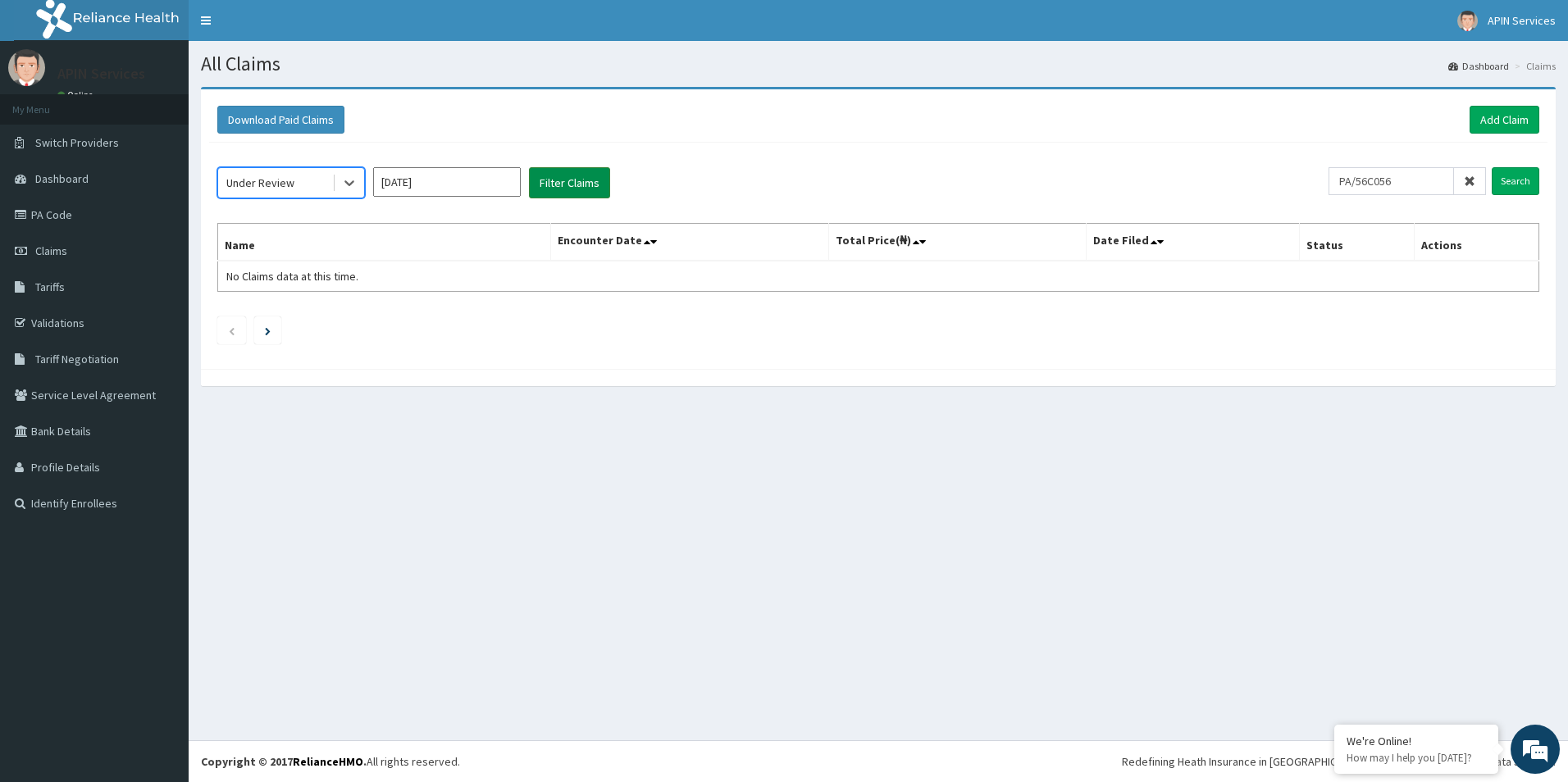
click at [568, 185] on button "Filter Claims" at bounding box center [569, 183] width 81 height 31
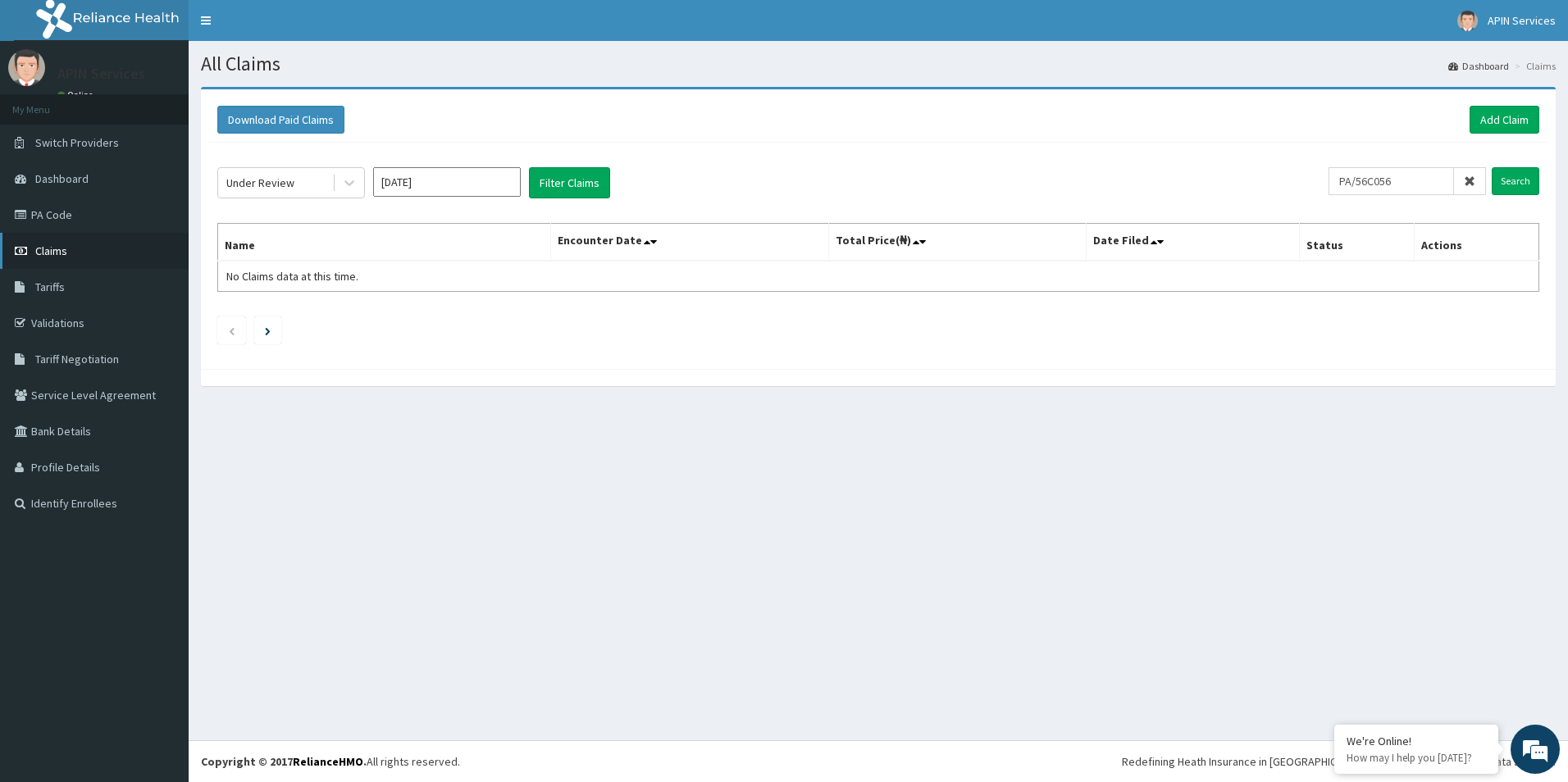
click at [80, 253] on link "Claims" at bounding box center [94, 251] width 189 height 36
click at [563, 183] on button "Filter Claims" at bounding box center [569, 183] width 81 height 31
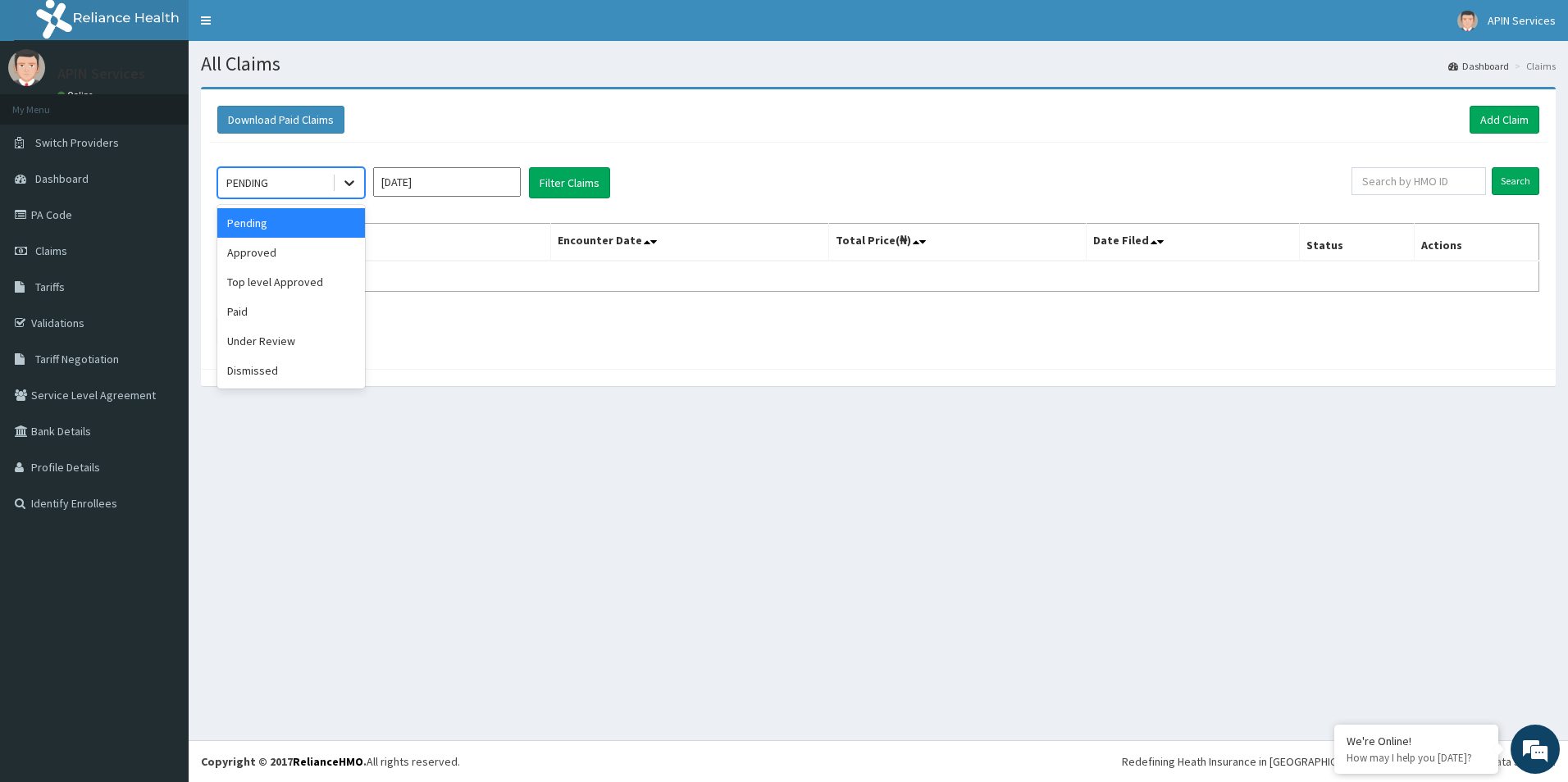
click at [360, 187] on div at bounding box center [349, 183] width 29 height 29
click at [303, 256] on div "Approved" at bounding box center [291, 252] width 147 height 29
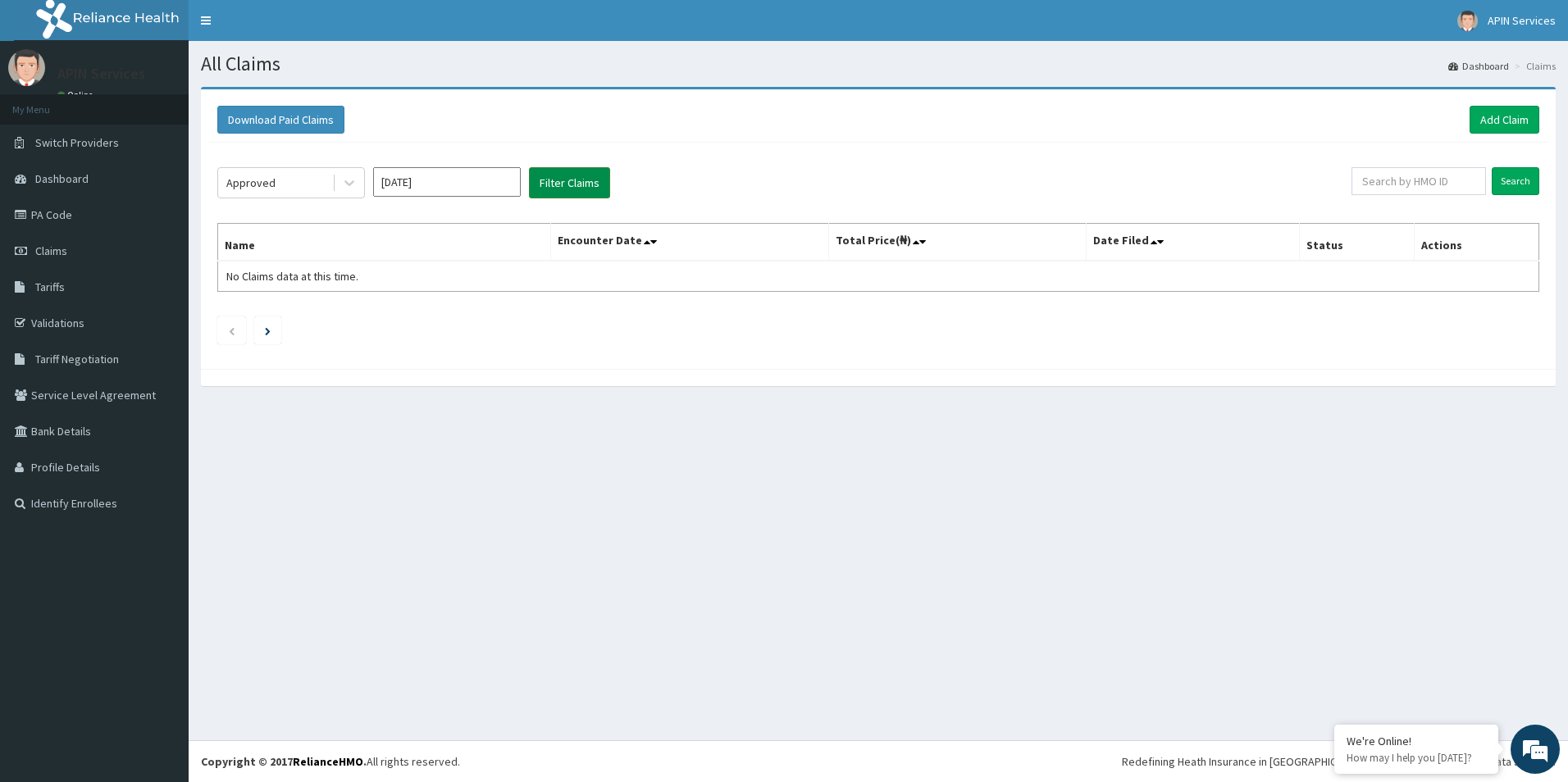
click at [588, 188] on button "Filter Claims" at bounding box center [569, 183] width 81 height 31
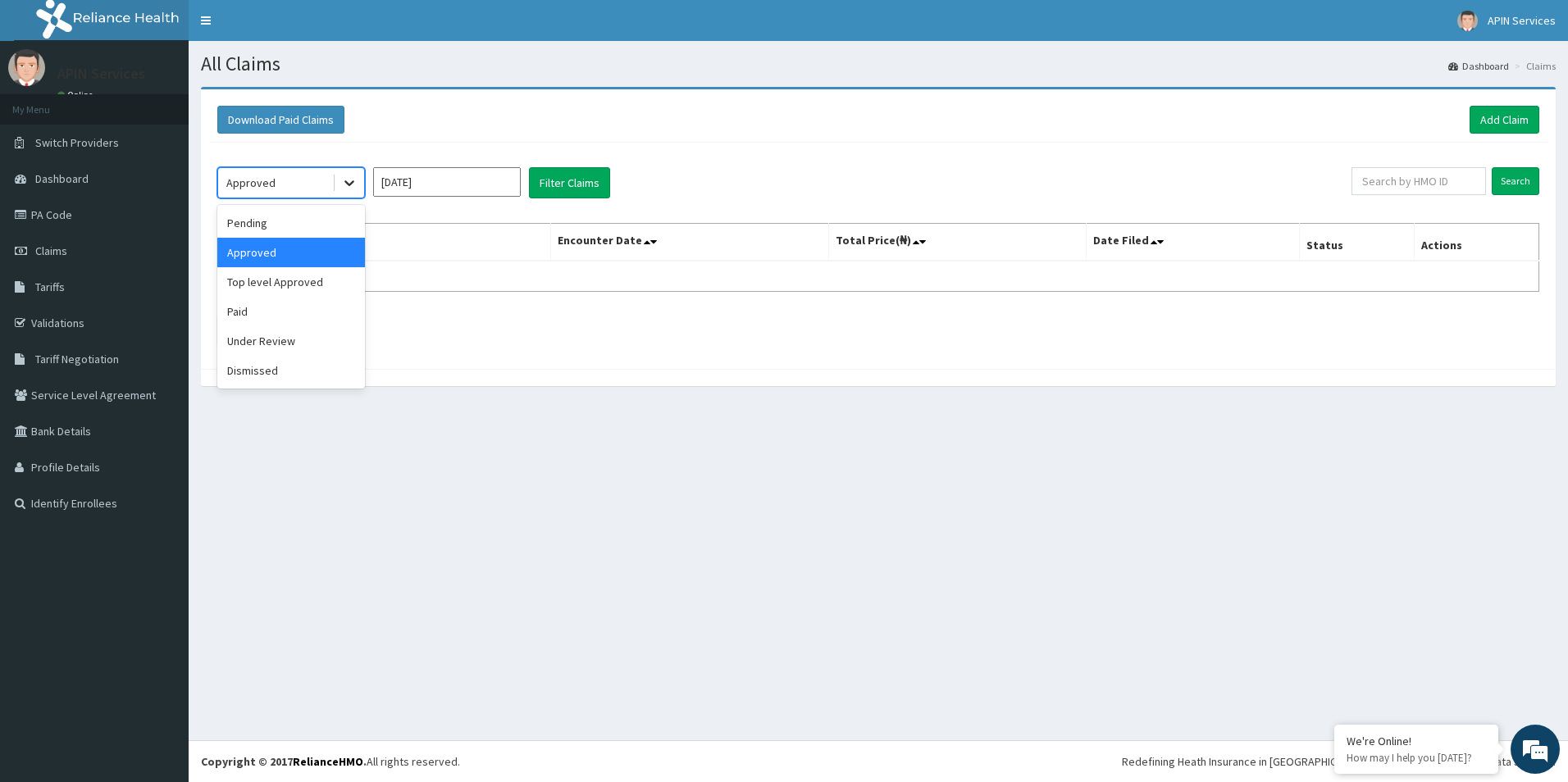
click at [344, 183] on icon at bounding box center [350, 183] width 16 height 16
click at [273, 373] on div "Dismissed" at bounding box center [291, 371] width 147 height 29
click at [583, 182] on button "Filter Claims" at bounding box center [569, 183] width 81 height 31
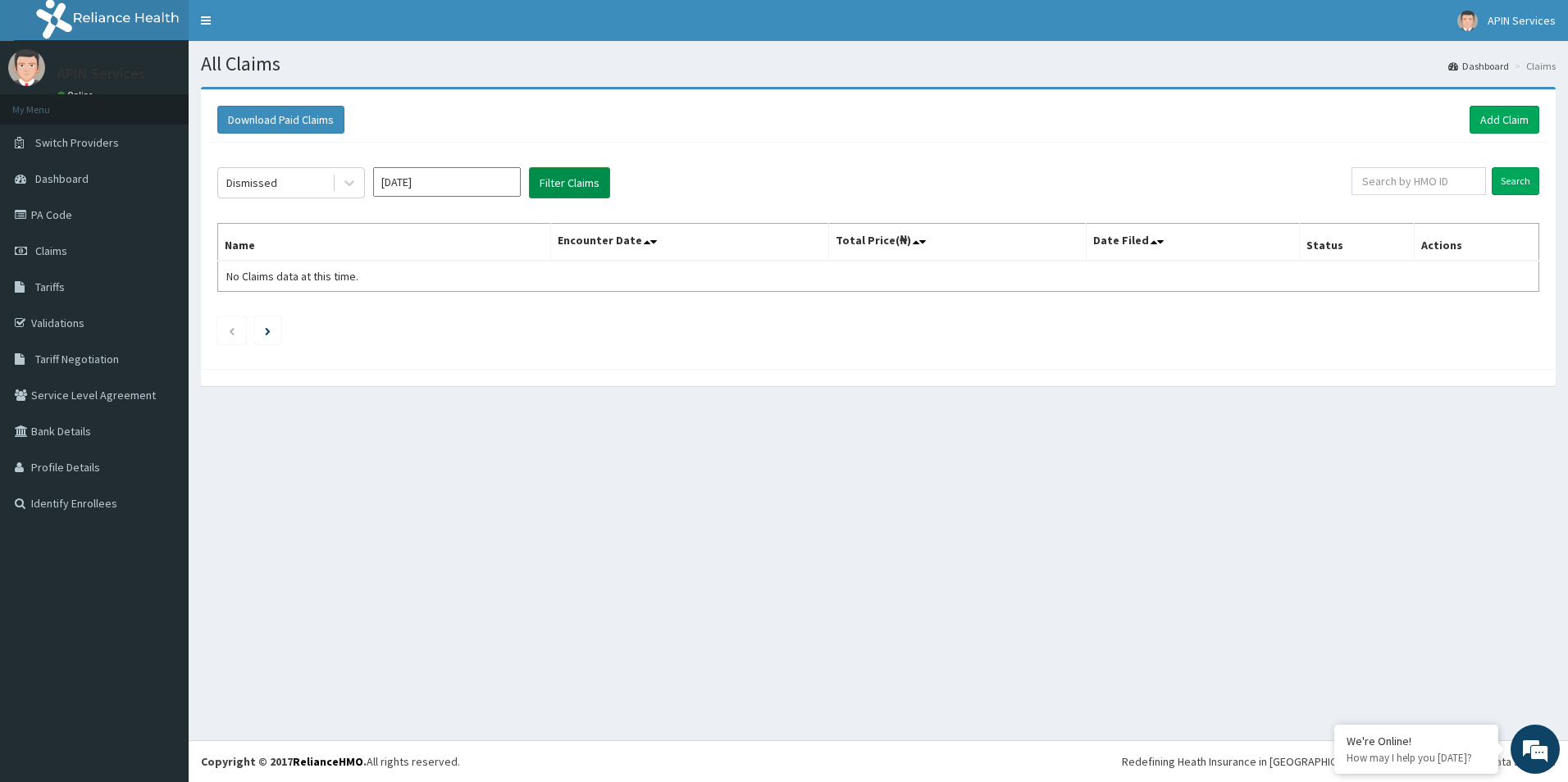
click at [560, 190] on button "Filter Claims" at bounding box center [569, 183] width 81 height 31
click at [485, 185] on input "[DATE]" at bounding box center [447, 182] width 147 height 29
click at [493, 322] on div "Sep" at bounding box center [495, 318] width 33 height 30
type input "[DATE]"
click at [545, 169] on button "Filter Claims" at bounding box center [569, 183] width 81 height 31
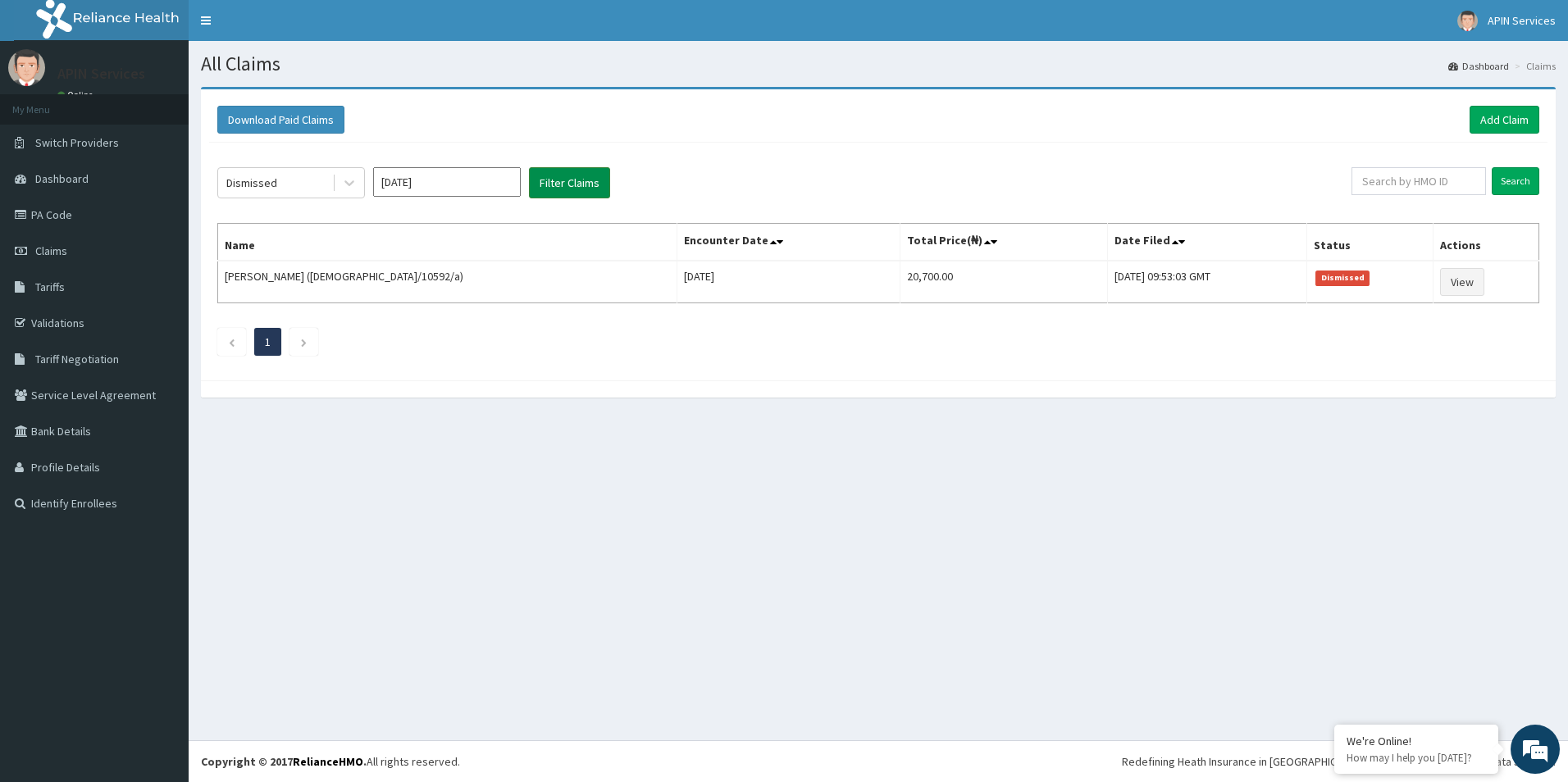
click at [545, 174] on button "Filter Claims" at bounding box center [569, 183] width 81 height 31
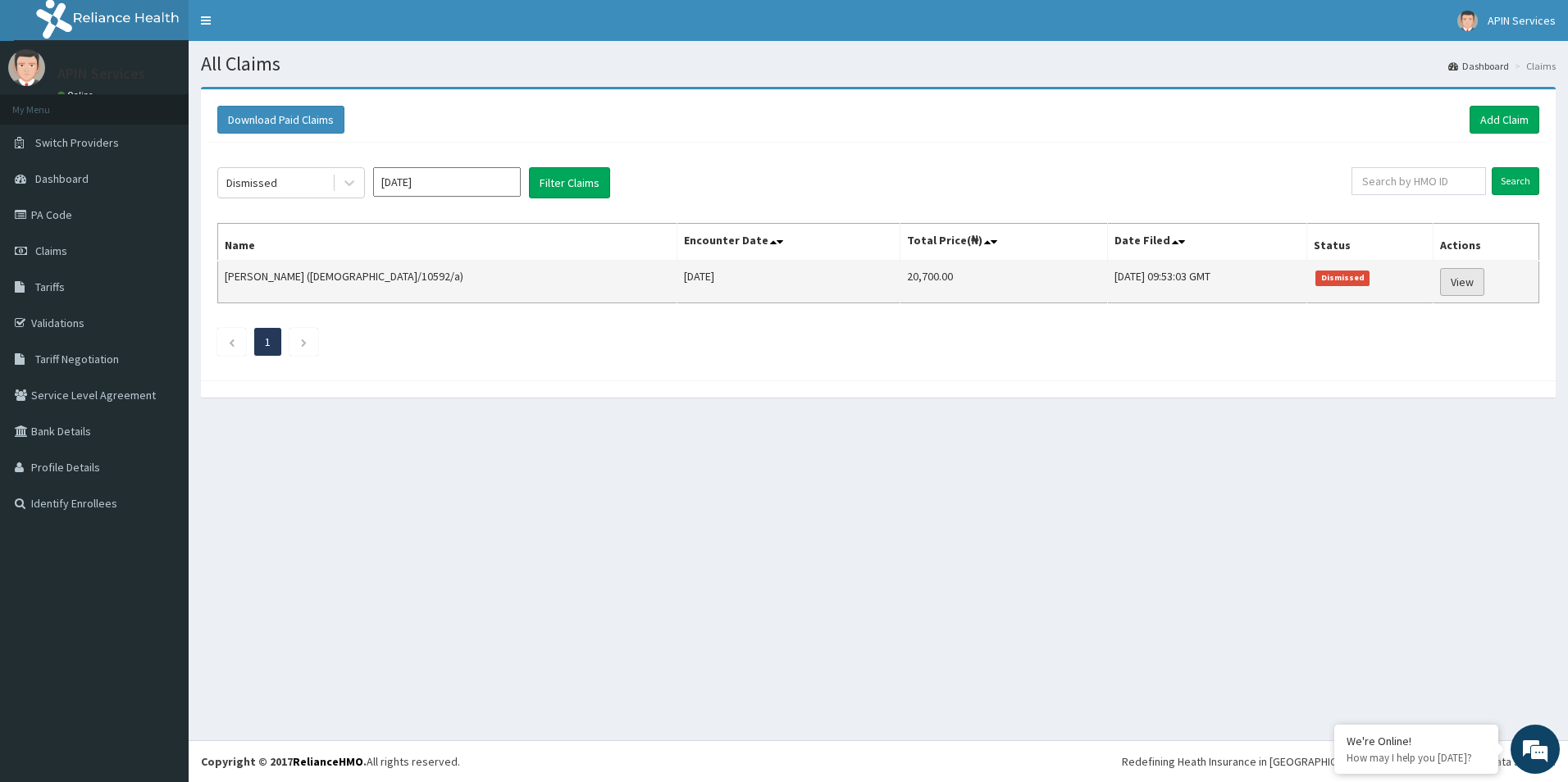
click at [1464, 282] on link "View" at bounding box center [1462, 282] width 45 height 28
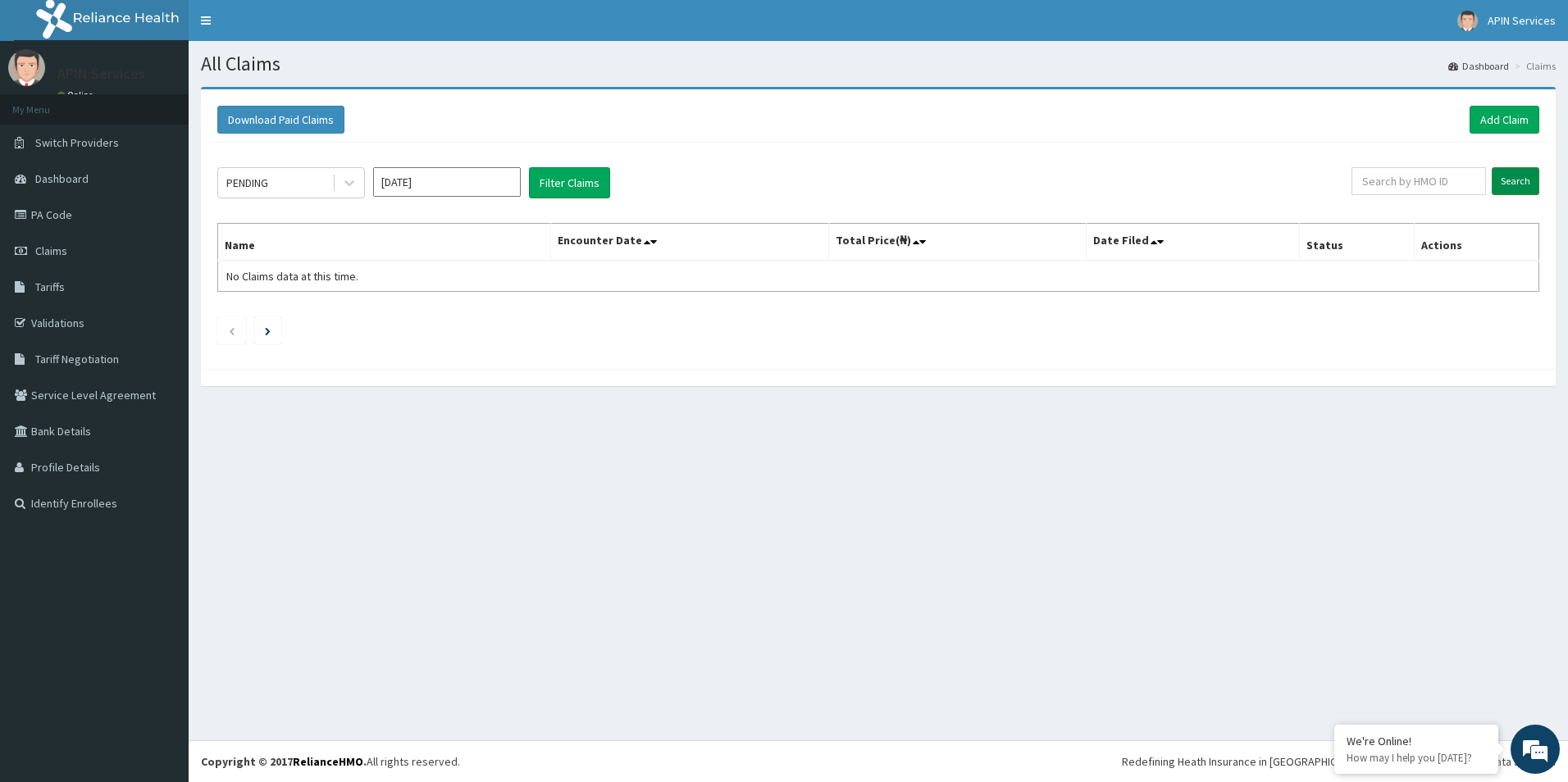
click at [1509, 175] on input "Search" at bounding box center [1515, 181] width 47 height 28
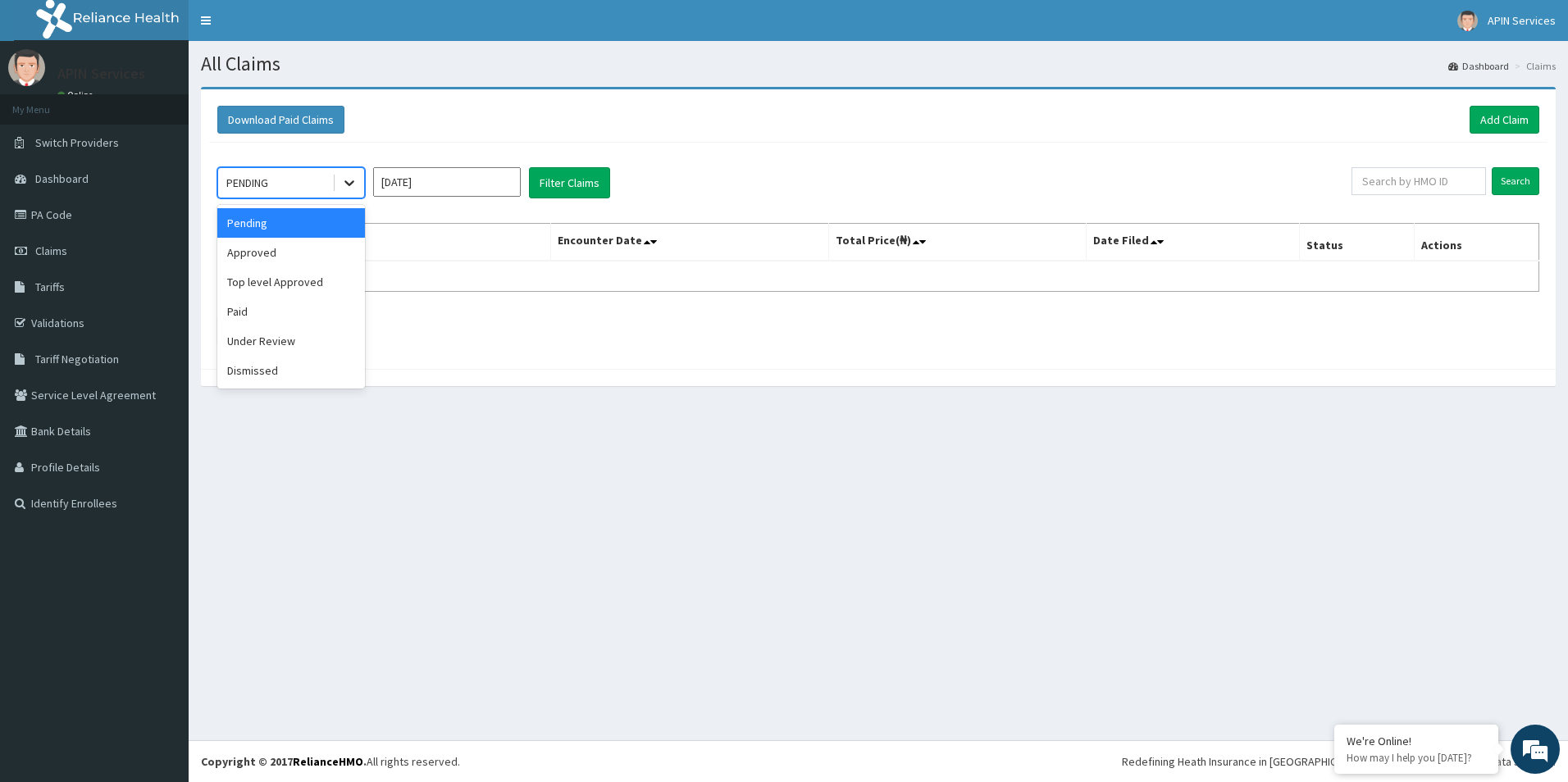
click at [341, 182] on div at bounding box center [349, 183] width 29 height 29
click at [280, 371] on div "Dismissed" at bounding box center [291, 371] width 147 height 29
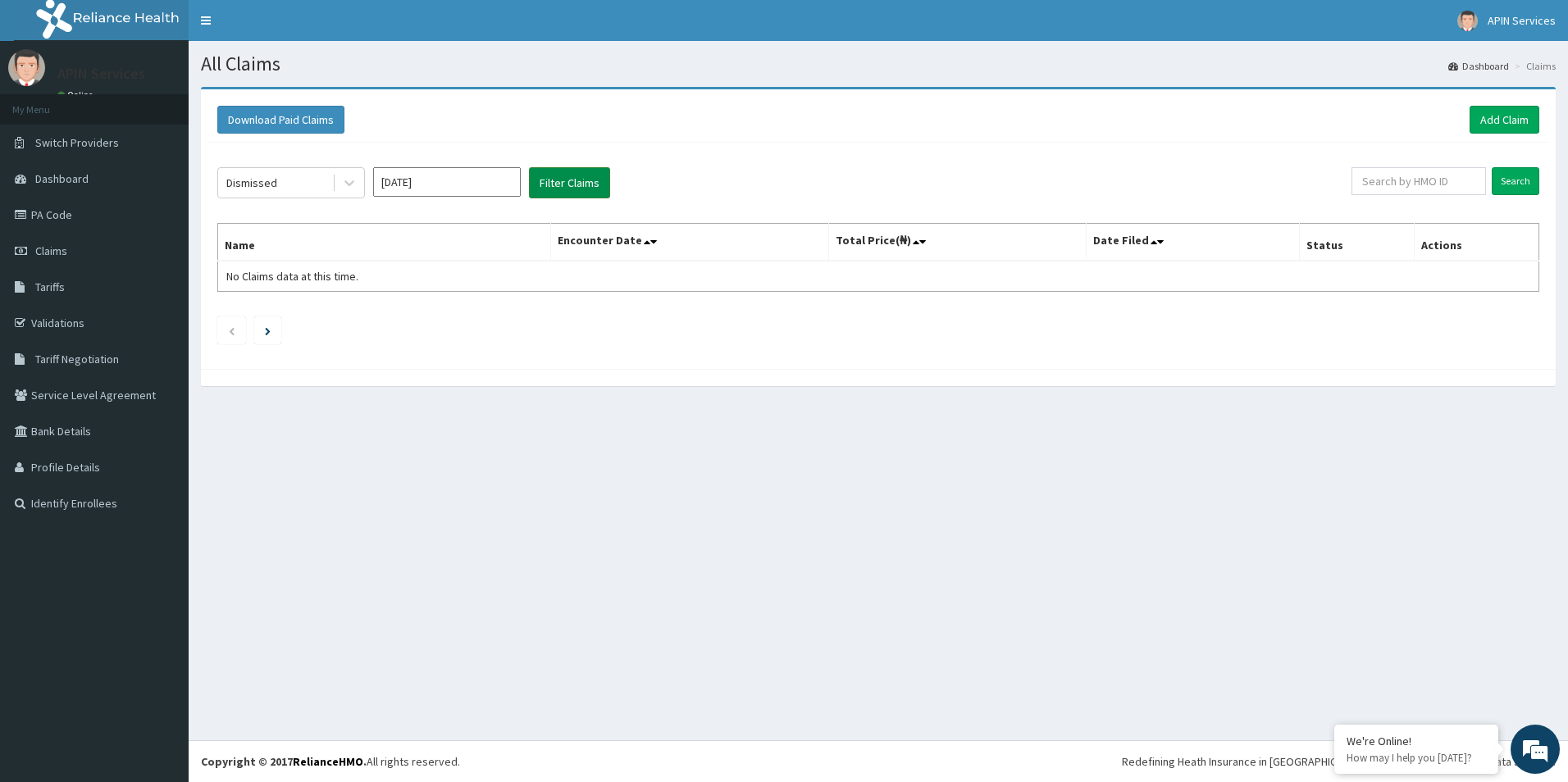
click at [575, 183] on button "Filter Claims" at bounding box center [569, 183] width 81 height 31
click at [484, 180] on input "Oct 2025" at bounding box center [447, 182] width 147 height 29
click at [495, 317] on div "Sep" at bounding box center [495, 318] width 33 height 30
type input "Sep 2025"
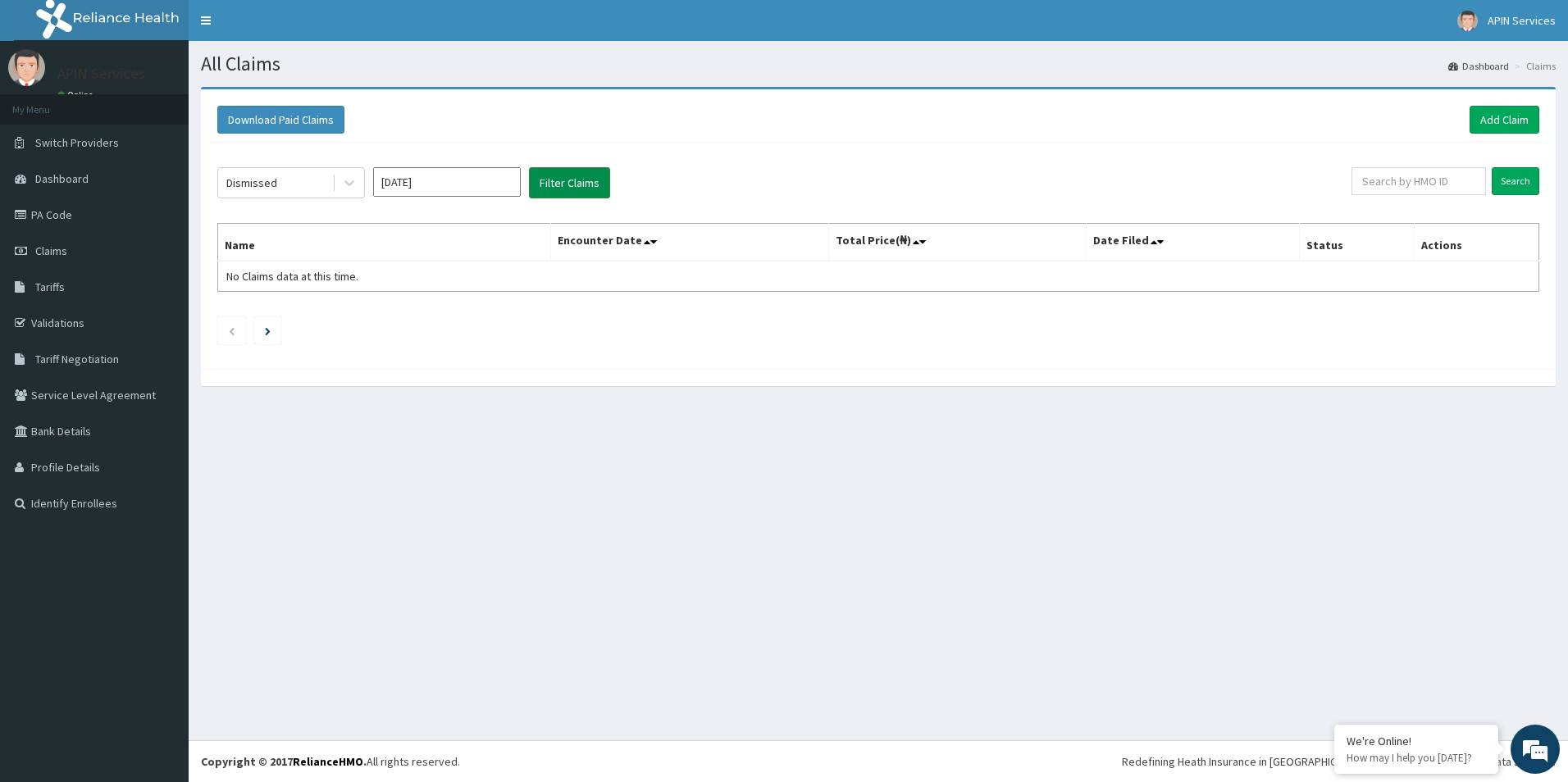
click at [560, 188] on button "Filter Claims" at bounding box center [569, 183] width 81 height 31
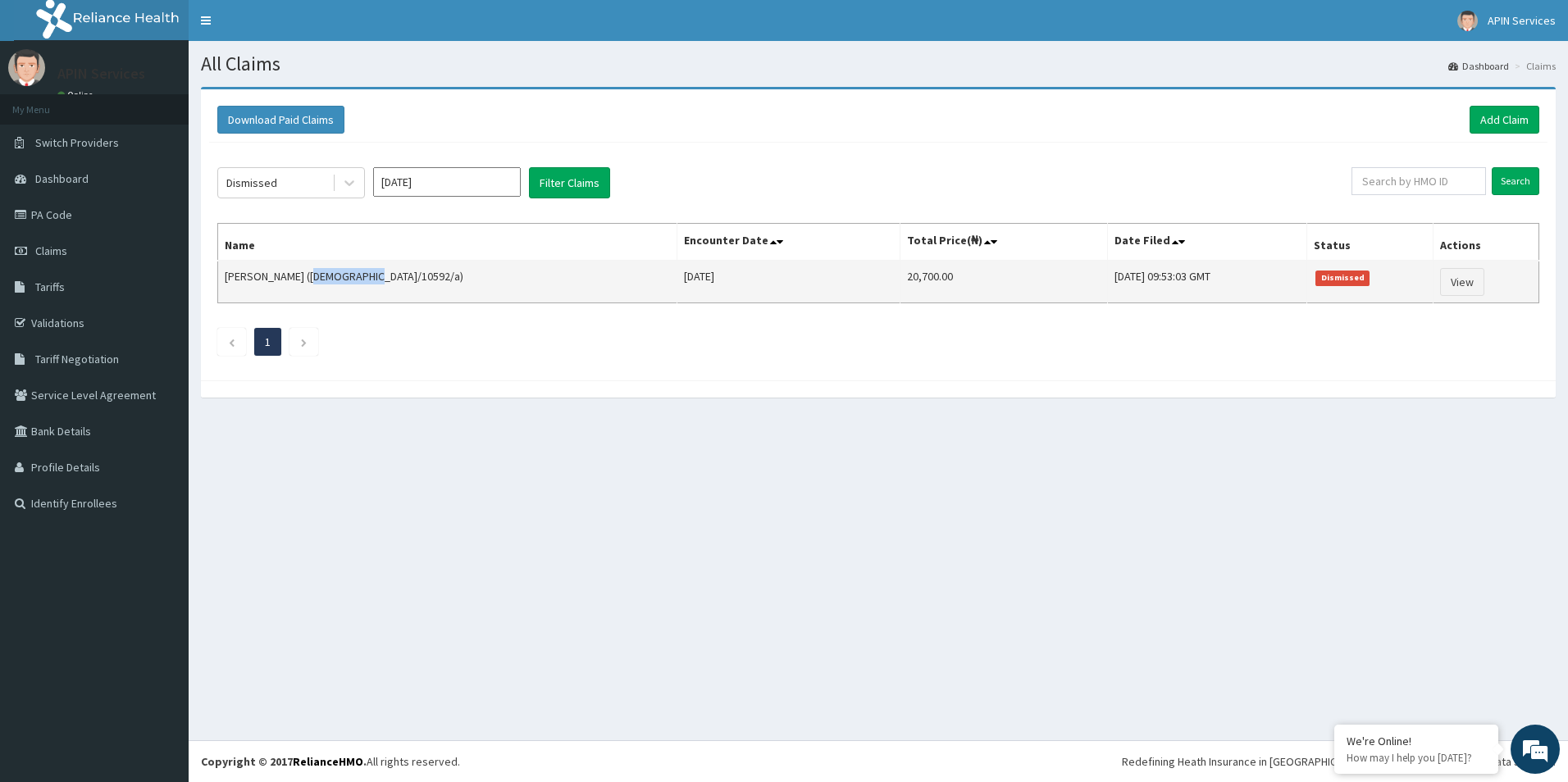
drag, startPoint x: 381, startPoint y: 277, endPoint x: 323, endPoint y: 275, distance: 58.0
click at [323, 275] on td "MUHAMMAD BELLO (isw/10592/a)" at bounding box center [448, 282] width 460 height 43
copy td "isw/10592/a"
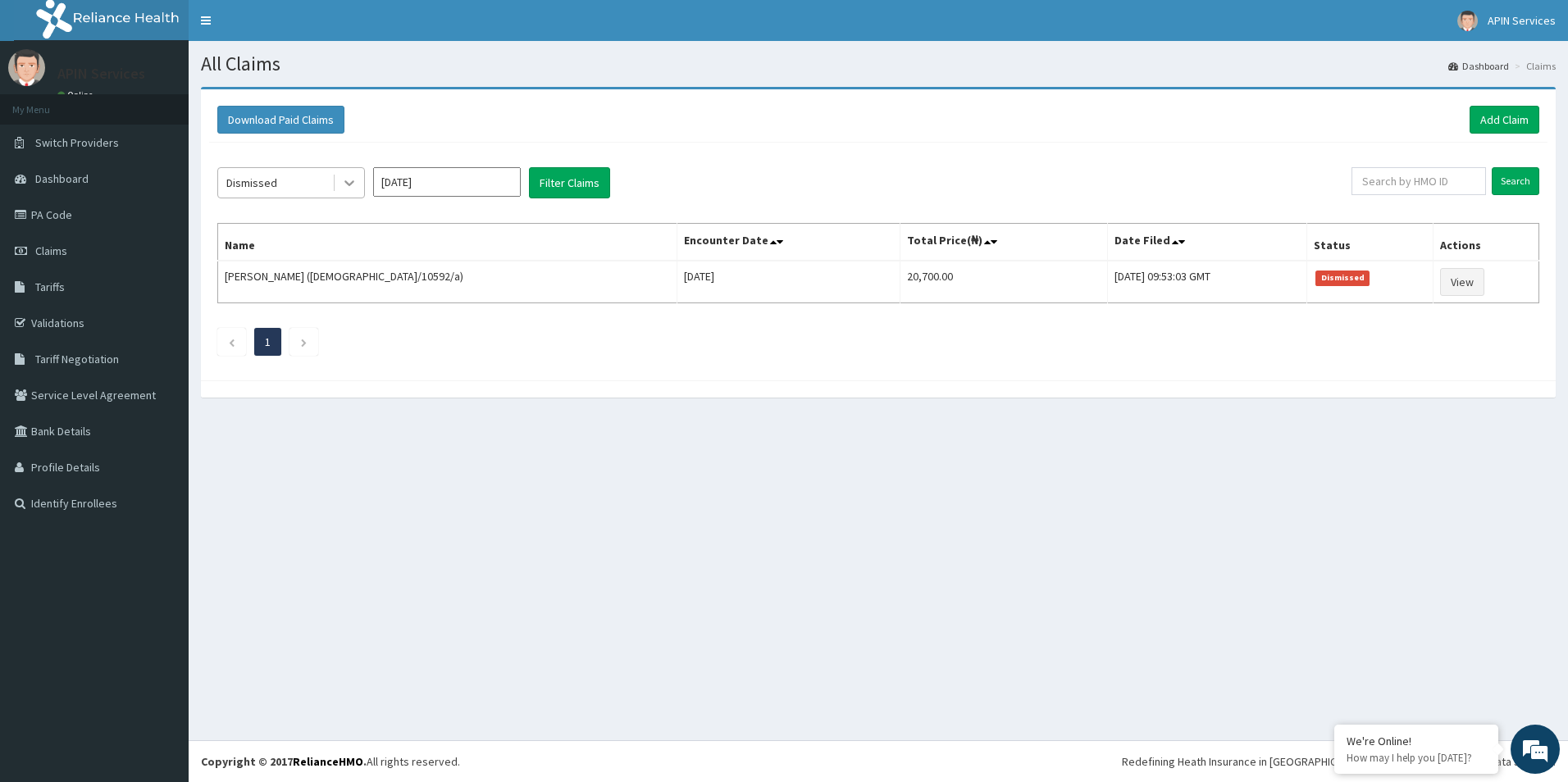
click at [343, 186] on icon at bounding box center [350, 183] width 16 height 16
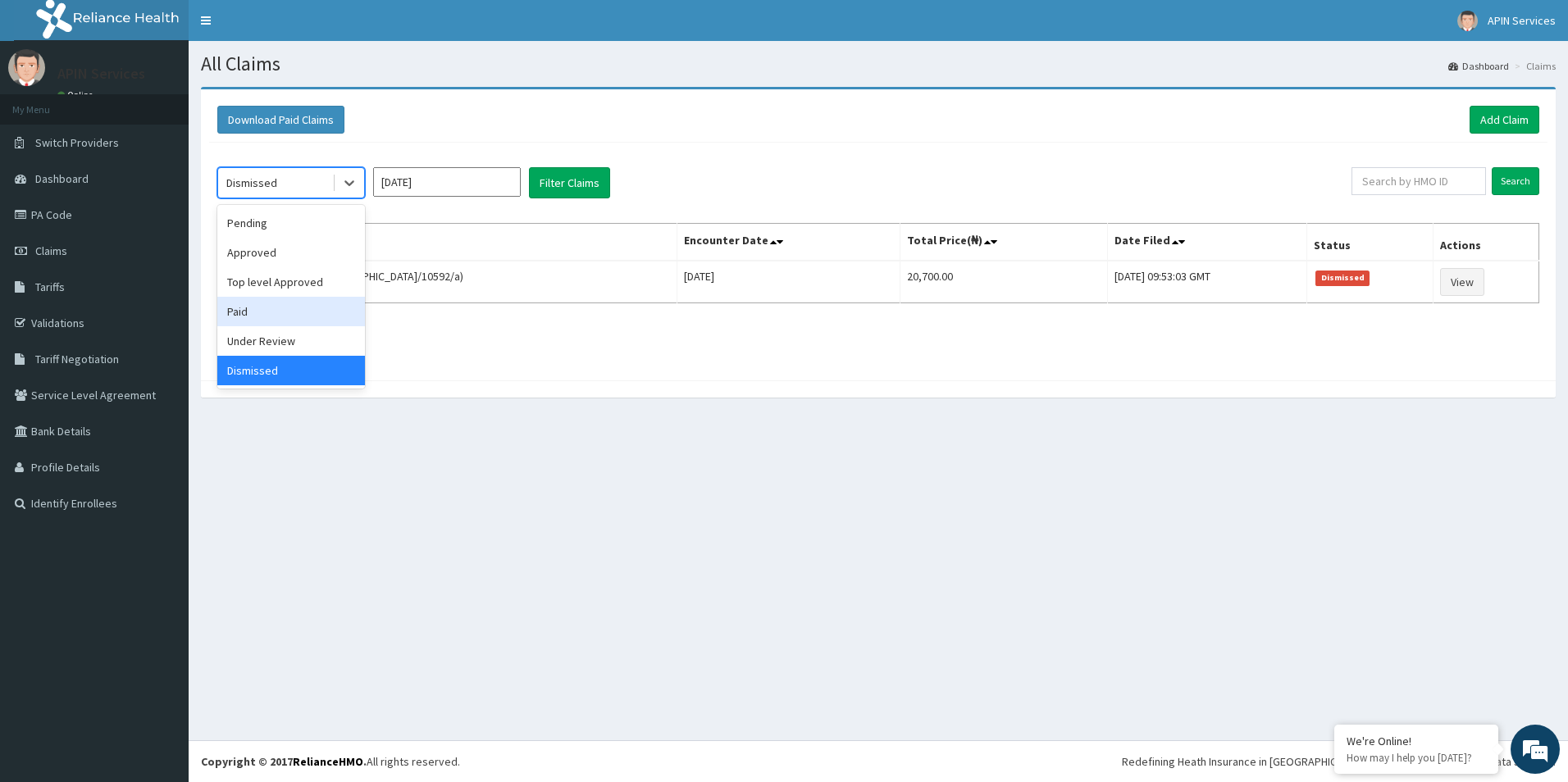
click at [261, 312] on div "Paid" at bounding box center [291, 312] width 147 height 29
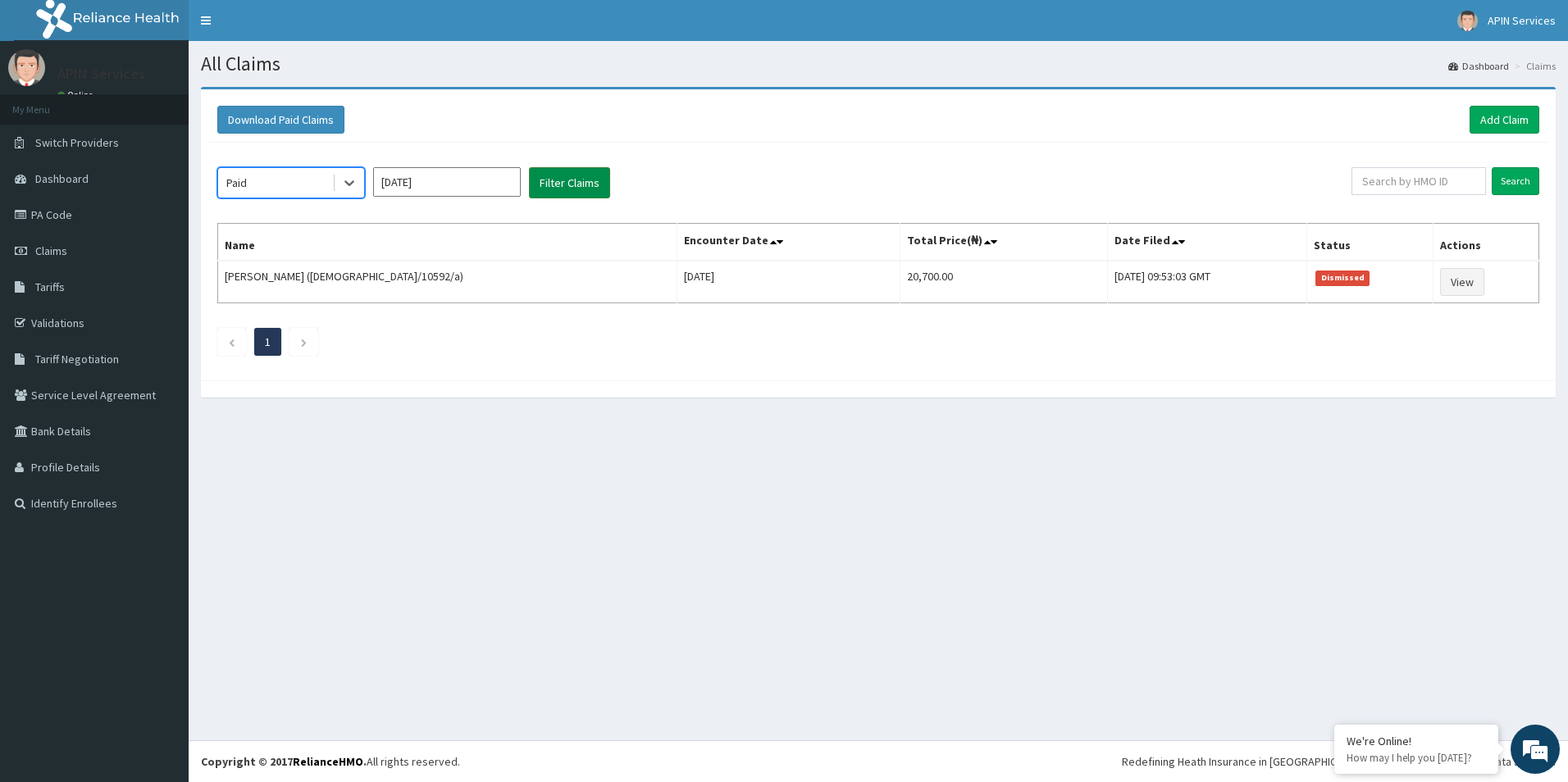
click at [578, 185] on button "Filter Claims" at bounding box center [569, 183] width 81 height 31
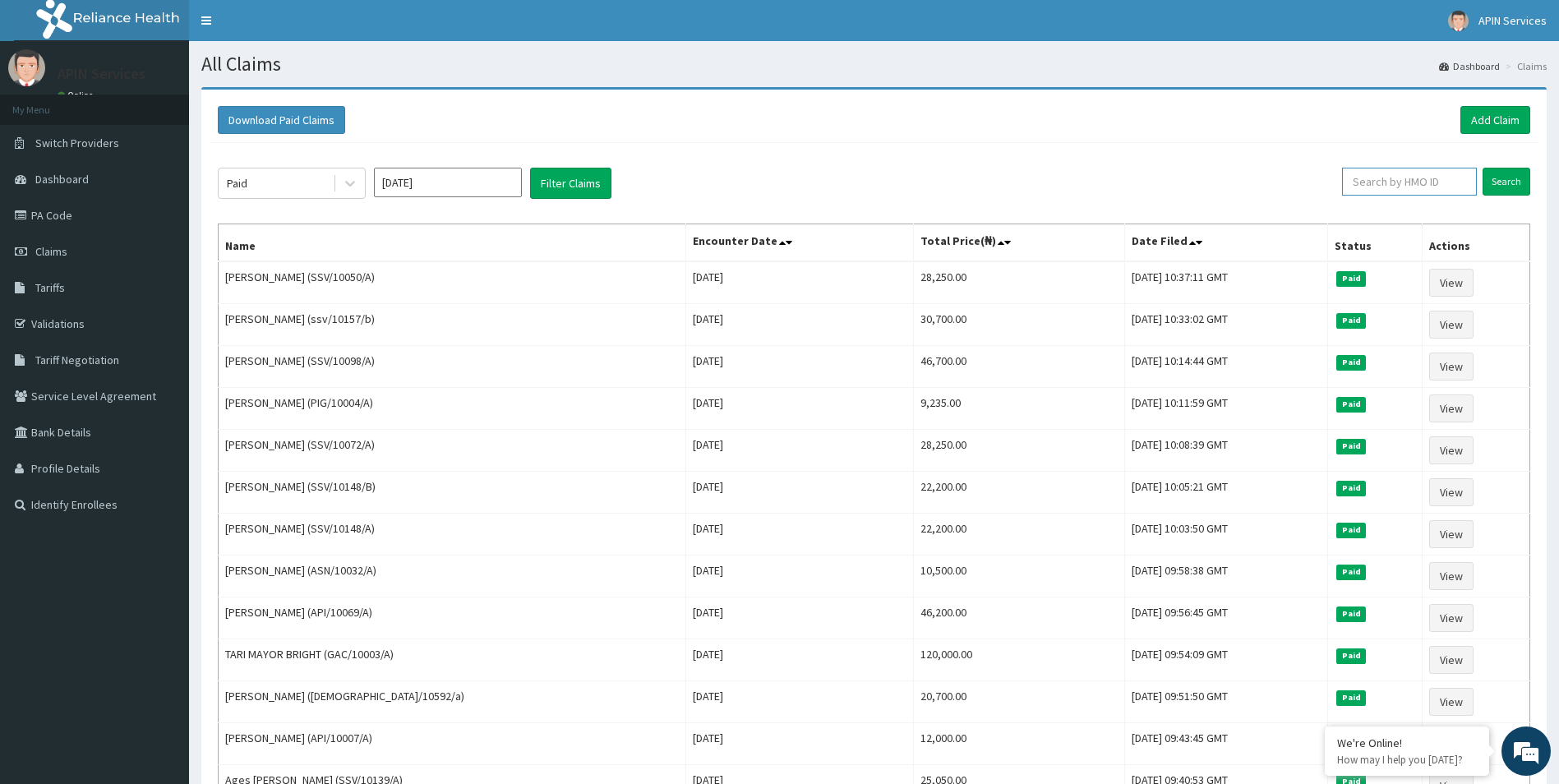
click at [1413, 180] on input "text" at bounding box center [1410, 181] width 135 height 28
paste input "isw/10592/a"
type input "isw/10592/a"
click at [1502, 177] on input "Search" at bounding box center [1506, 181] width 47 height 28
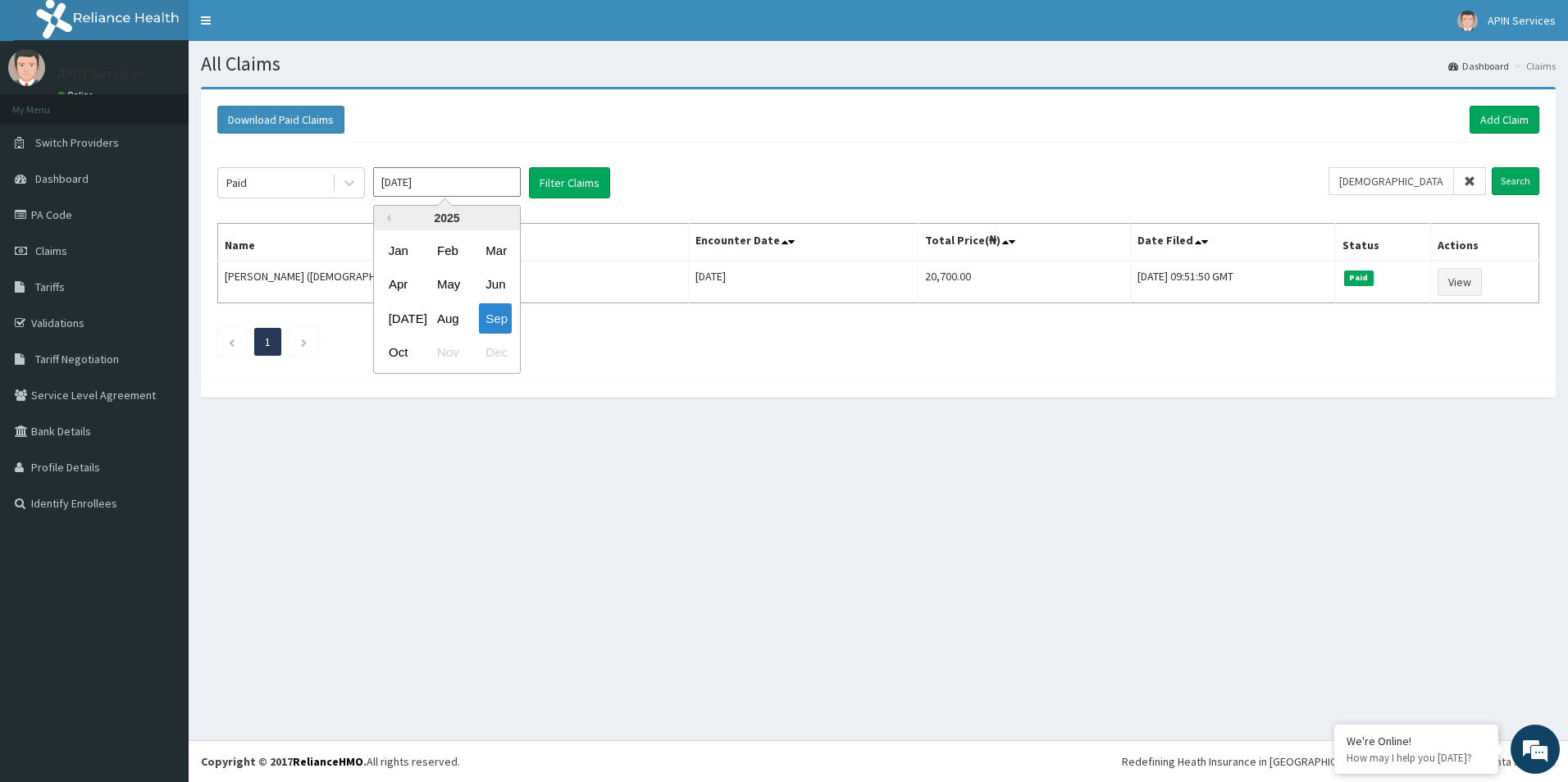
click at [419, 183] on input "Sep 2025" at bounding box center [447, 182] width 147 height 29
drag, startPoint x: 451, startPoint y: 310, endPoint x: 494, endPoint y: 265, distance: 62.2
click at [454, 310] on div "Aug" at bounding box center [447, 318] width 33 height 30
click at [557, 189] on button "Filter Claims" at bounding box center [569, 183] width 81 height 31
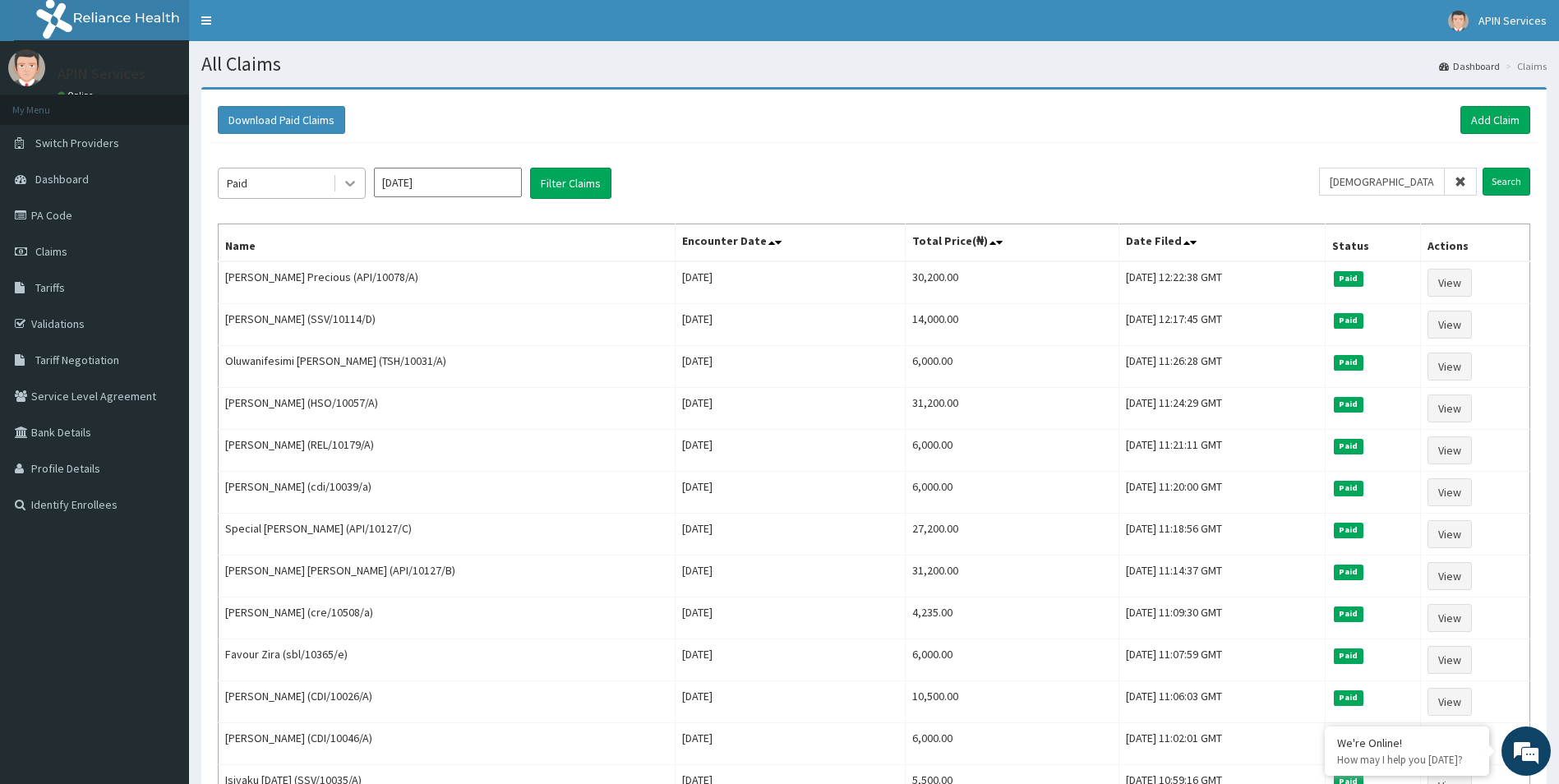
click at [353, 188] on icon at bounding box center [351, 183] width 16 height 16
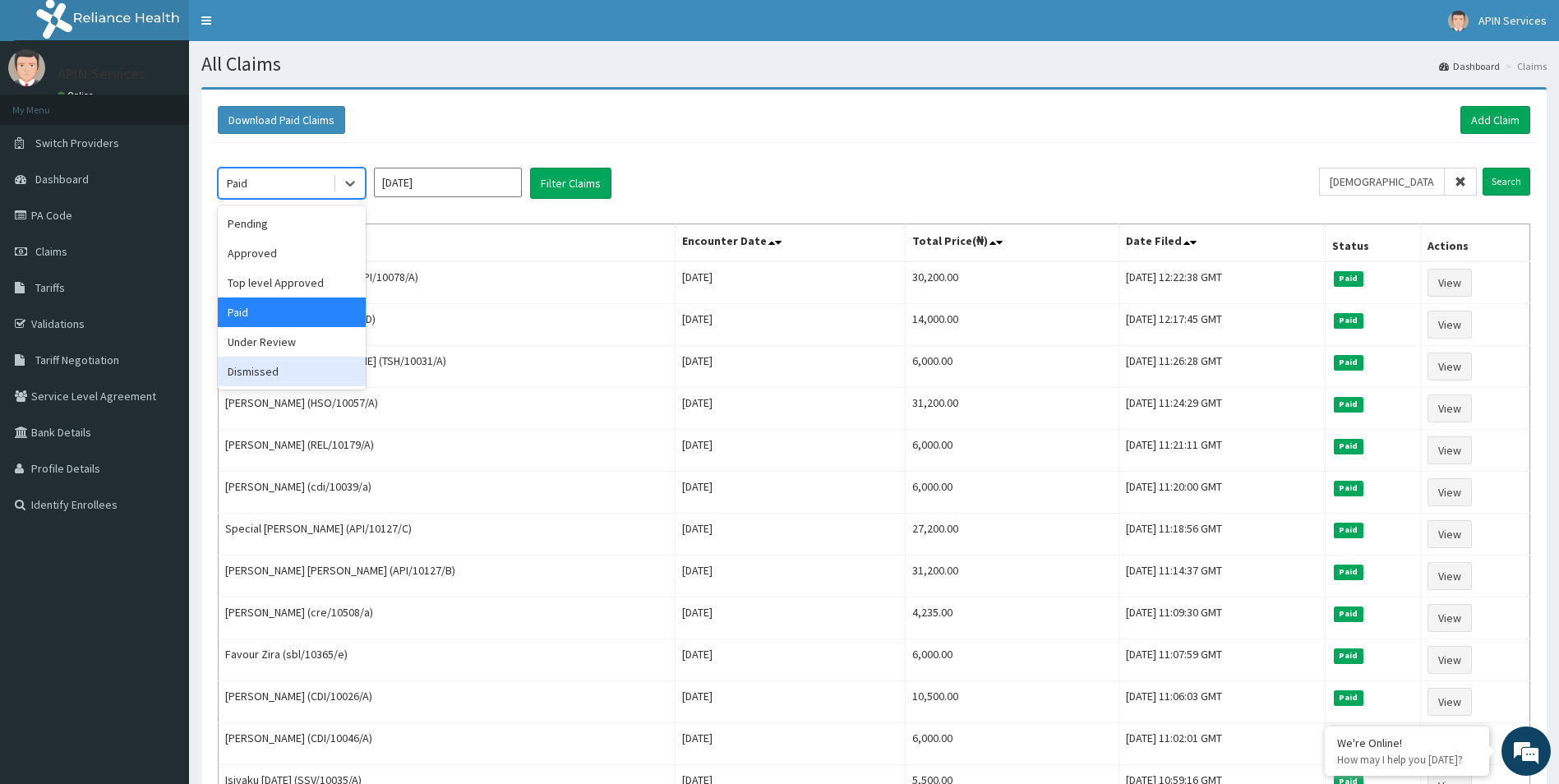
click at [269, 361] on div "Dismissed" at bounding box center [291, 372] width 148 height 29
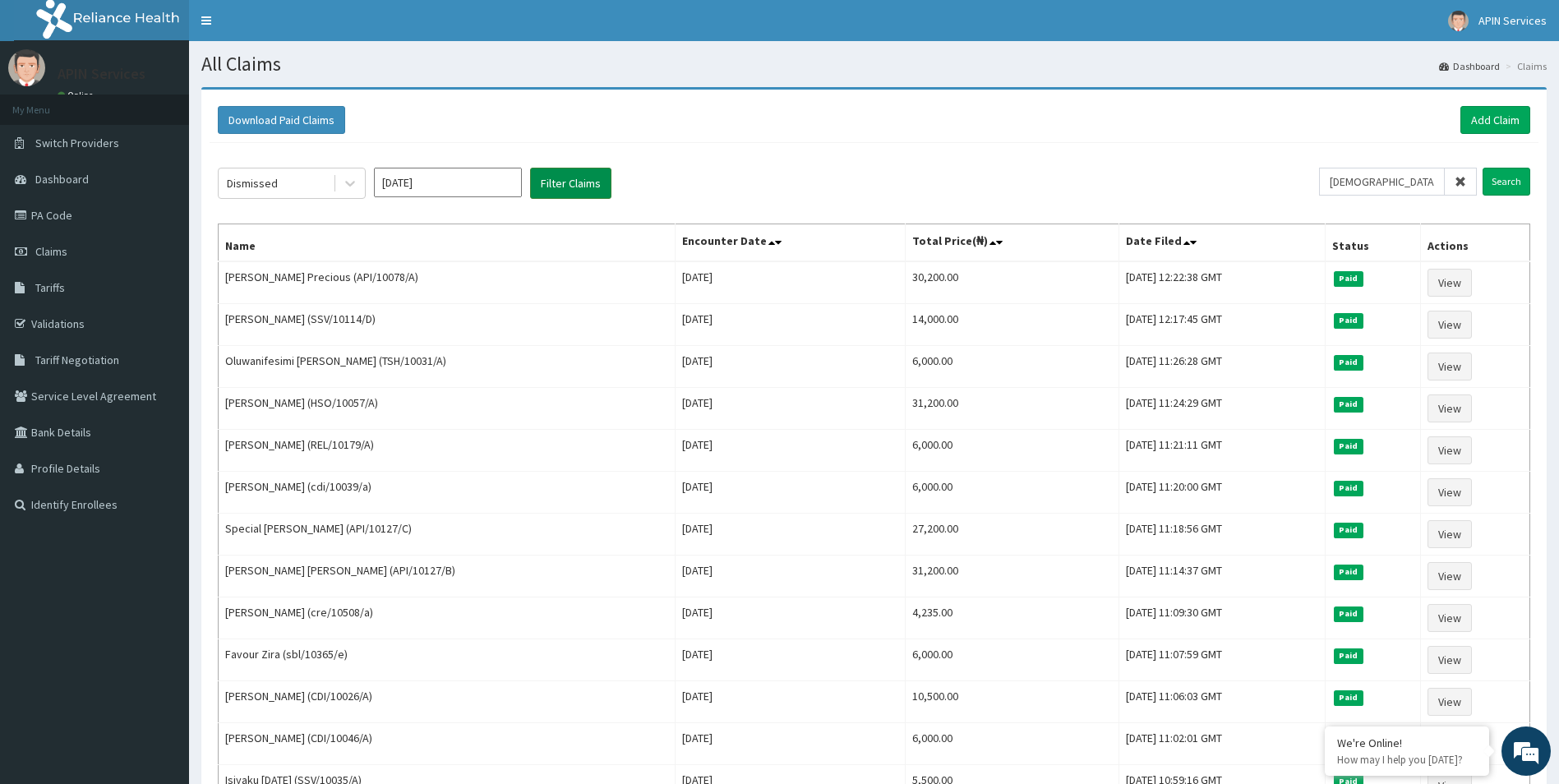
click at [588, 176] on button "Filter Claims" at bounding box center [570, 183] width 81 height 31
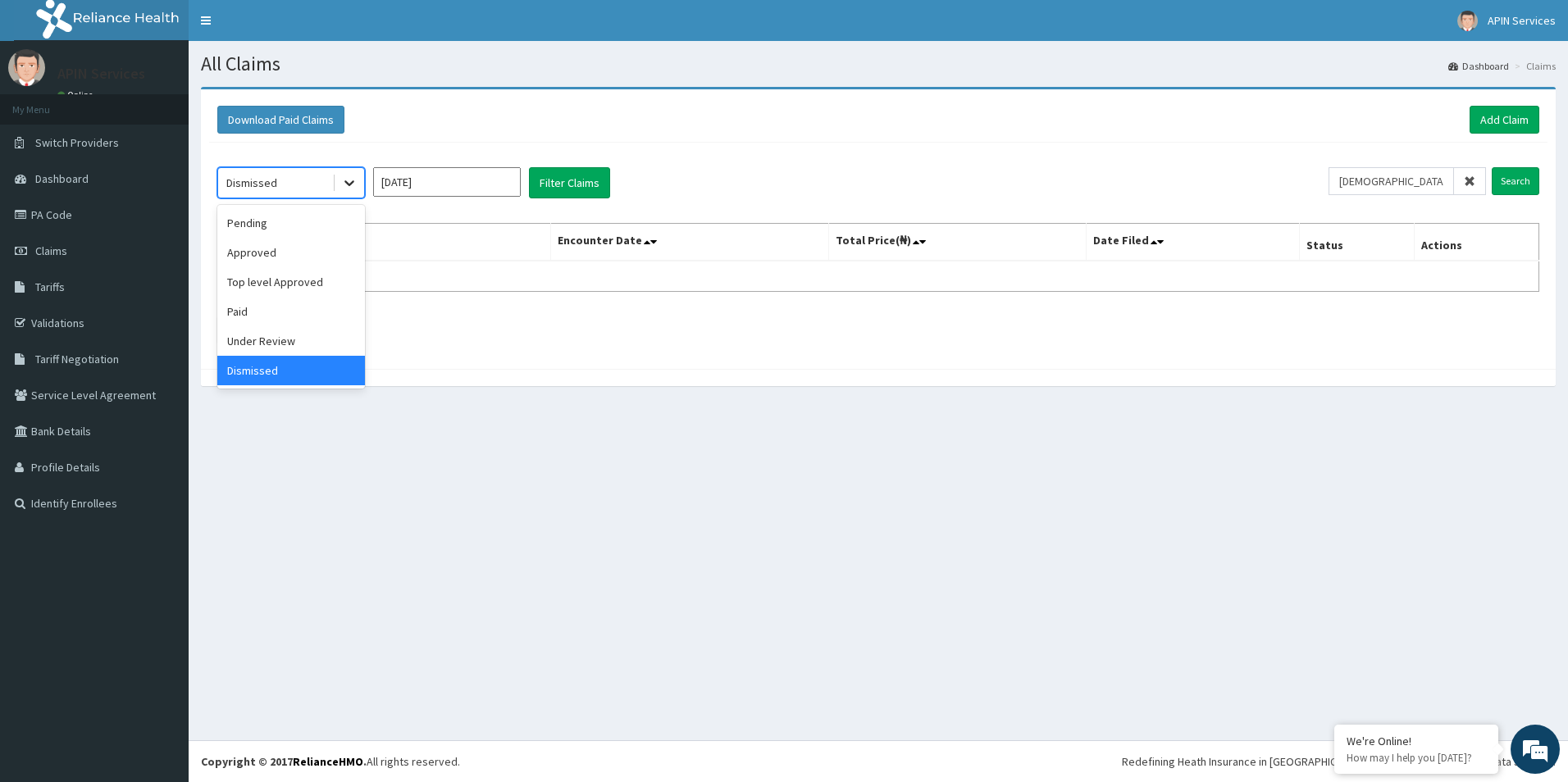
click at [348, 184] on icon at bounding box center [349, 183] width 10 height 5
click at [255, 341] on div "Under Review" at bounding box center [291, 341] width 147 height 29
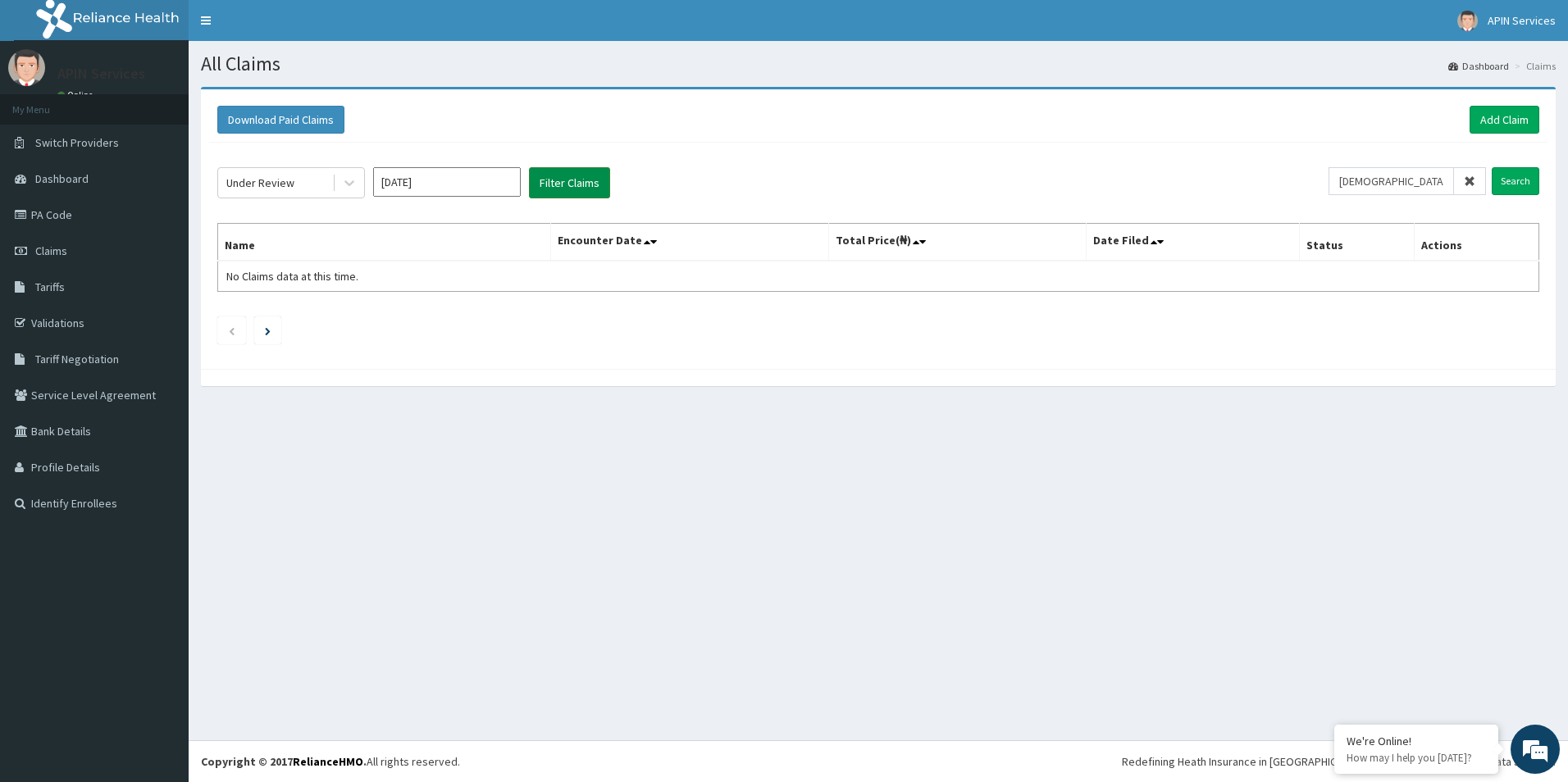
click at [561, 181] on button "Filter Claims" at bounding box center [569, 183] width 81 height 31
click at [436, 192] on input "Aug 2025" at bounding box center [447, 182] width 147 height 29
click at [394, 348] on div "Oct" at bounding box center [399, 352] width 33 height 30
type input "Oct 2025"
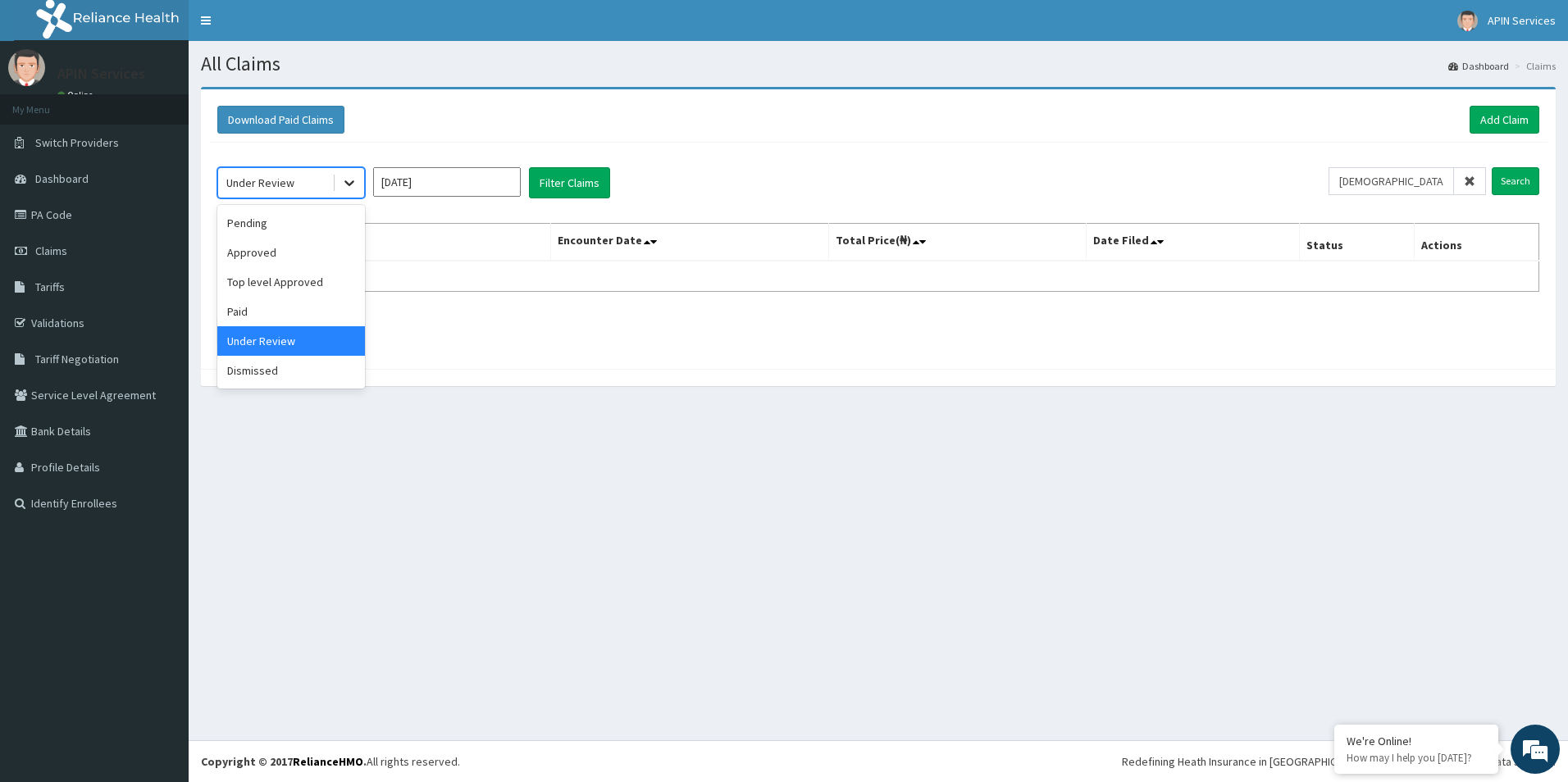
click at [345, 178] on icon at bounding box center [350, 183] width 16 height 16
click at [265, 245] on div "Approved" at bounding box center [291, 252] width 147 height 29
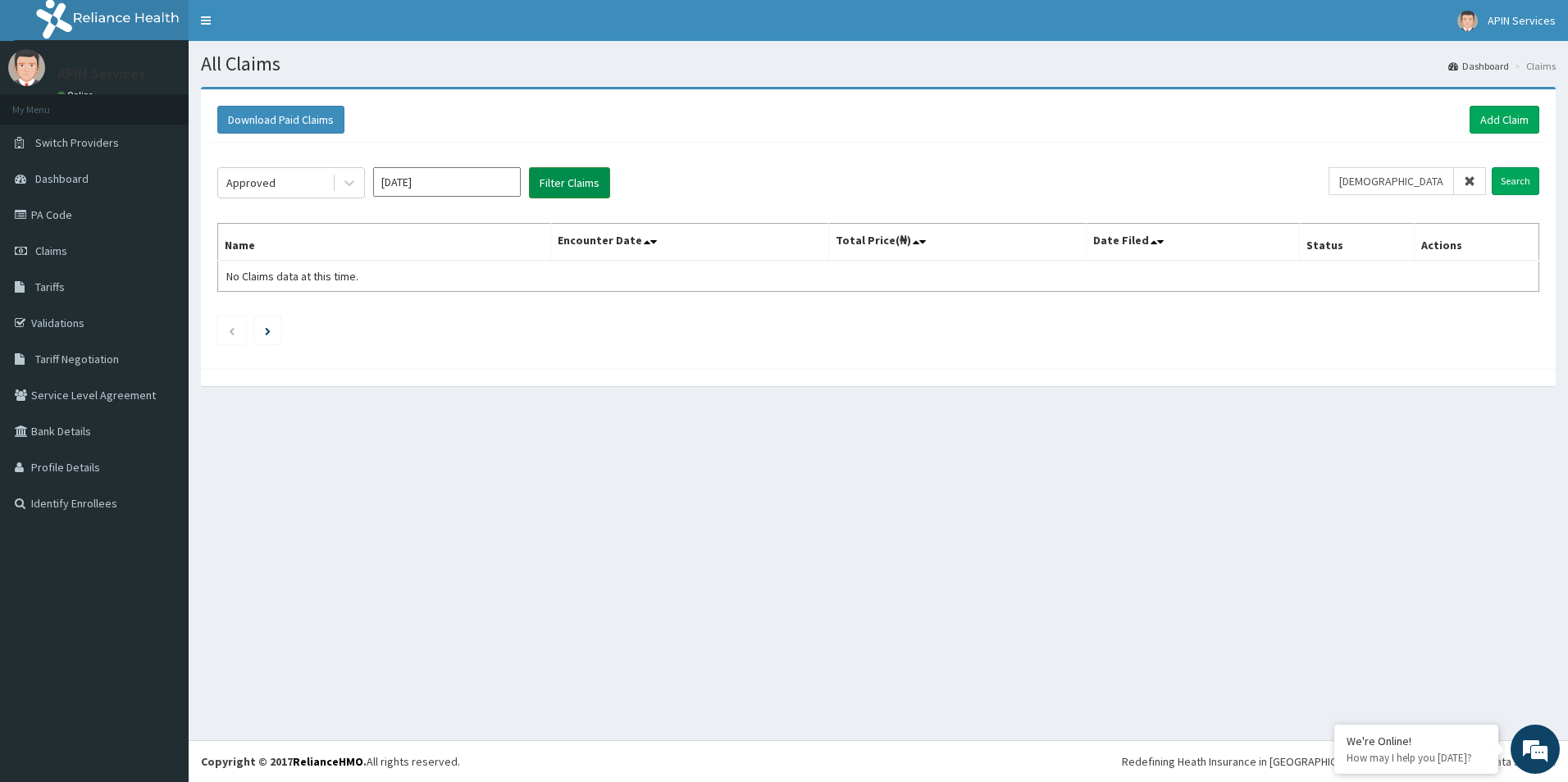
click at [558, 183] on button "Filter Claims" at bounding box center [569, 183] width 81 height 31
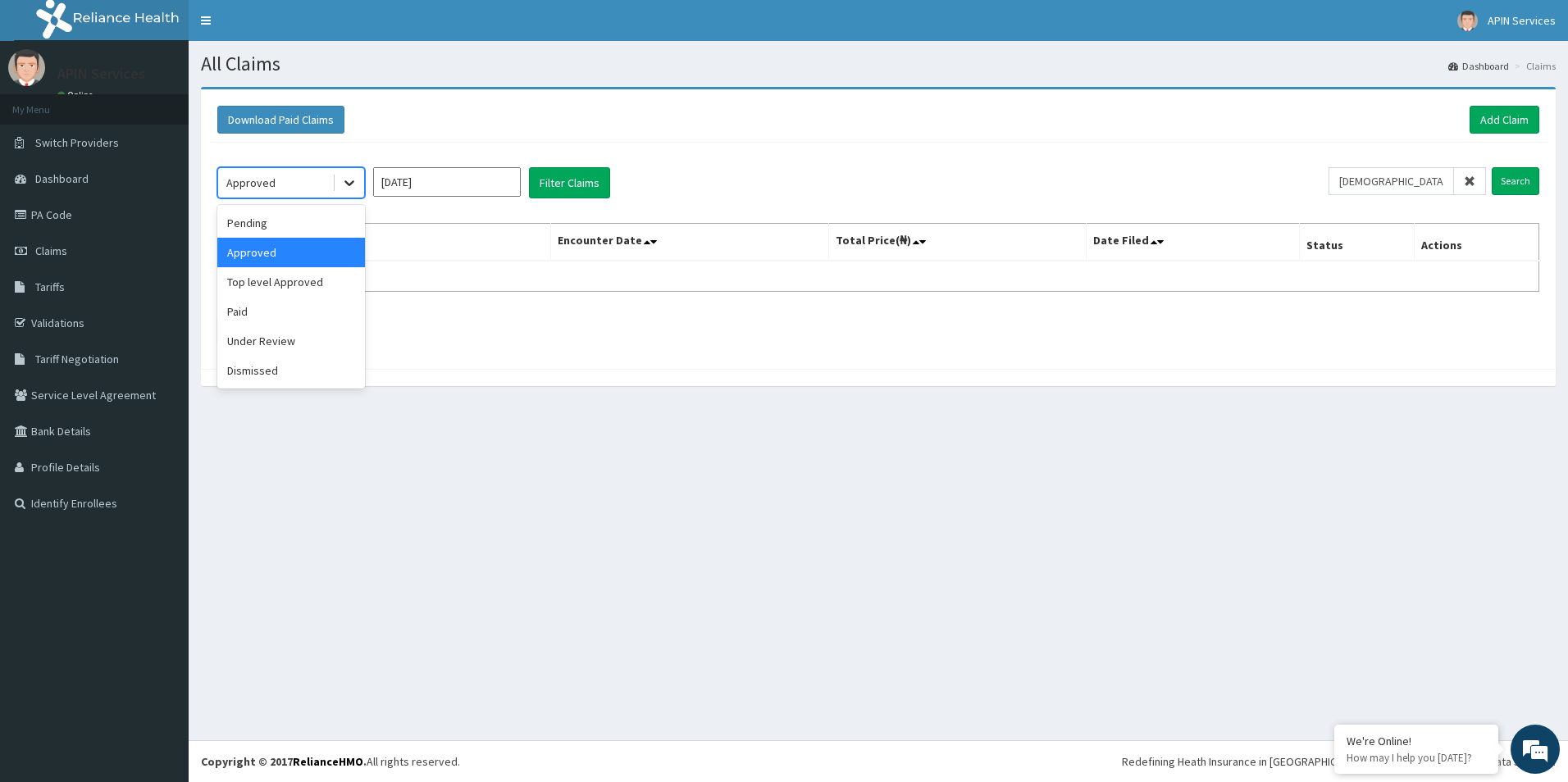
click at [345, 184] on icon at bounding box center [350, 183] width 16 height 16
click at [311, 217] on div "Pending" at bounding box center [291, 223] width 147 height 29
click at [575, 177] on button "Filter Claims" at bounding box center [569, 183] width 81 height 31
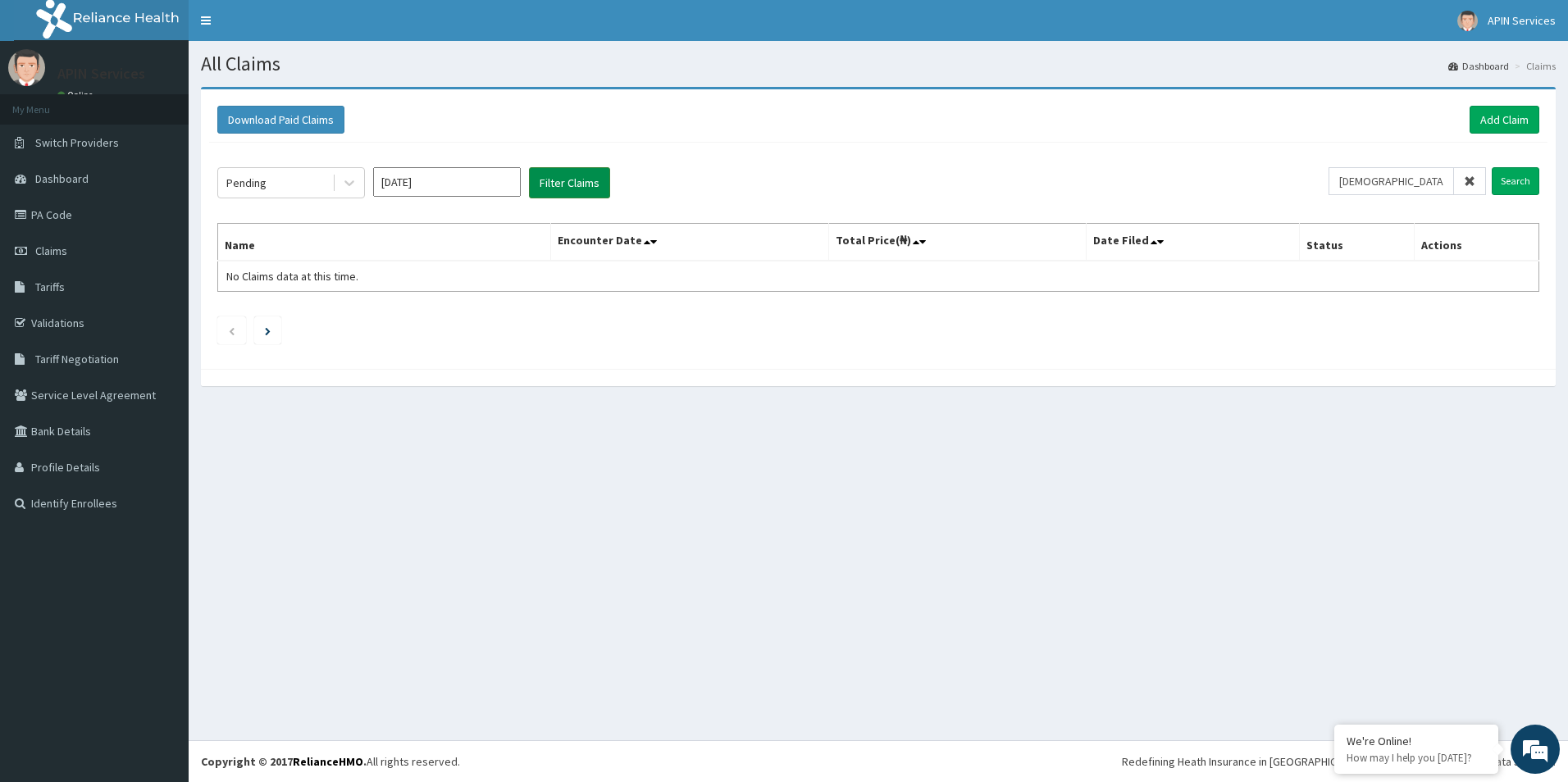
click at [575, 177] on button "Filter Claims" at bounding box center [569, 183] width 81 height 31
click at [355, 185] on icon at bounding box center [350, 183] width 16 height 16
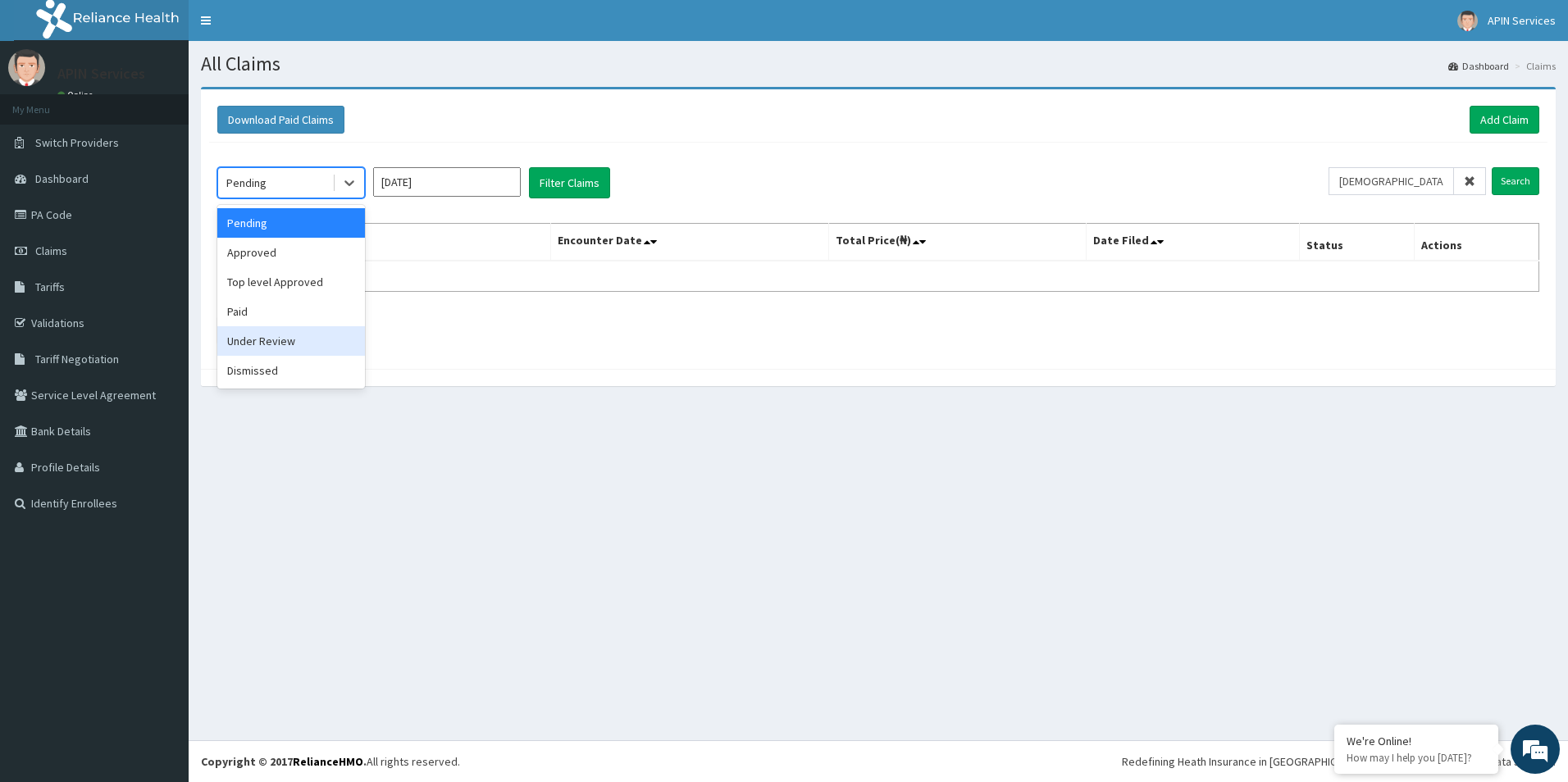
click at [266, 353] on div "Under Review" at bounding box center [291, 341] width 147 height 29
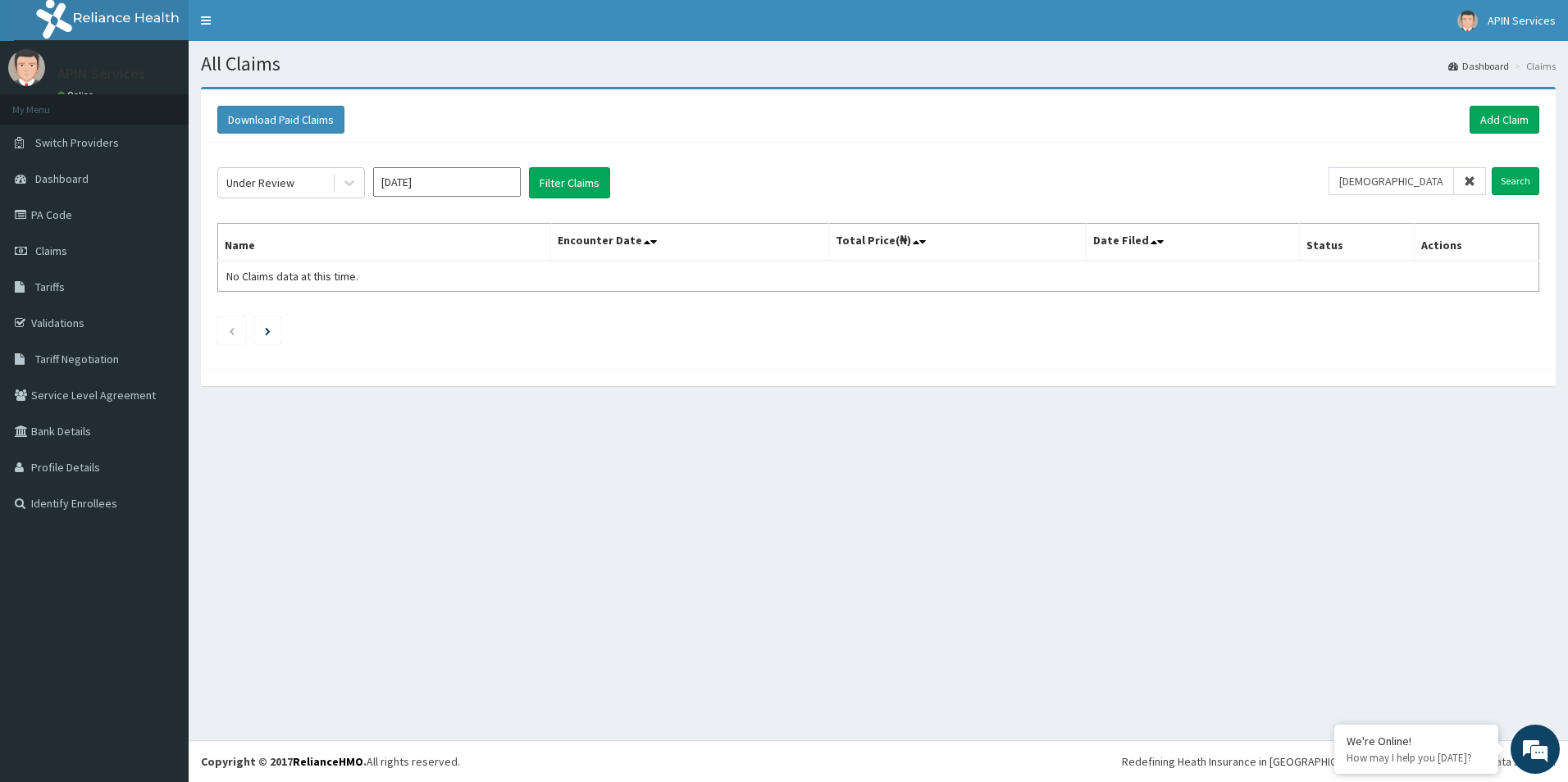
click at [611, 173] on div "Under Review Oct 2025 Filter Claims" at bounding box center [772, 183] width 1111 height 31
click at [594, 183] on button "Filter Claims" at bounding box center [569, 183] width 81 height 31
drag, startPoint x: 1427, startPoint y: 189, endPoint x: 1283, endPoint y: 191, distance: 144.0
click at [1283, 191] on div "Under Review Oct 2025 Filter Claims isw/10592/a Search" at bounding box center [878, 183] width 1322 height 31
paste input "API/10063/A"
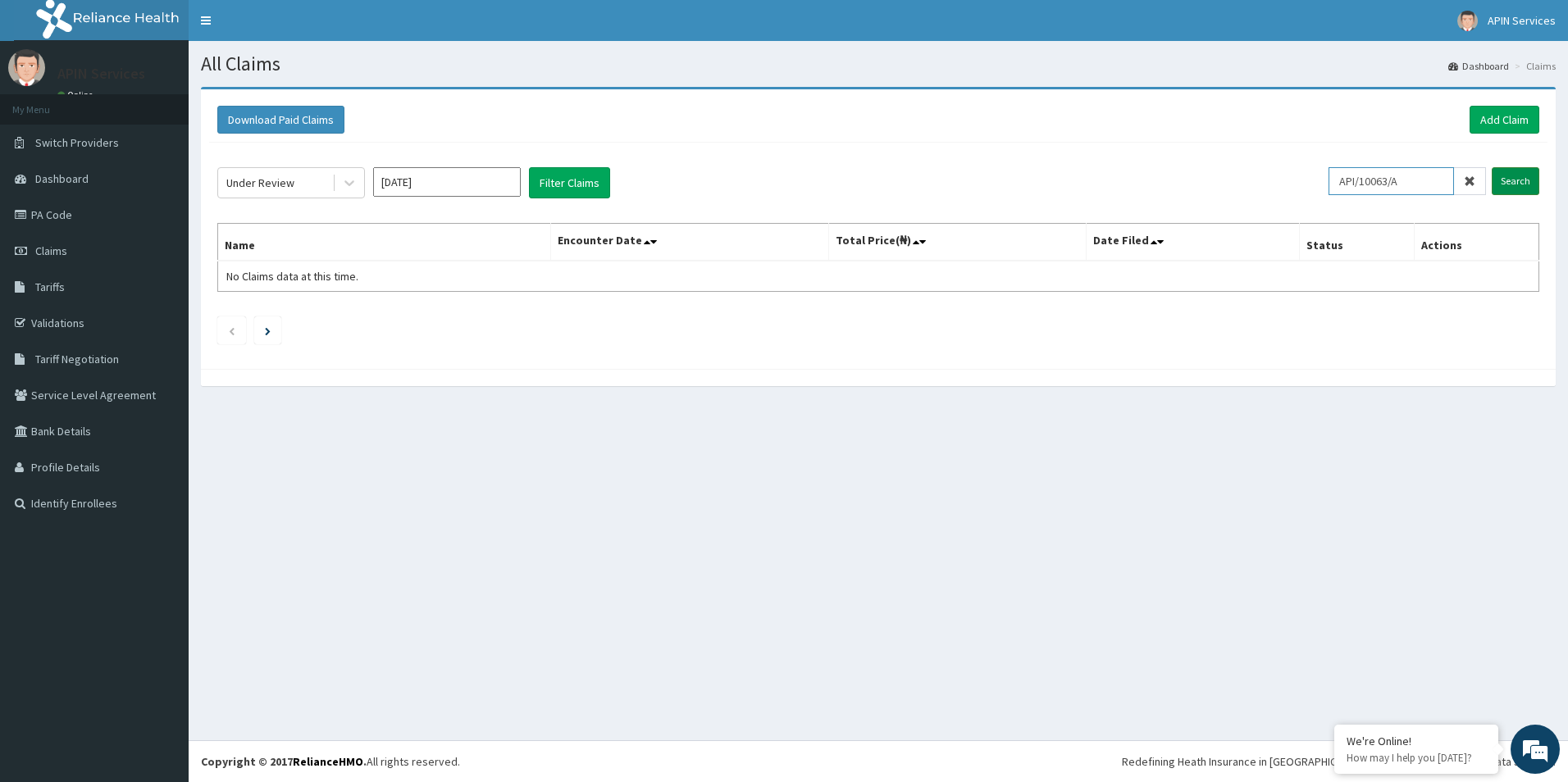
type input "API/10063/A"
click at [1510, 179] on input "Search" at bounding box center [1515, 181] width 47 height 28
click at [481, 183] on input "Oct 2025" at bounding box center [447, 182] width 147 height 29
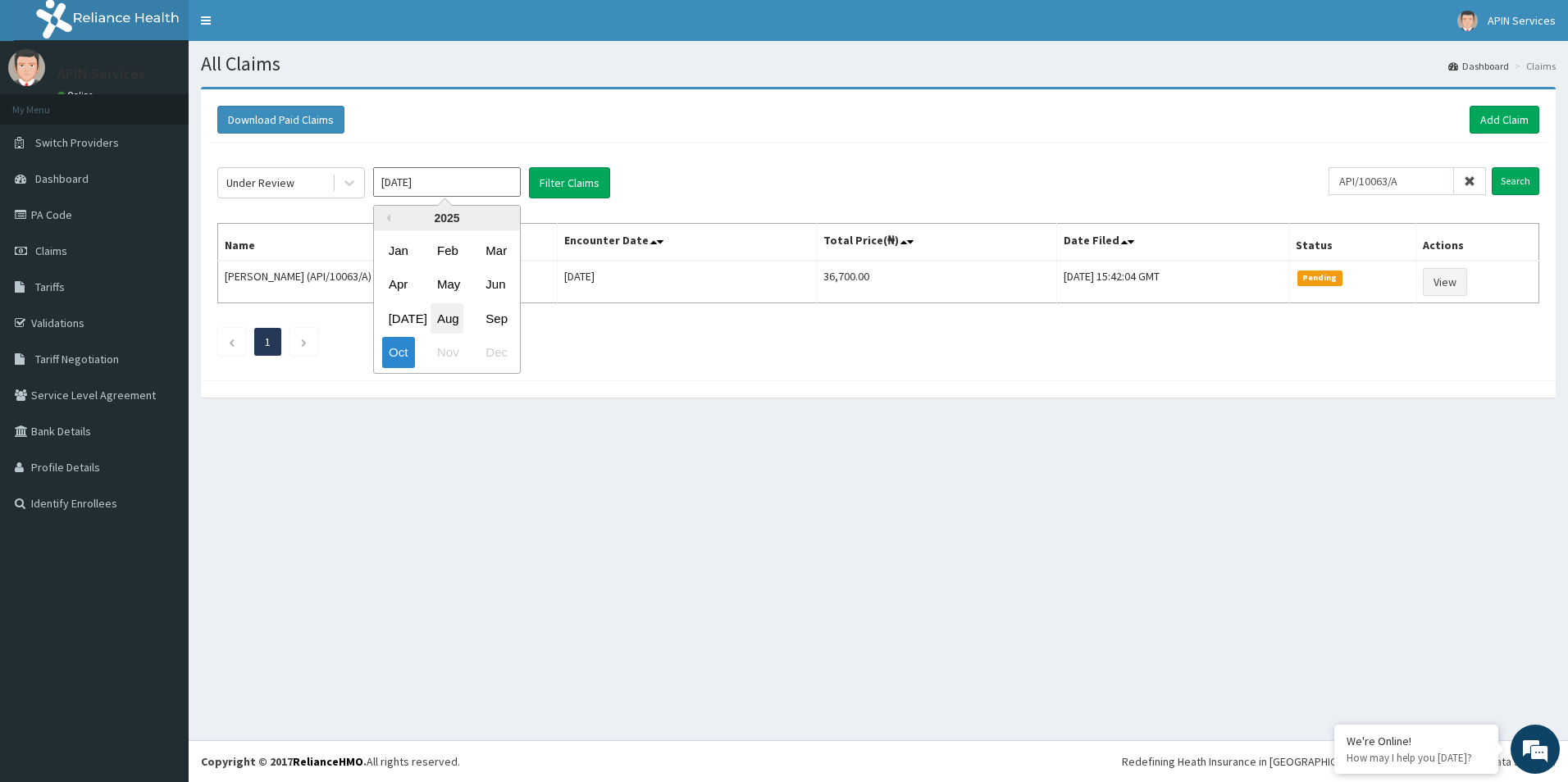
click at [445, 317] on div "Aug" at bounding box center [447, 318] width 33 height 30
click at [1503, 181] on input "Search" at bounding box center [1515, 181] width 47 height 28
click at [1522, 178] on input "Search" at bounding box center [1515, 181] width 47 height 28
click at [493, 195] on input "Aug 2025" at bounding box center [447, 182] width 147 height 29
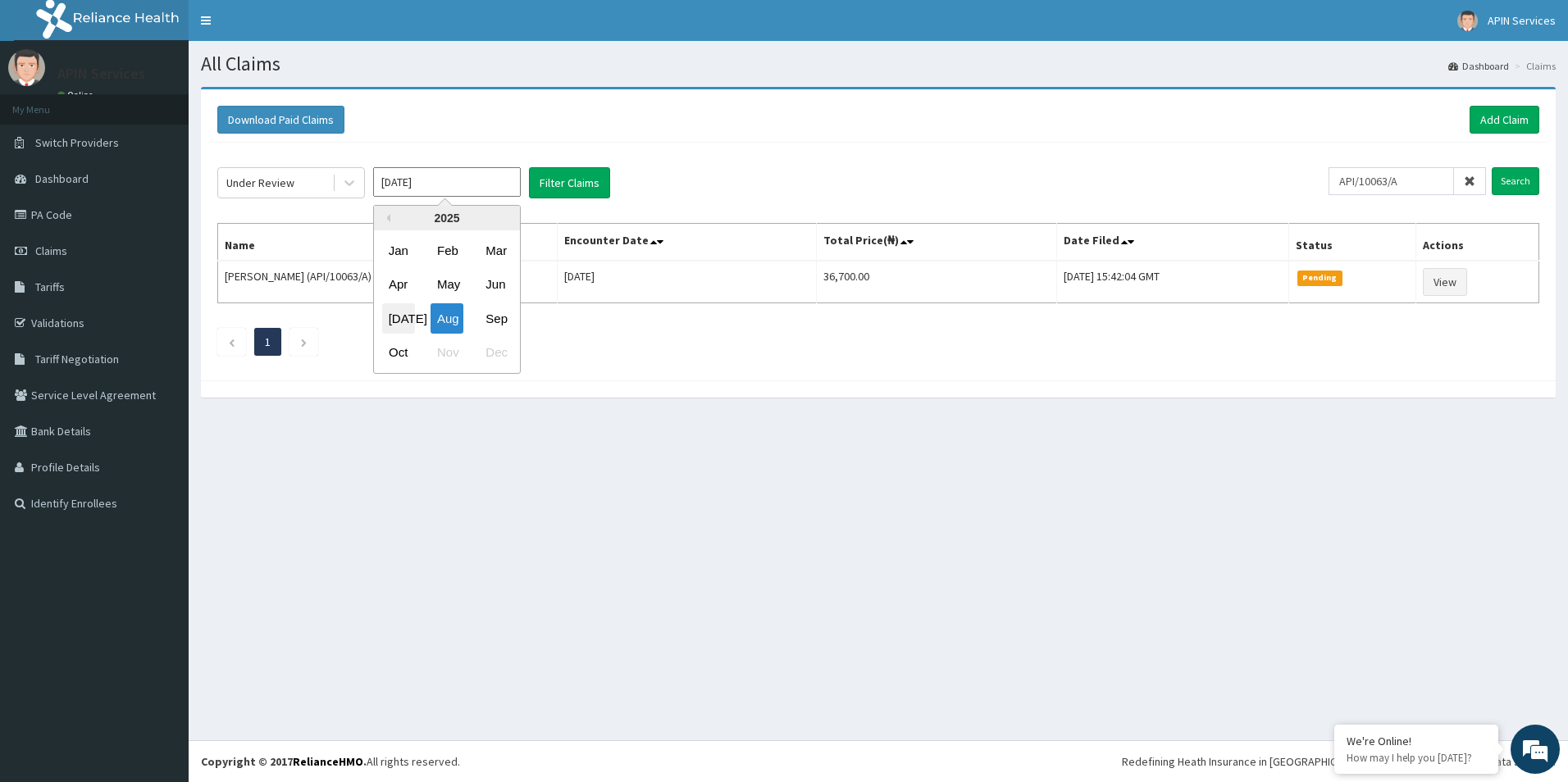
click at [400, 324] on div "Jul" at bounding box center [399, 318] width 33 height 30
type input "Jul 2025"
click at [1506, 173] on input "Search" at bounding box center [1515, 181] width 47 height 28
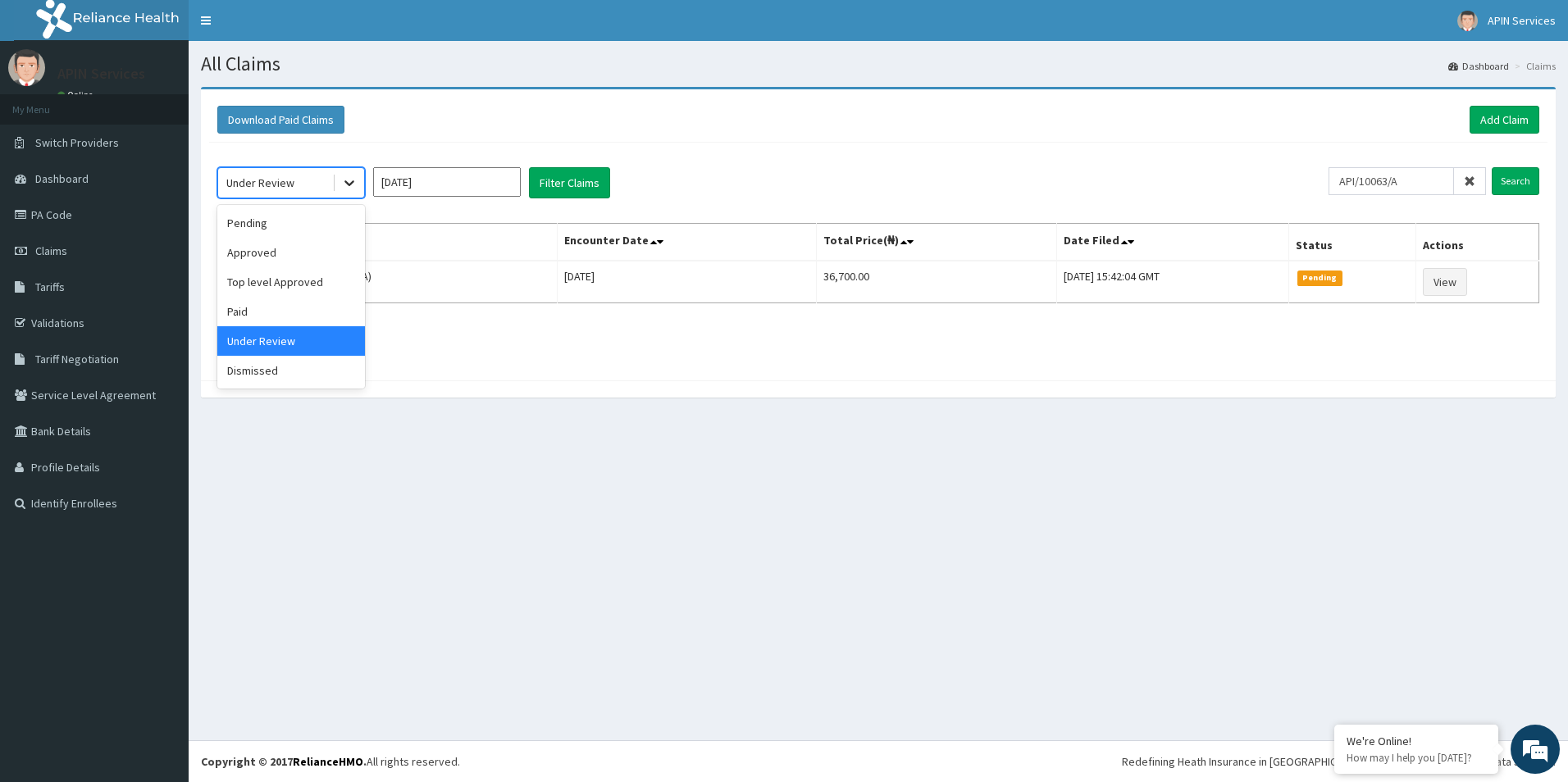
click at [348, 184] on icon at bounding box center [349, 183] width 10 height 5
click at [233, 232] on div "Pending" at bounding box center [291, 223] width 147 height 29
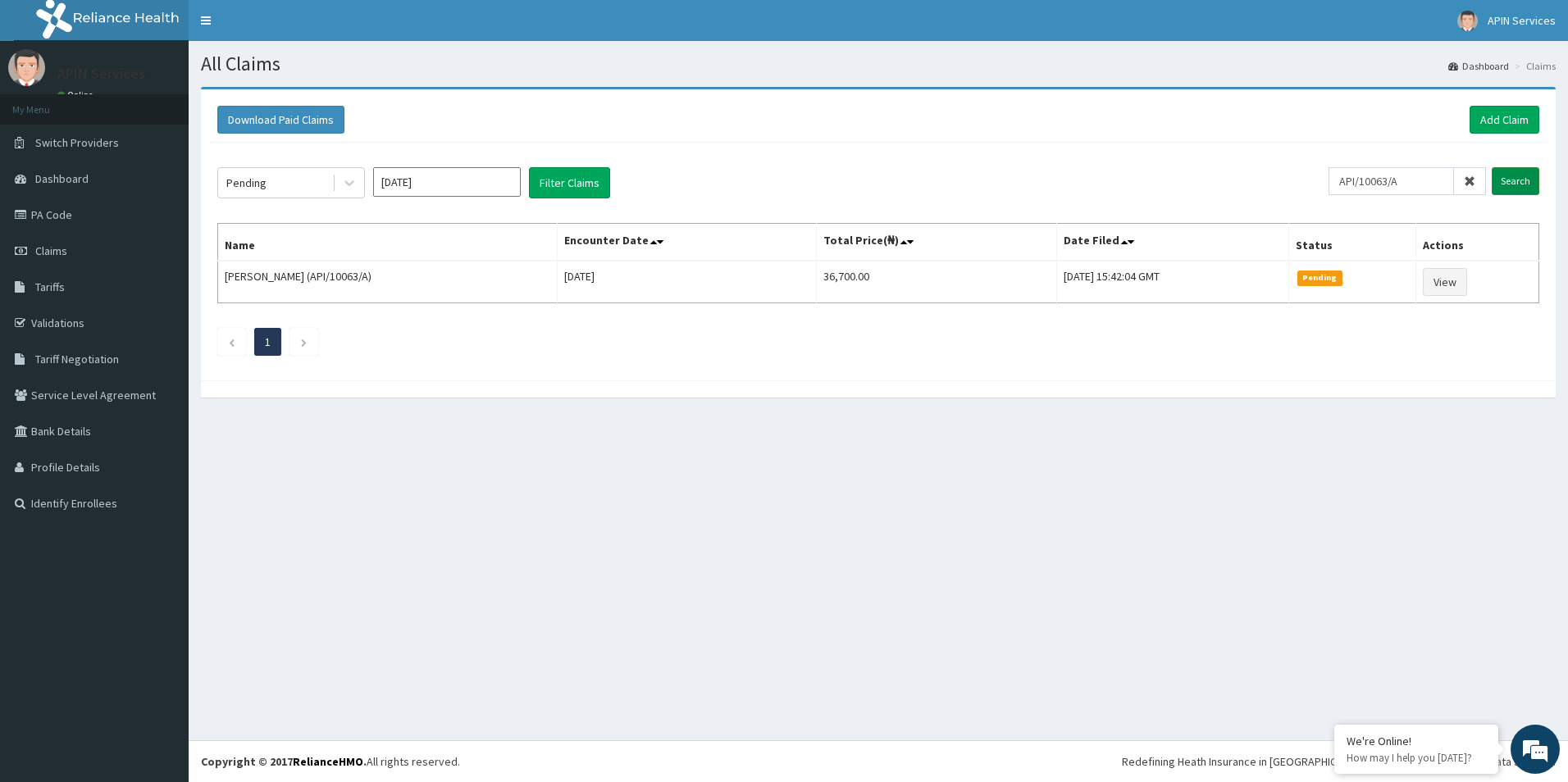
click at [1504, 179] on input "Search" at bounding box center [1515, 181] width 47 height 28
click at [1507, 179] on input "Search" at bounding box center [1515, 181] width 47 height 28
click at [1465, 180] on icon at bounding box center [1469, 181] width 12 height 12
click at [1520, 179] on input "Search" at bounding box center [1515, 181] width 47 height 28
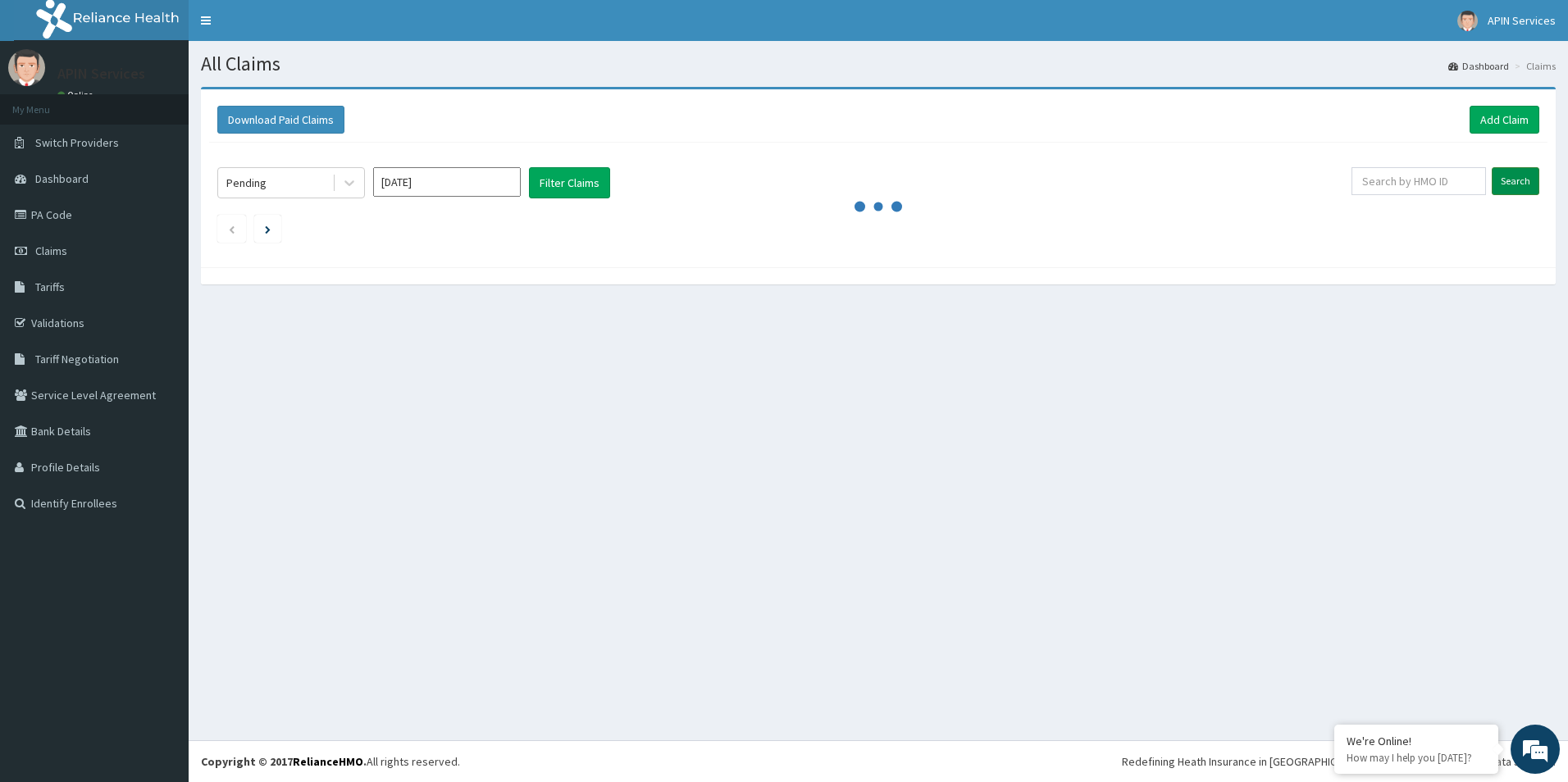
click at [1520, 179] on input "Search" at bounding box center [1515, 181] width 47 height 28
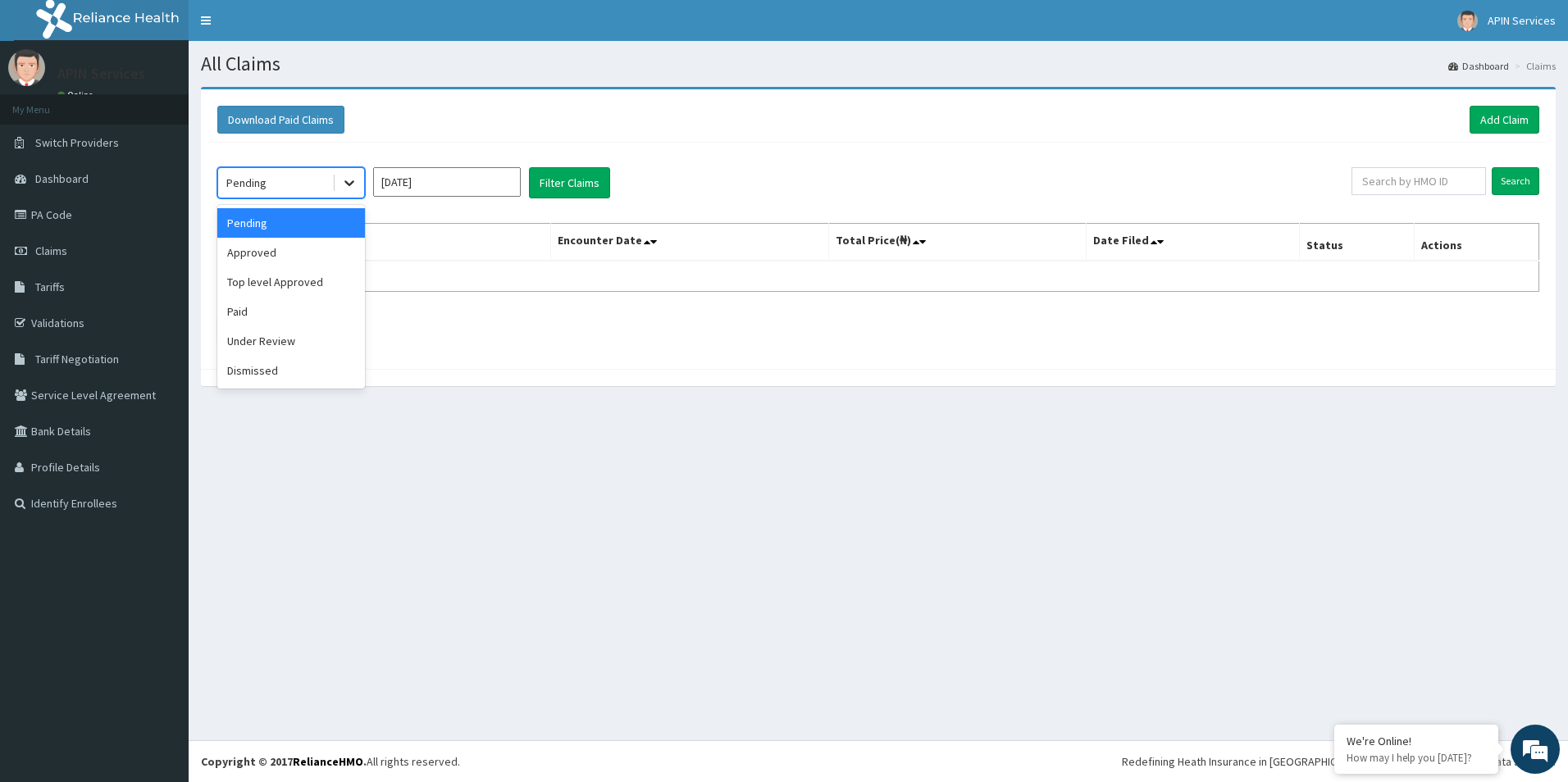
click at [348, 184] on icon at bounding box center [349, 183] width 10 height 5
click at [254, 344] on div "Under Review" at bounding box center [291, 341] width 147 height 29
click at [585, 169] on button "Filter Claims" at bounding box center [569, 183] width 81 height 31
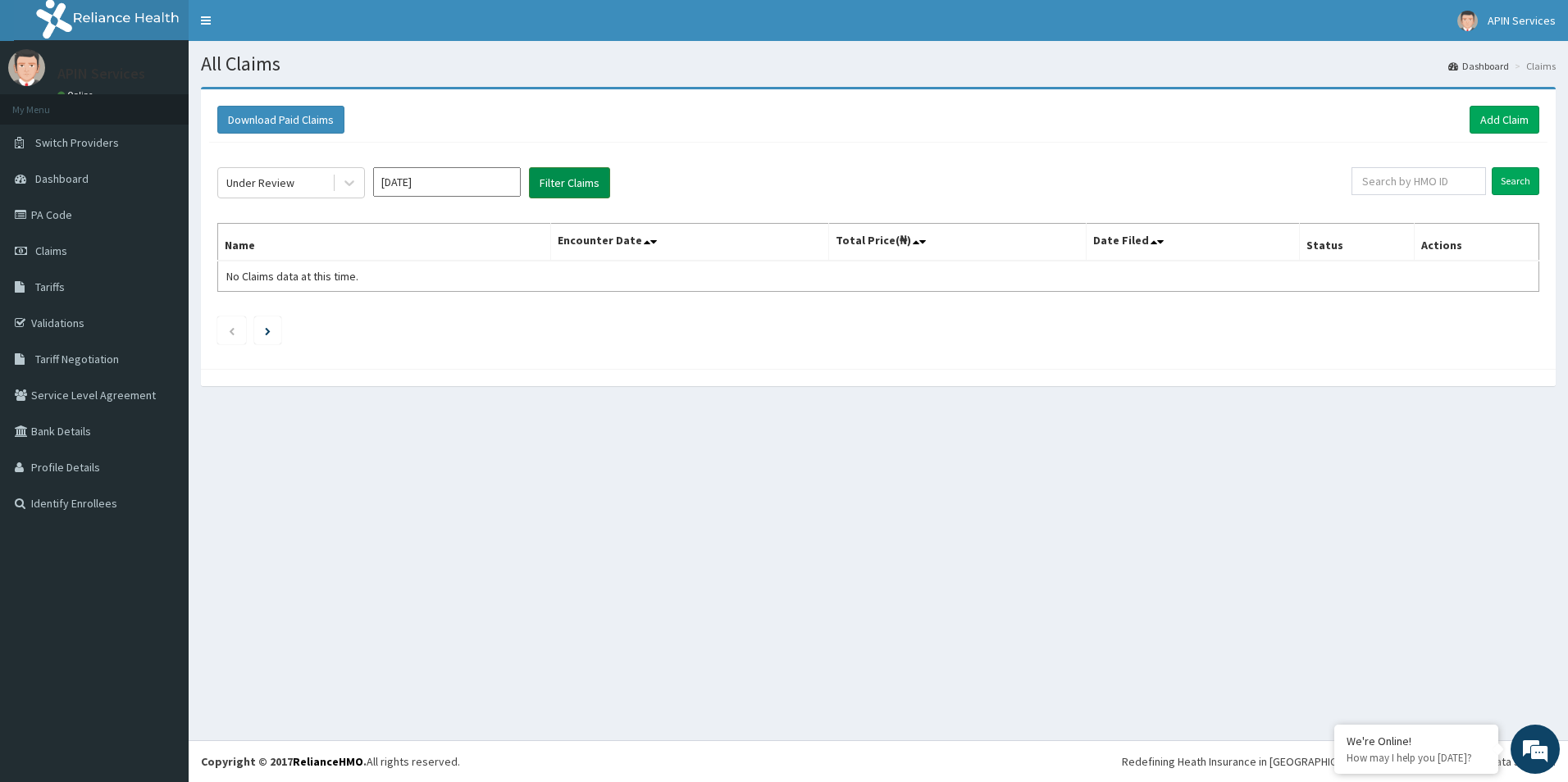
click at [585, 173] on button "Filter Claims" at bounding box center [569, 183] width 81 height 31
click at [576, 183] on button "Filter Claims" at bounding box center [569, 183] width 81 height 31
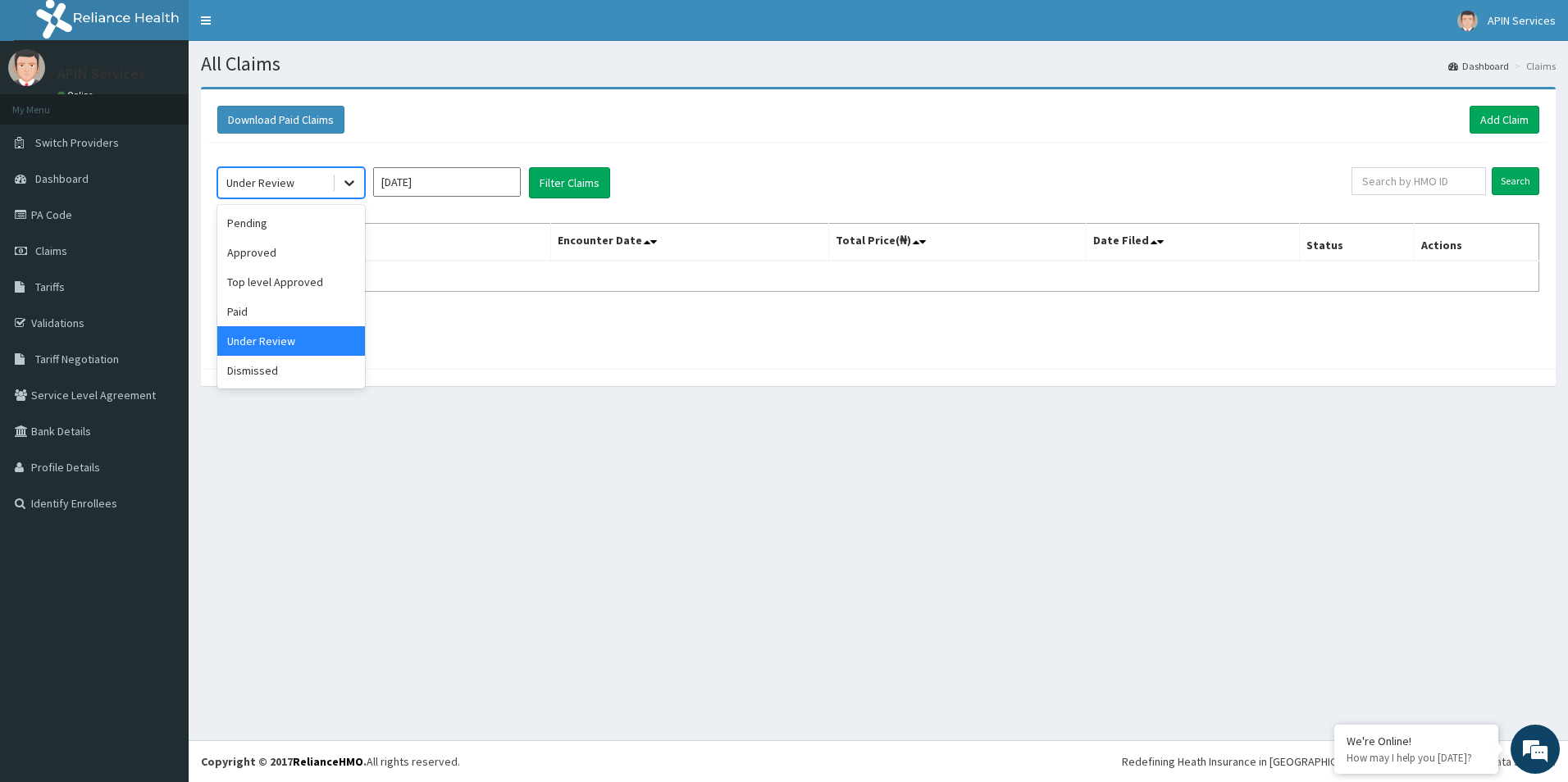
click at [346, 178] on icon at bounding box center [350, 183] width 16 height 16
click at [294, 254] on div "Approved" at bounding box center [291, 252] width 147 height 29
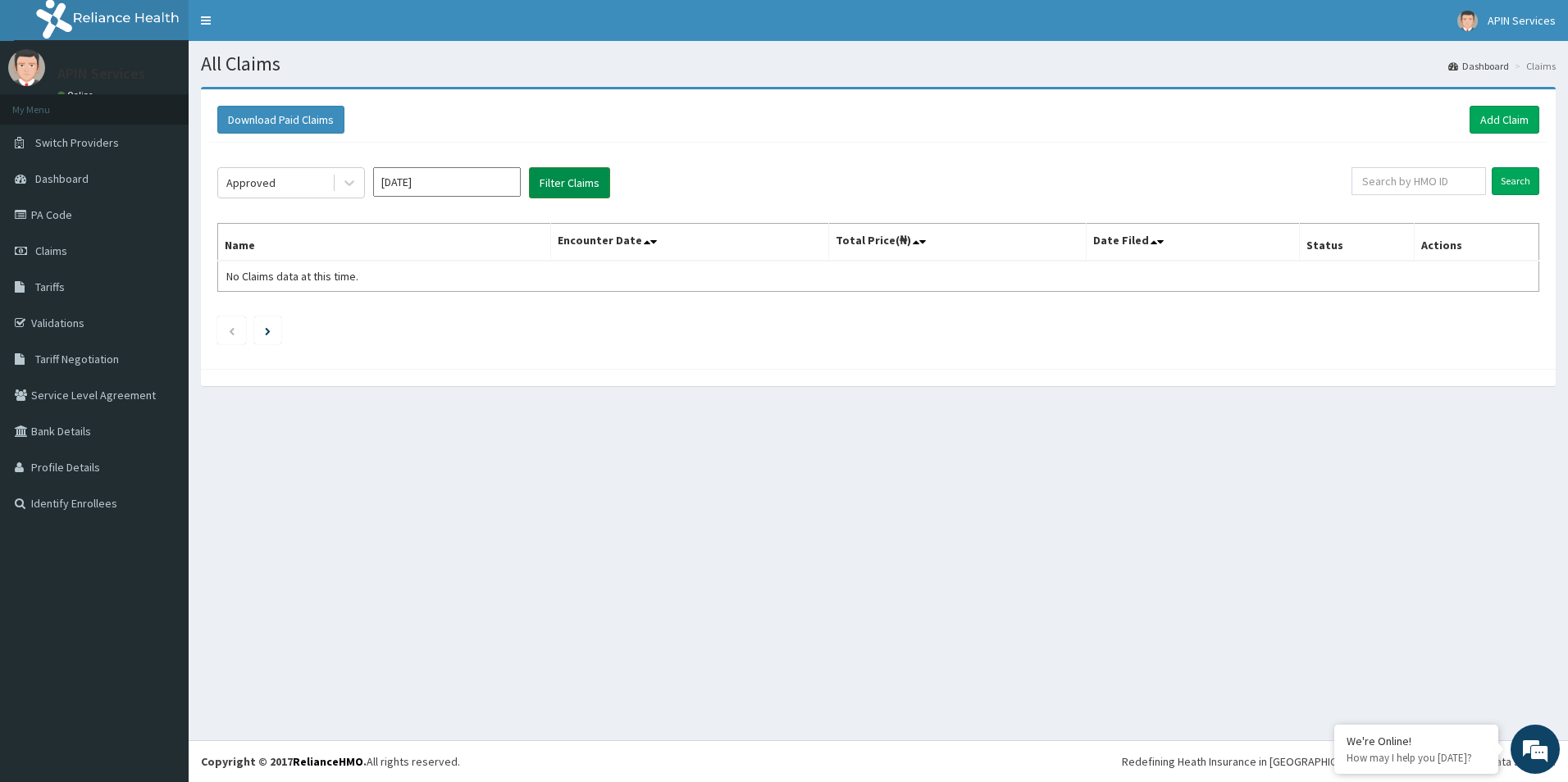
click at [563, 198] on button "Filter Claims" at bounding box center [569, 183] width 81 height 31
click at [561, 190] on button "Filter Claims" at bounding box center [569, 183] width 81 height 31
click at [342, 185] on icon at bounding box center [350, 183] width 16 height 16
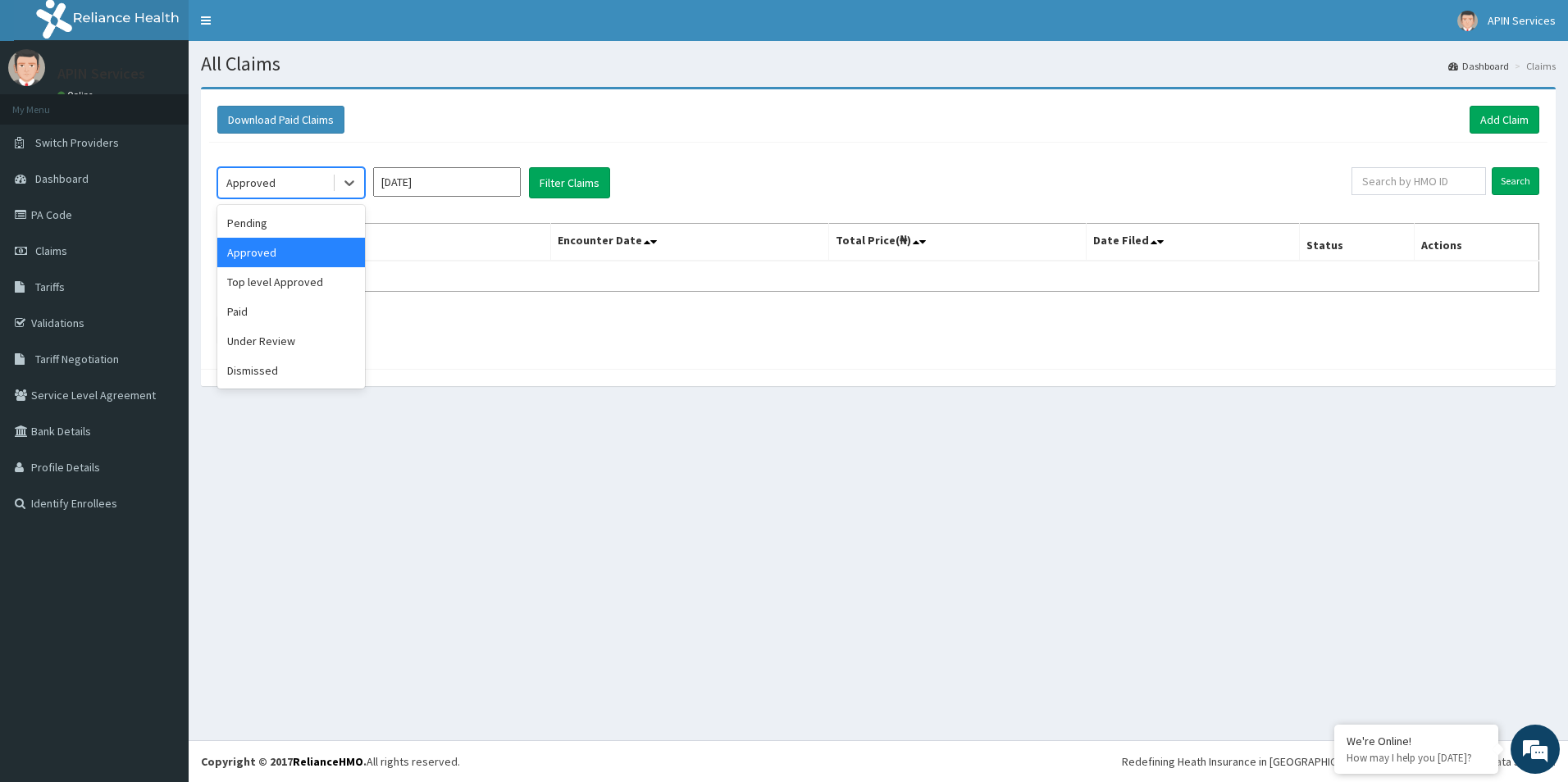
click at [495, 178] on input "Jul 2025" at bounding box center [447, 182] width 147 height 29
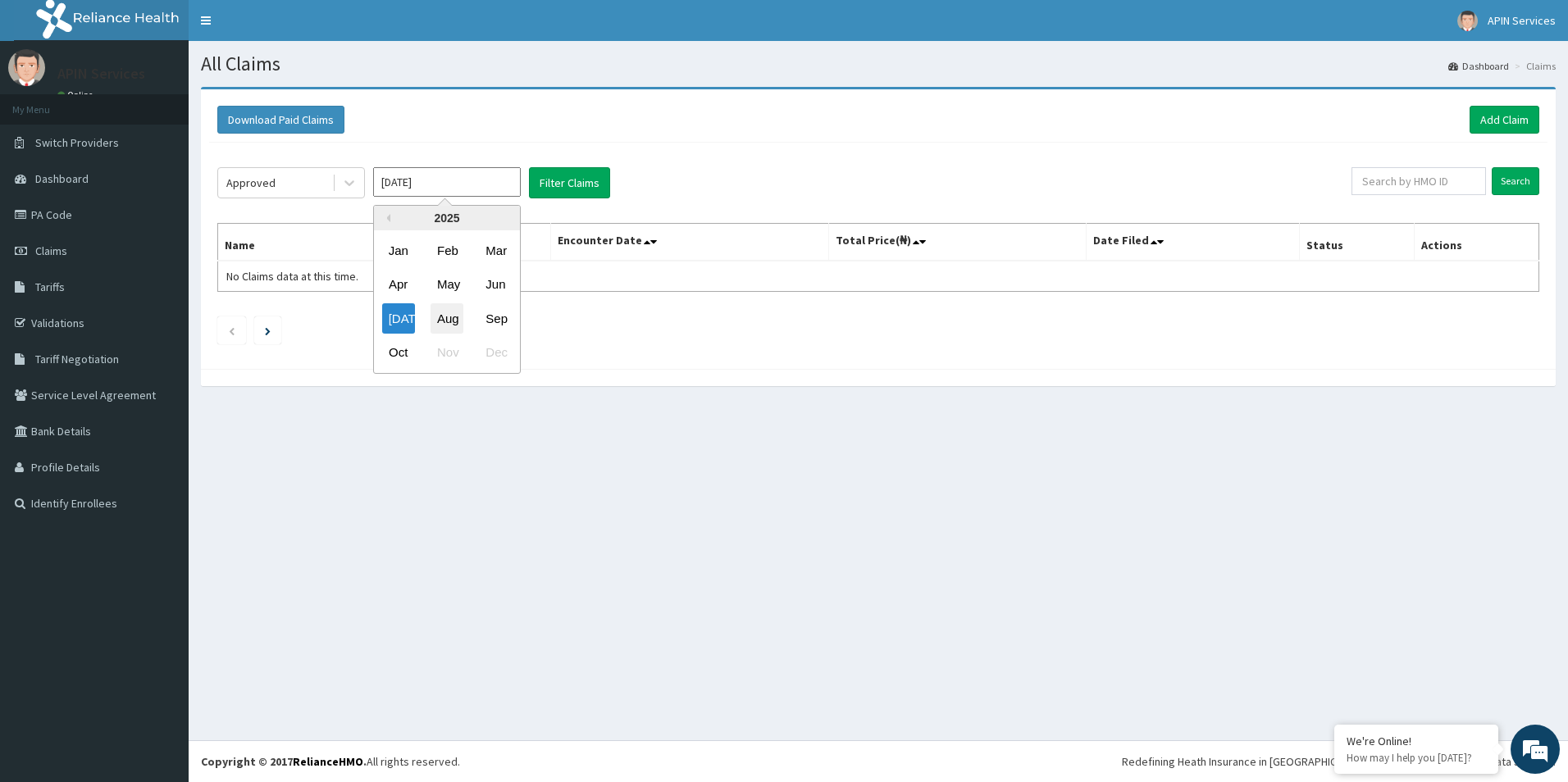
click at [452, 317] on div "Aug" at bounding box center [447, 318] width 33 height 30
type input "Aug 2025"
click at [580, 181] on button "Filter Claims" at bounding box center [569, 183] width 81 height 31
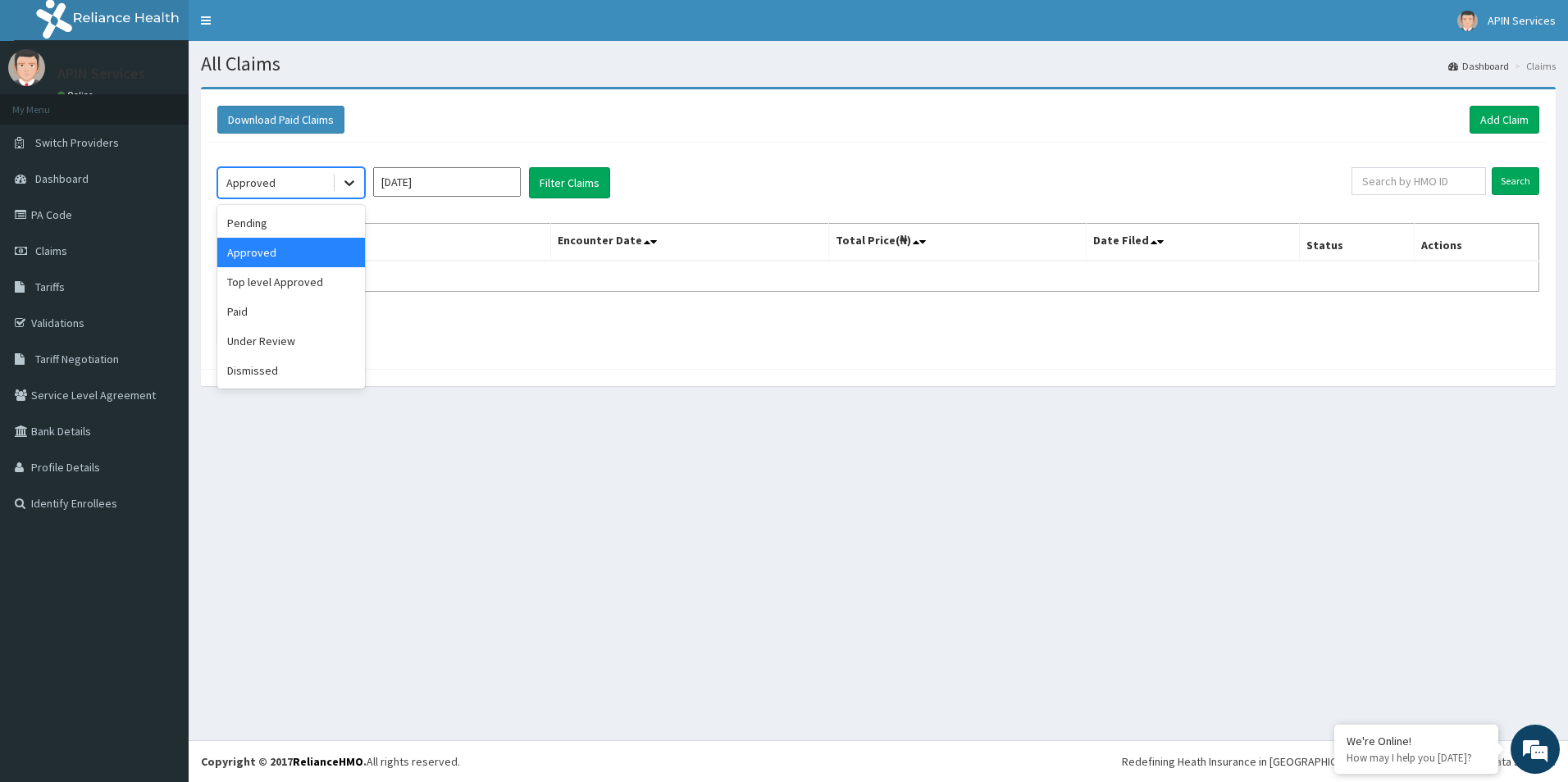
click at [344, 185] on icon at bounding box center [350, 183] width 16 height 16
click at [290, 284] on div "Top level Approved" at bounding box center [291, 282] width 147 height 29
click at [545, 185] on button "Filter Claims" at bounding box center [569, 183] width 81 height 31
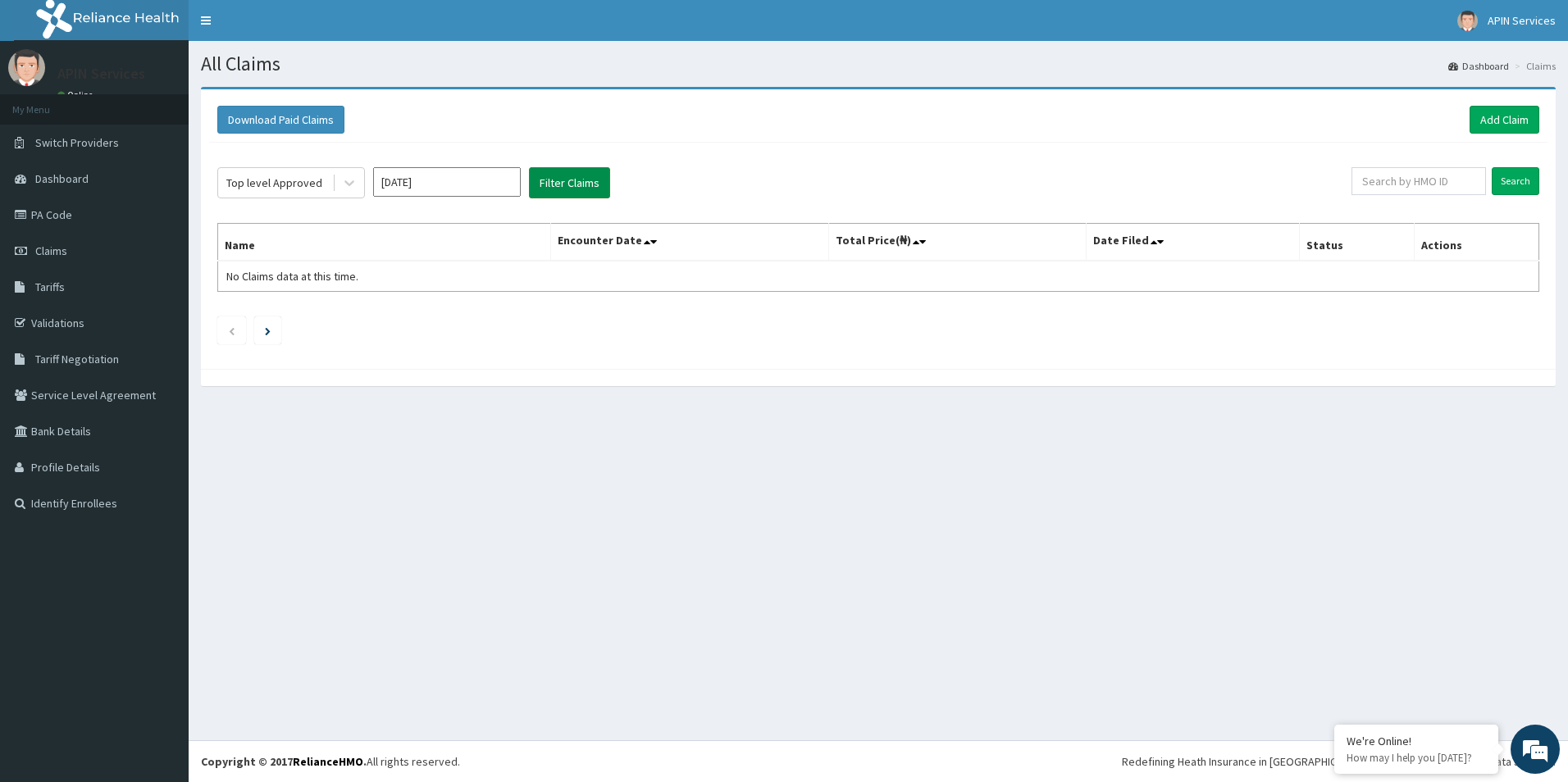
click at [545, 185] on button "Filter Claims" at bounding box center [569, 183] width 81 height 31
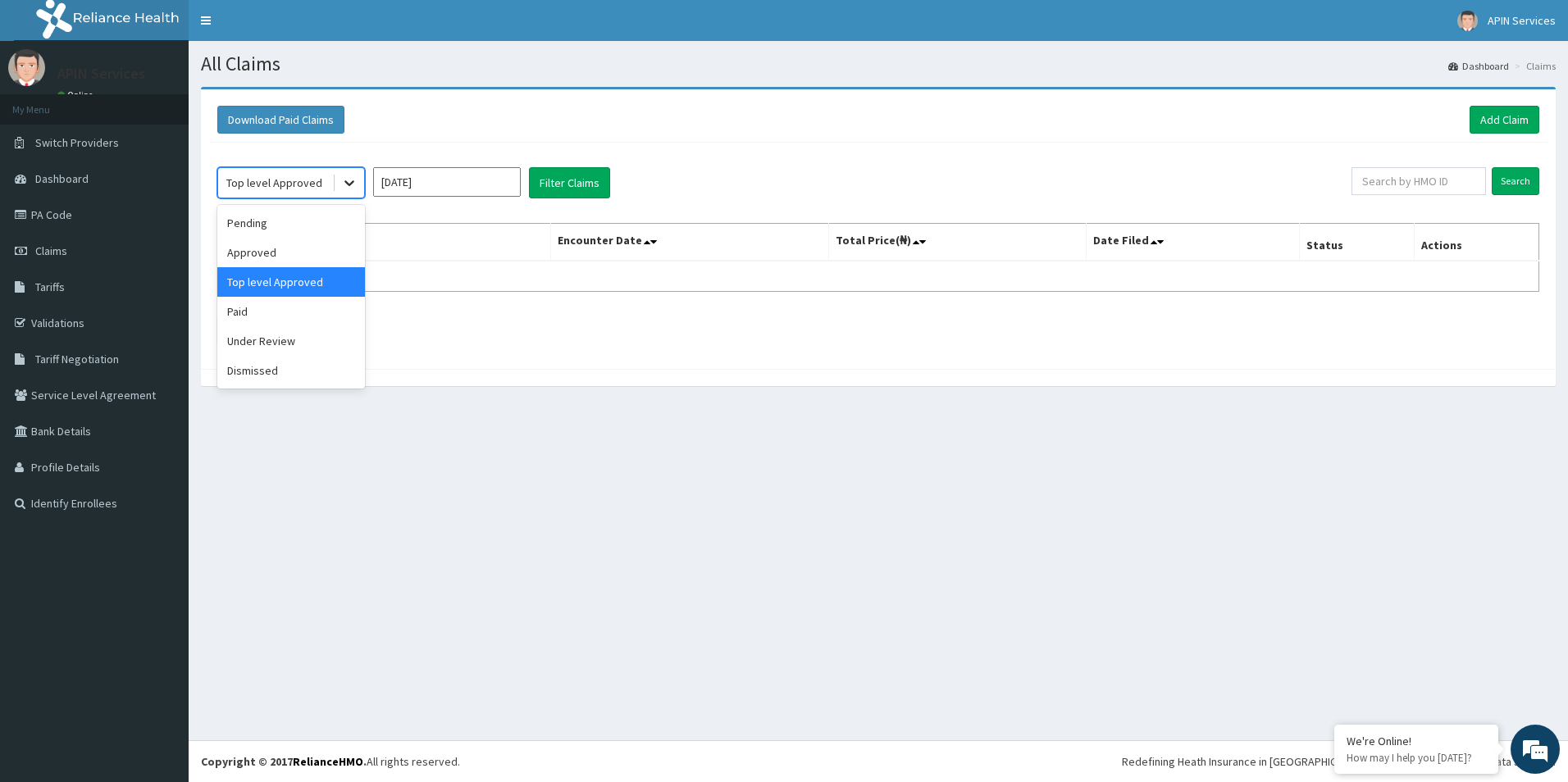
click at [338, 186] on div at bounding box center [349, 183] width 29 height 29
click at [295, 309] on div "Paid" at bounding box center [291, 312] width 147 height 29
click at [552, 183] on button "Filter Claims" at bounding box center [569, 183] width 81 height 31
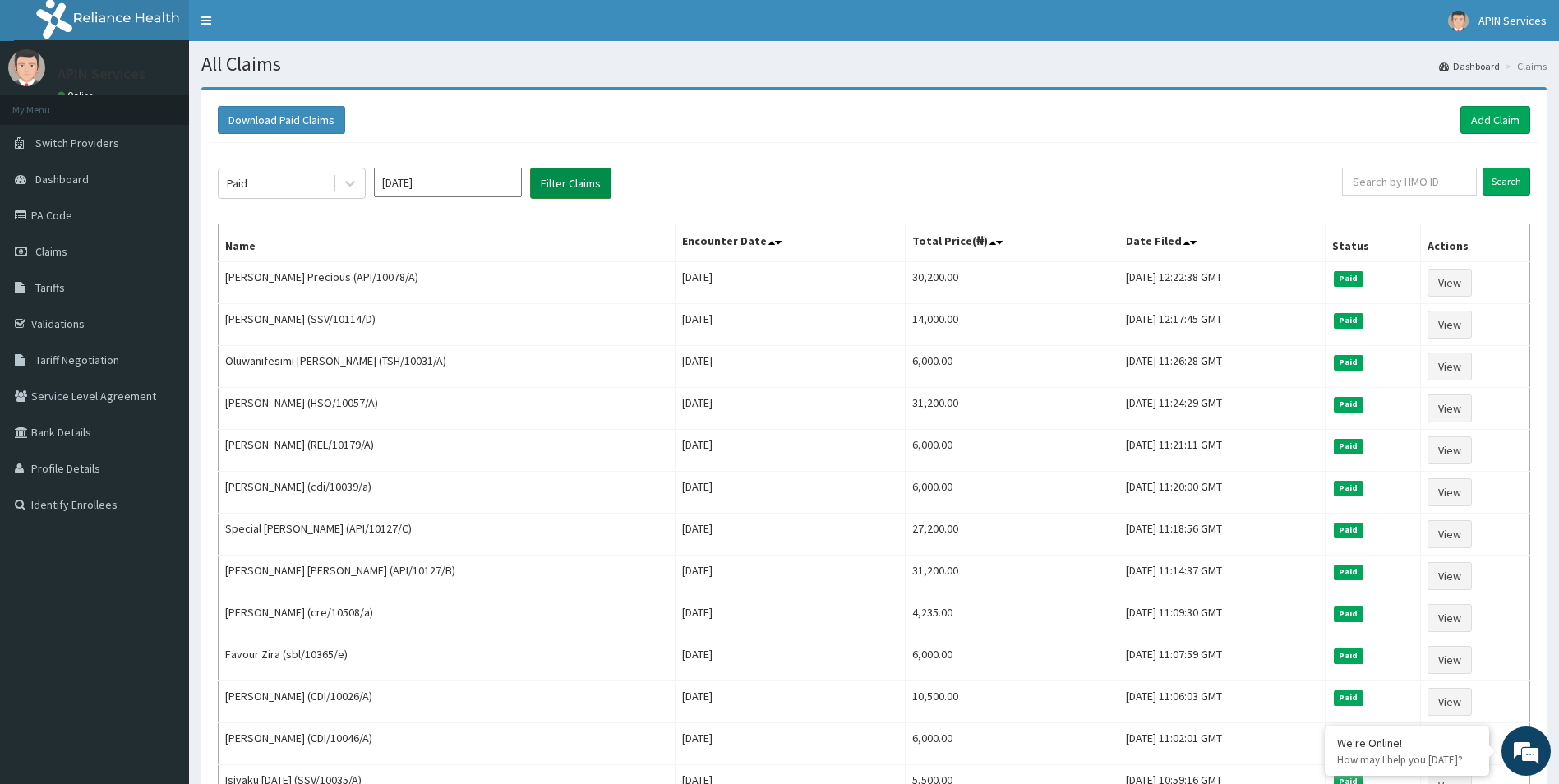
click at [554, 183] on button "Filter Claims" at bounding box center [570, 183] width 81 height 31
click at [1468, 180] on input "text" at bounding box center [1410, 181] width 135 height 28
paste input "API/10063/A"
type input "API/10063/A"
click at [1511, 173] on input "Search" at bounding box center [1506, 181] width 47 height 28
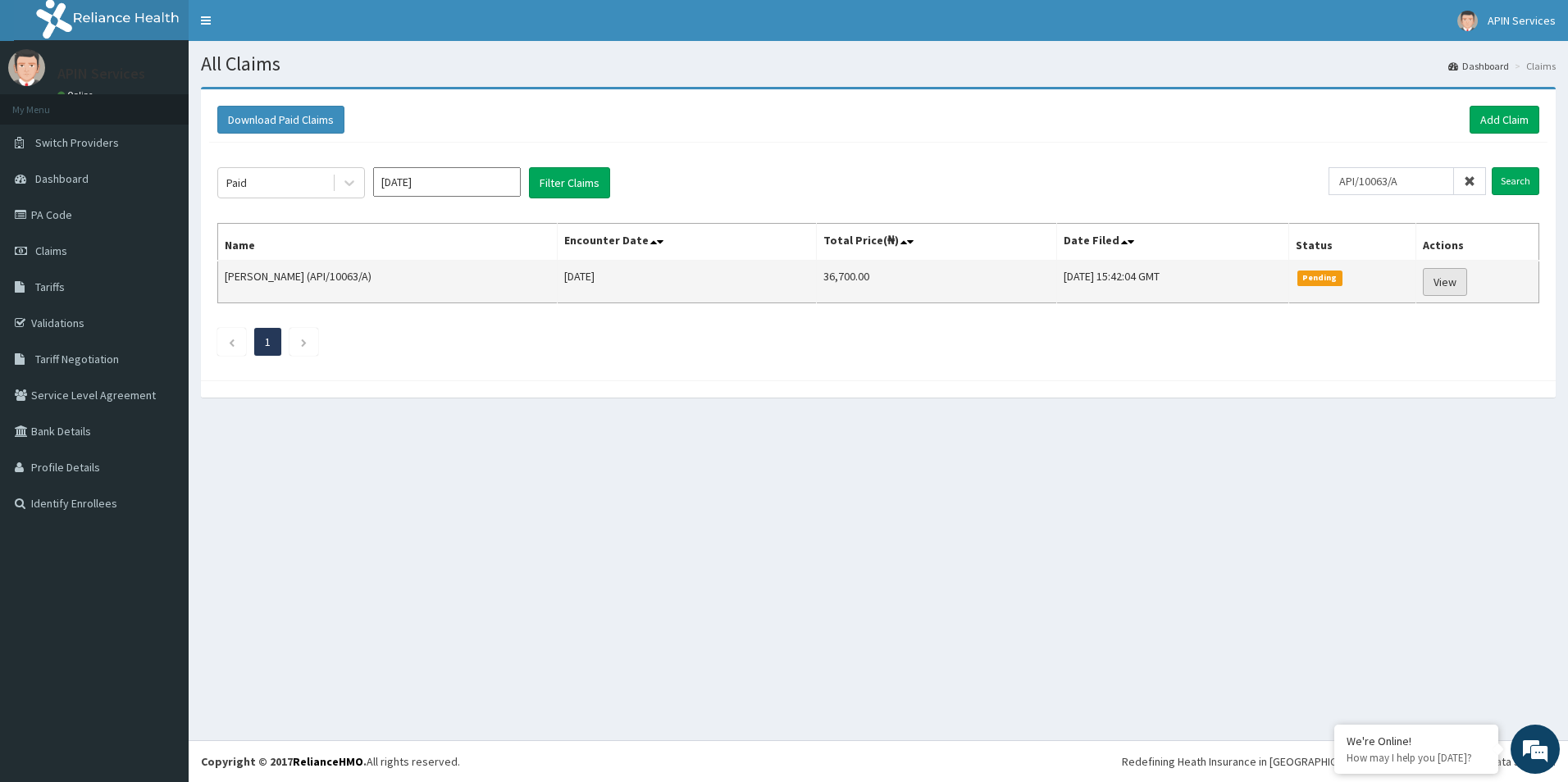
click at [1463, 275] on link "View" at bounding box center [1444, 282] width 45 height 28
